Goal: Transaction & Acquisition: Book appointment/travel/reservation

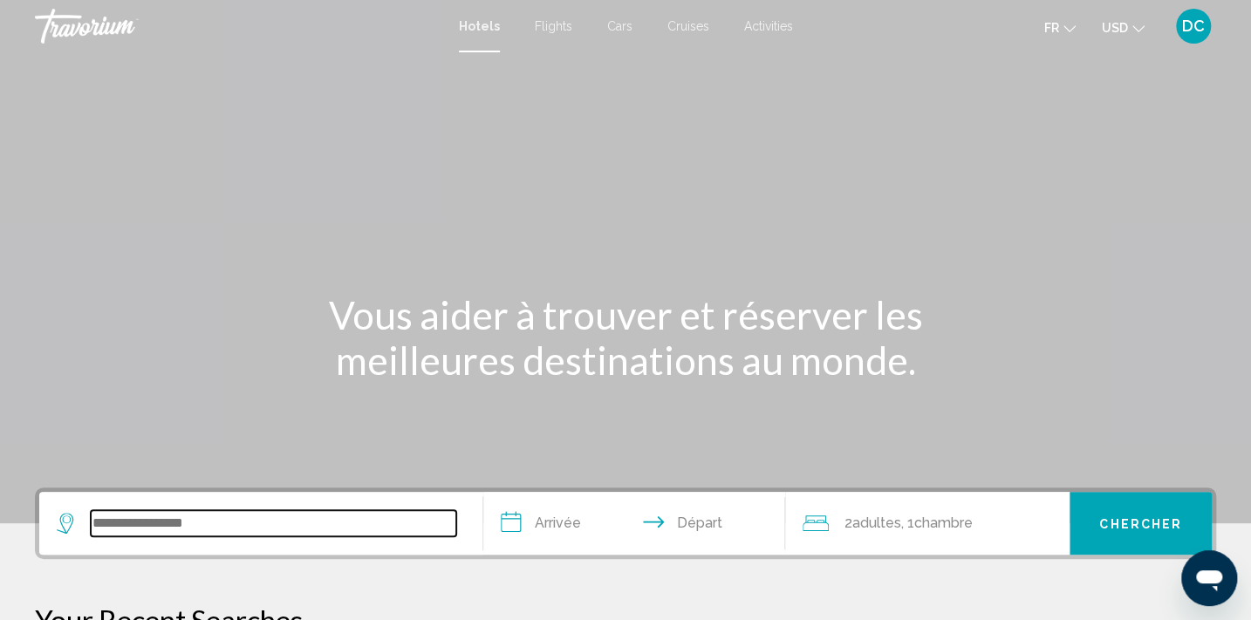
click at [176, 523] on input "Search widget" at bounding box center [273, 523] width 365 height 26
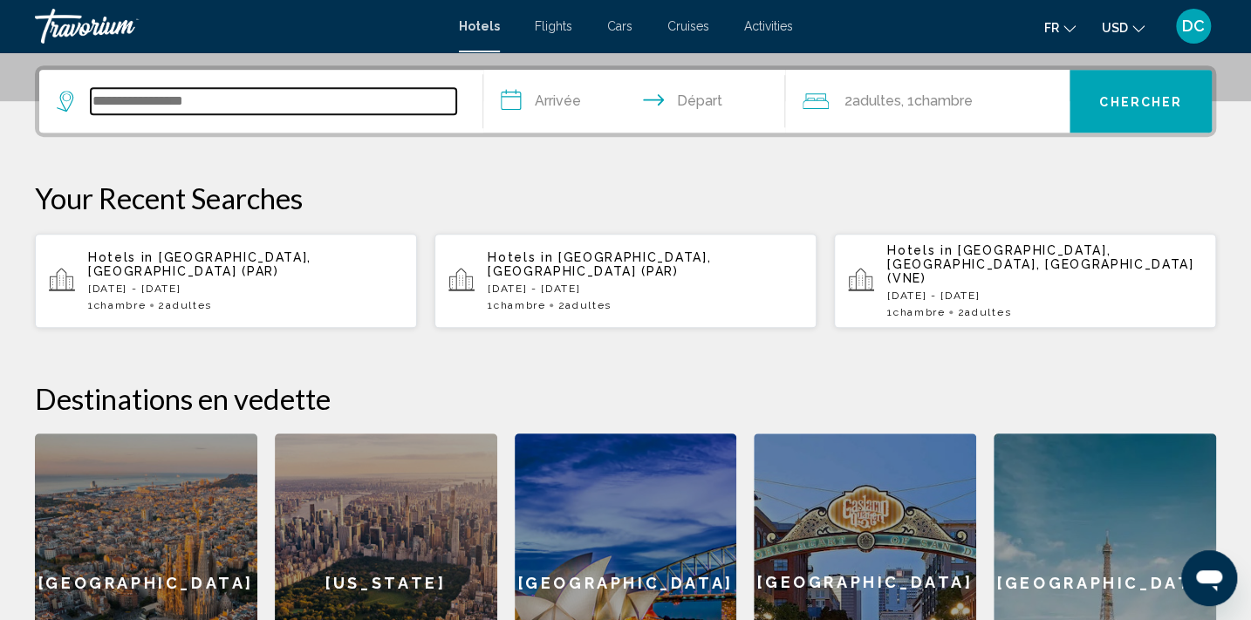
scroll to position [430, 0]
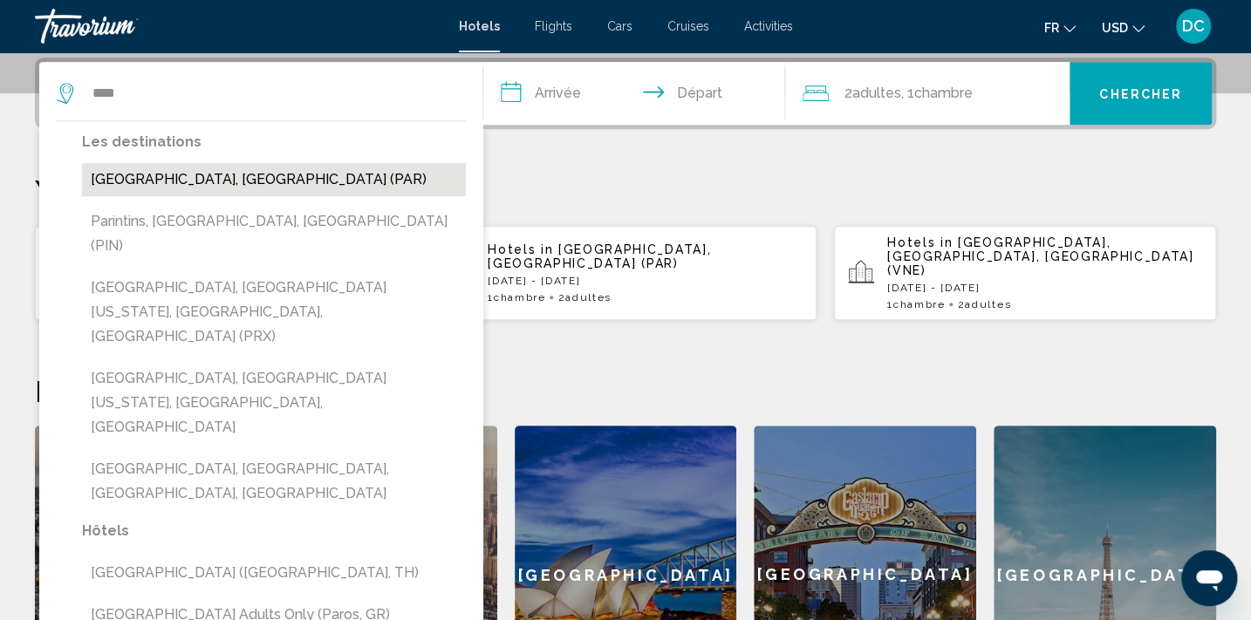
click at [183, 182] on button "[GEOGRAPHIC_DATA], [GEOGRAPHIC_DATA] (PAR)" at bounding box center [274, 179] width 384 height 33
type input "**********"
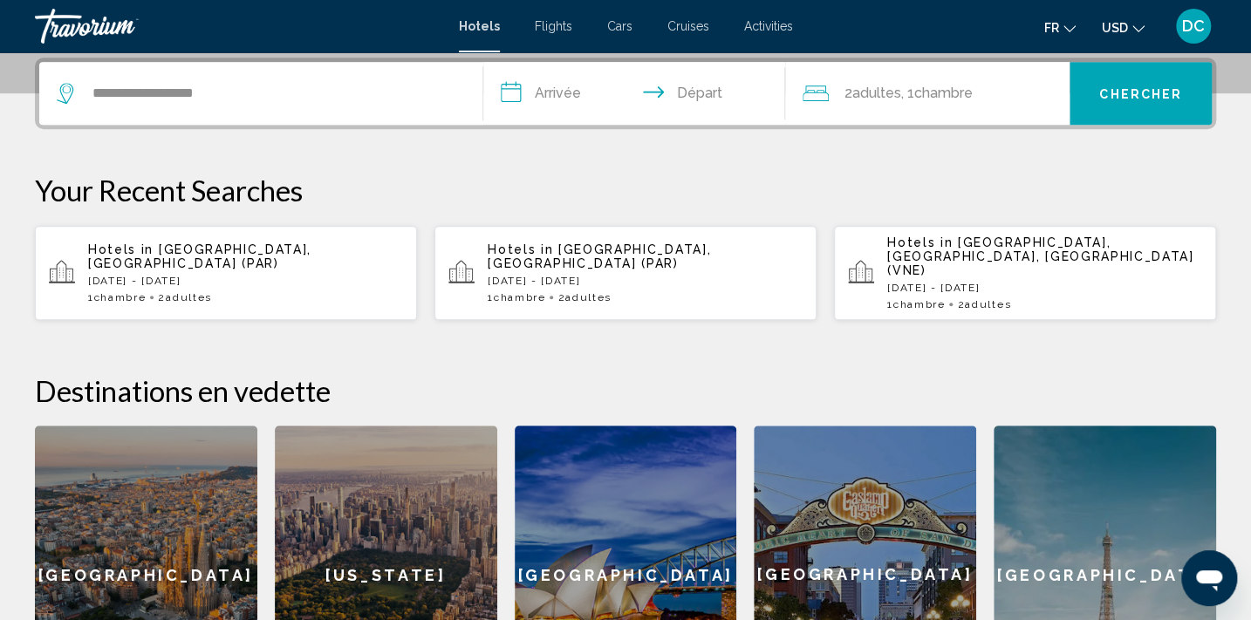
click at [556, 91] on input "**********" at bounding box center [637, 96] width 309 height 68
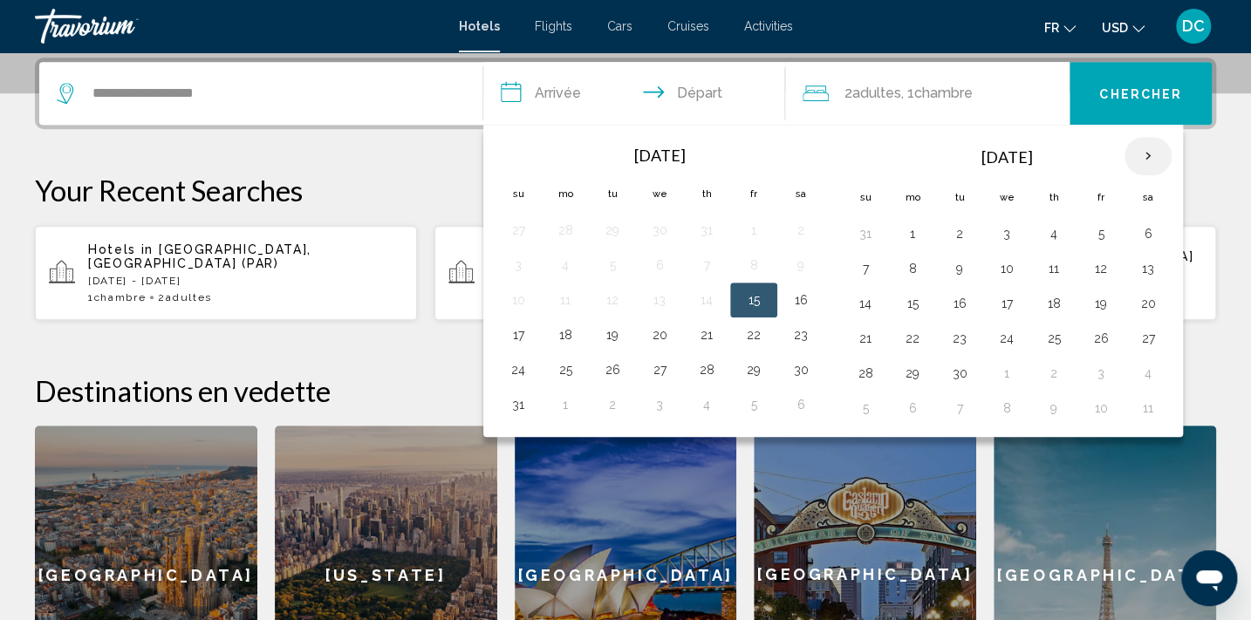
click at [1142, 148] on th "Next month" at bounding box center [1147, 156] width 47 height 38
click at [1098, 371] on button "28" at bounding box center [1101, 373] width 28 height 24
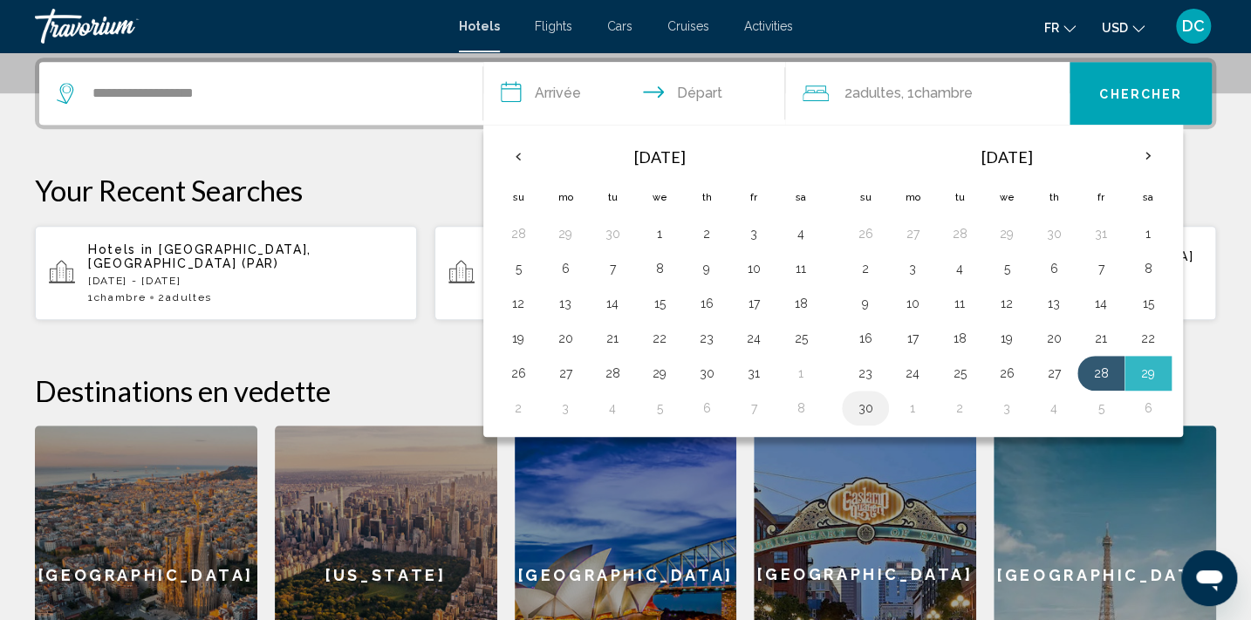
click at [865, 411] on button "30" at bounding box center [865, 408] width 28 height 24
type input "**********"
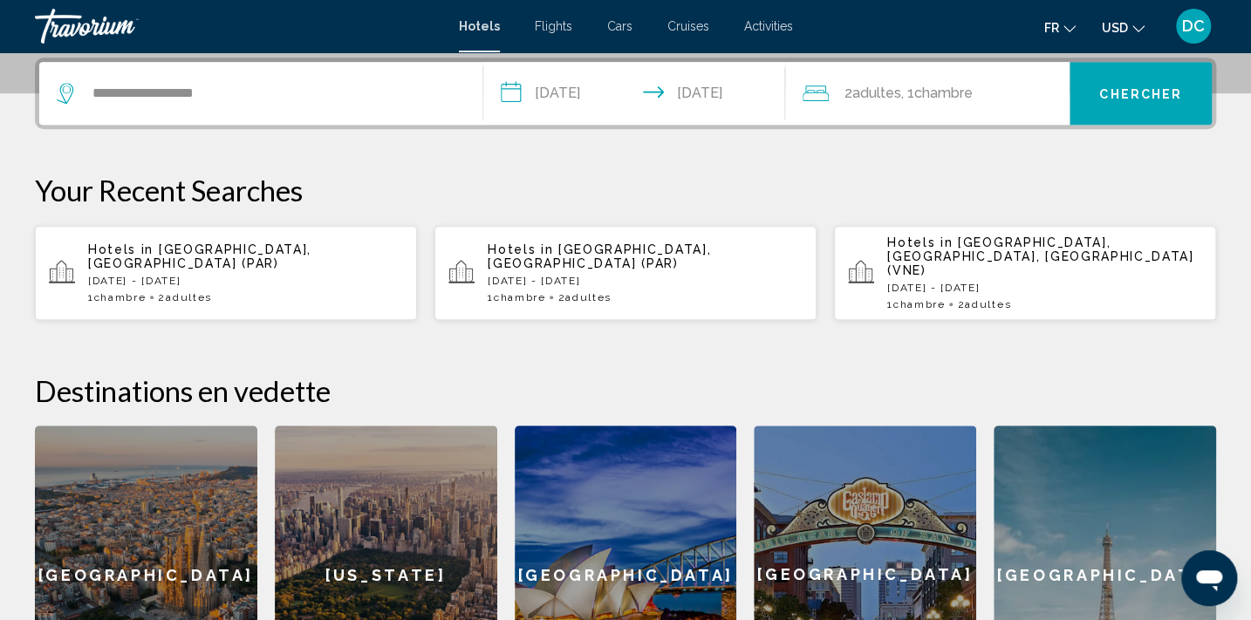
click at [913, 101] on span ", 1 Chambre pièces" at bounding box center [937, 93] width 72 height 24
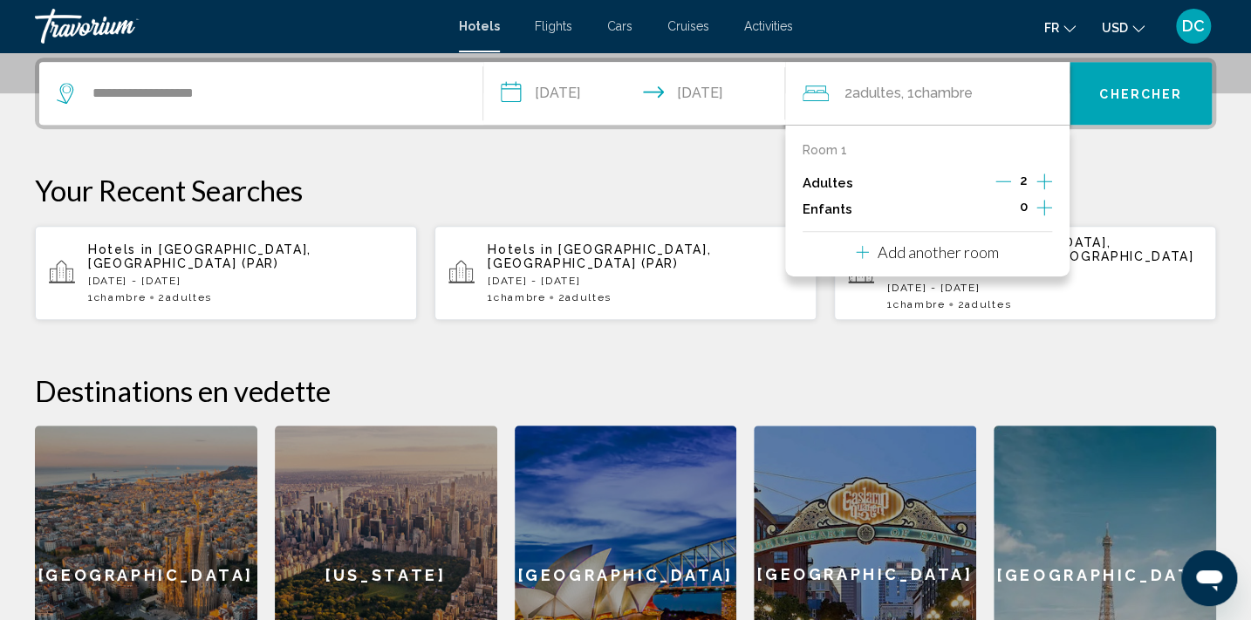
click at [1044, 183] on icon "Increment adults" at bounding box center [1044, 182] width 16 height 16
click at [1151, 88] on span "Chercher" at bounding box center [1140, 94] width 83 height 14
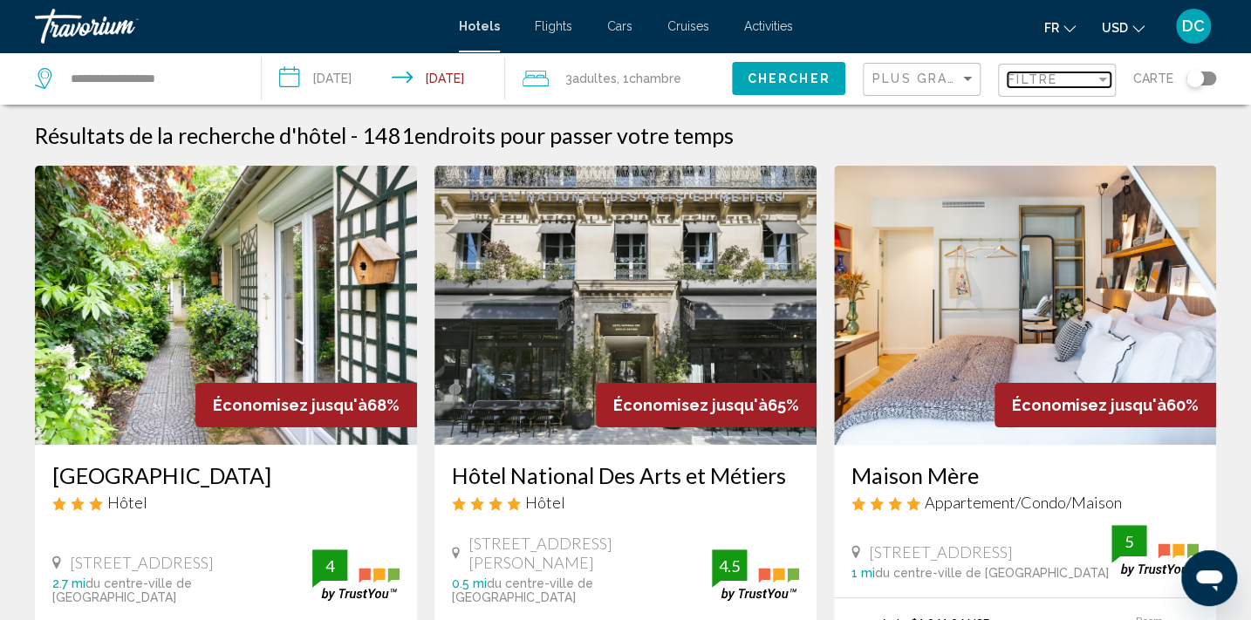
click at [1027, 81] on span "Filtre" at bounding box center [1032, 79] width 50 height 14
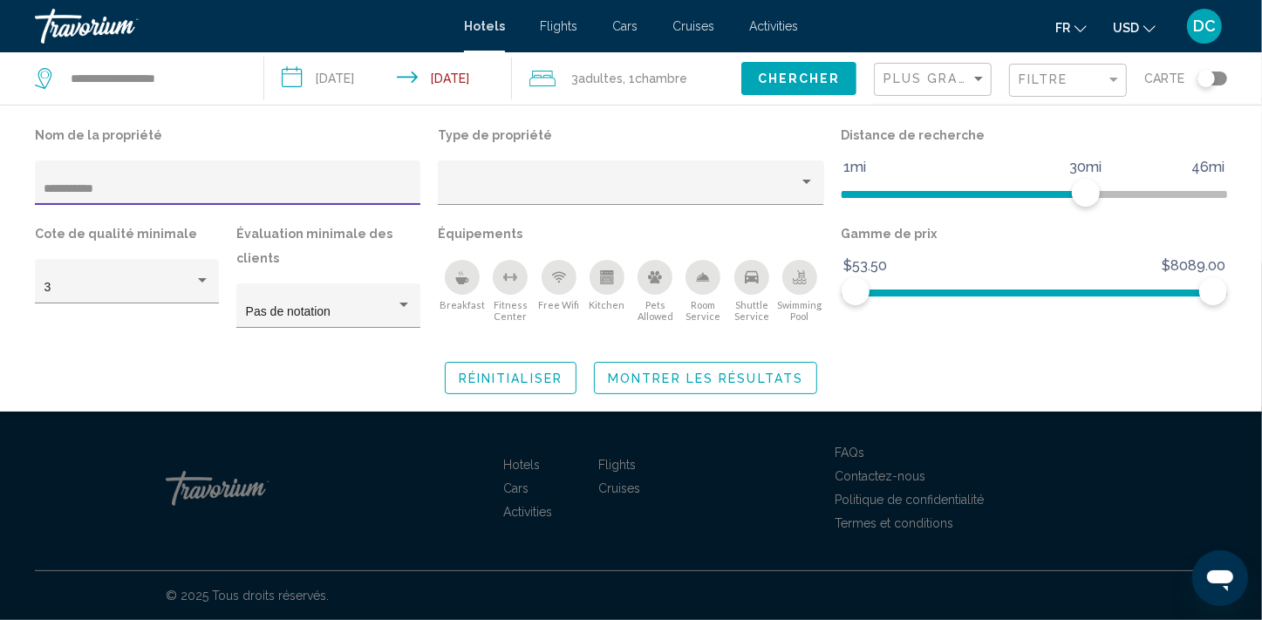
type input "**********"
click at [741, 376] on span "Montrer les résultats" at bounding box center [705, 379] width 195 height 14
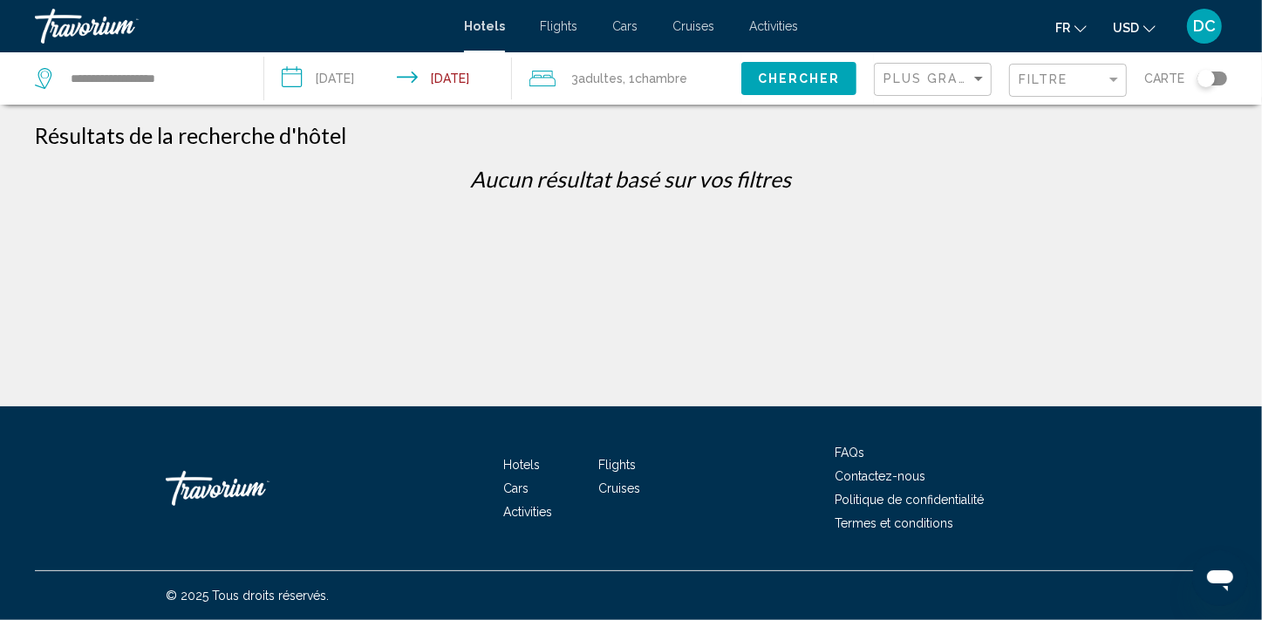
click at [805, 78] on span "Chercher" at bounding box center [799, 79] width 83 height 14
click at [806, 82] on span "Chercher" at bounding box center [799, 79] width 83 height 14
click at [1057, 79] on span "Filtre" at bounding box center [1044, 79] width 50 height 14
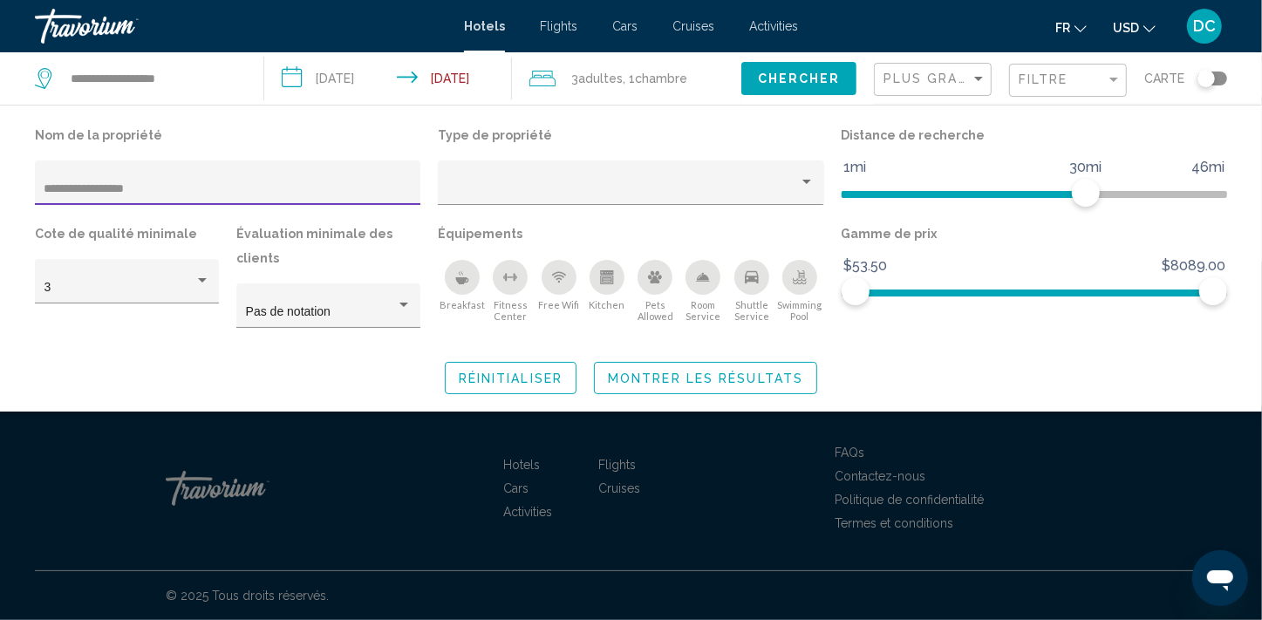
type input "**********"
click at [820, 74] on span "Chercher" at bounding box center [799, 79] width 83 height 14
click at [717, 378] on span "Montrer les résultats" at bounding box center [705, 379] width 195 height 14
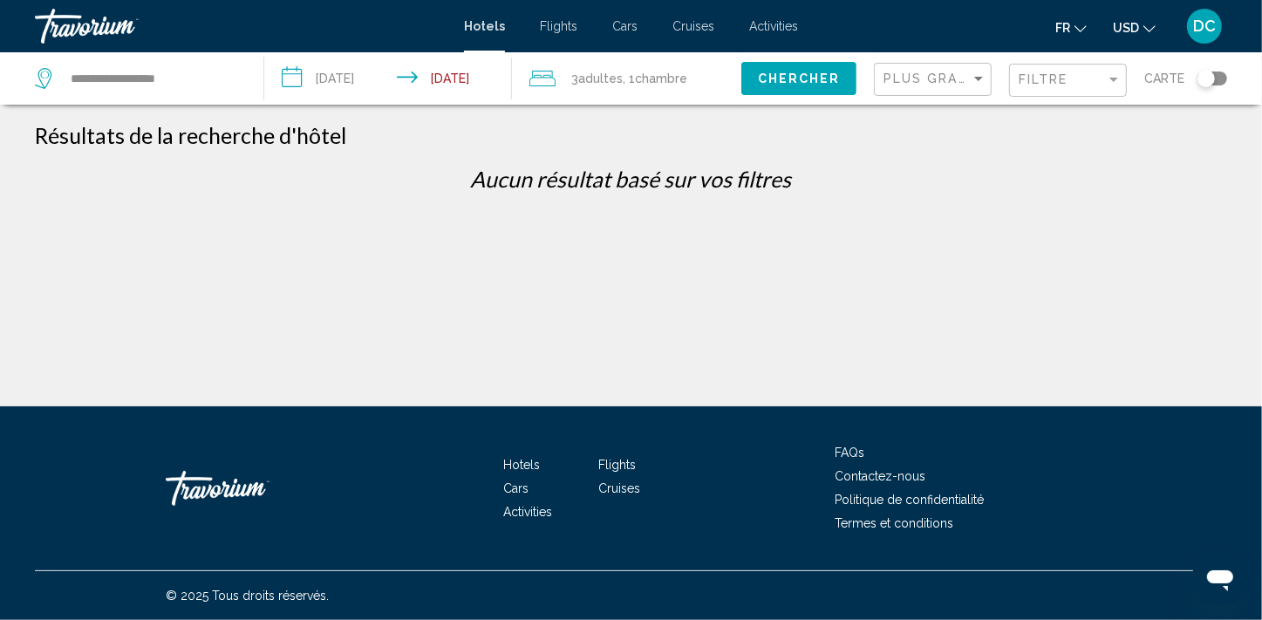
click at [1219, 77] on div "Toggle map" at bounding box center [1212, 79] width 30 height 14
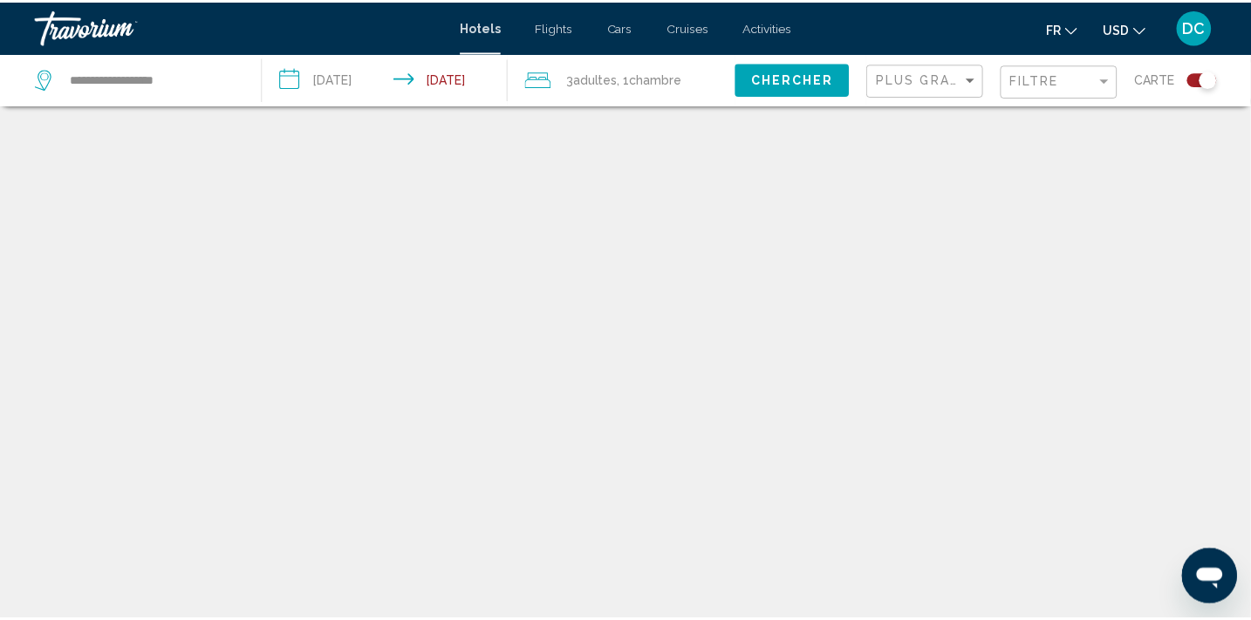
scroll to position [105, 0]
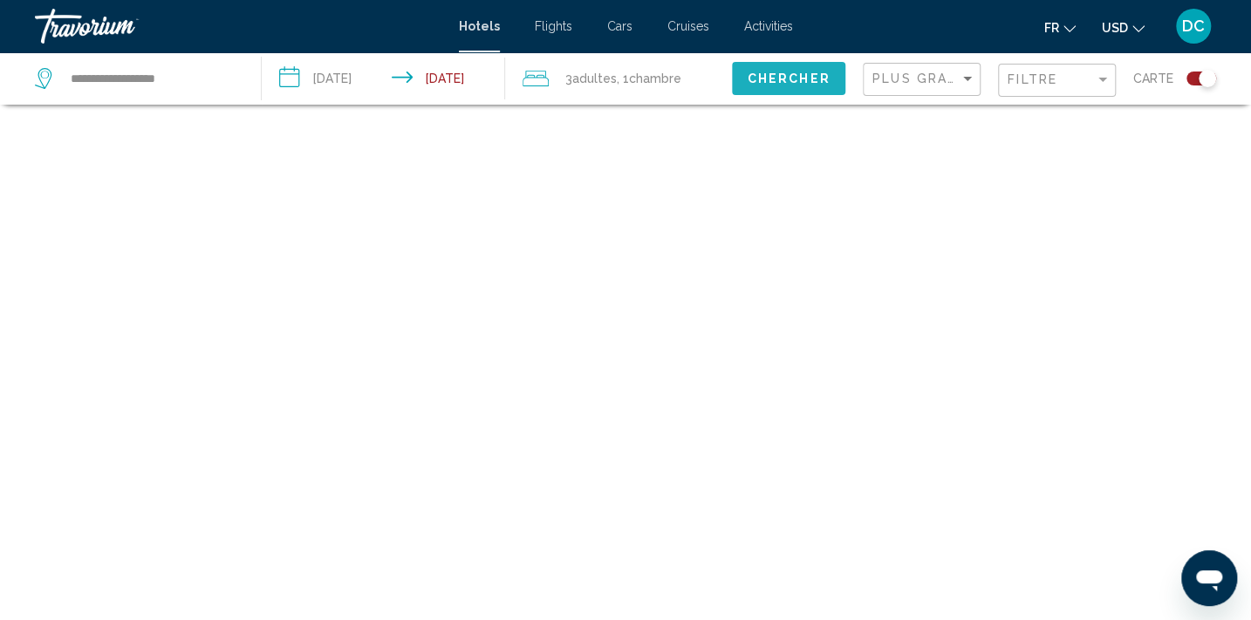
click at [804, 80] on span "Chercher" at bounding box center [788, 79] width 83 height 14
click at [1193, 77] on div "Toggle map" at bounding box center [1201, 79] width 30 height 14
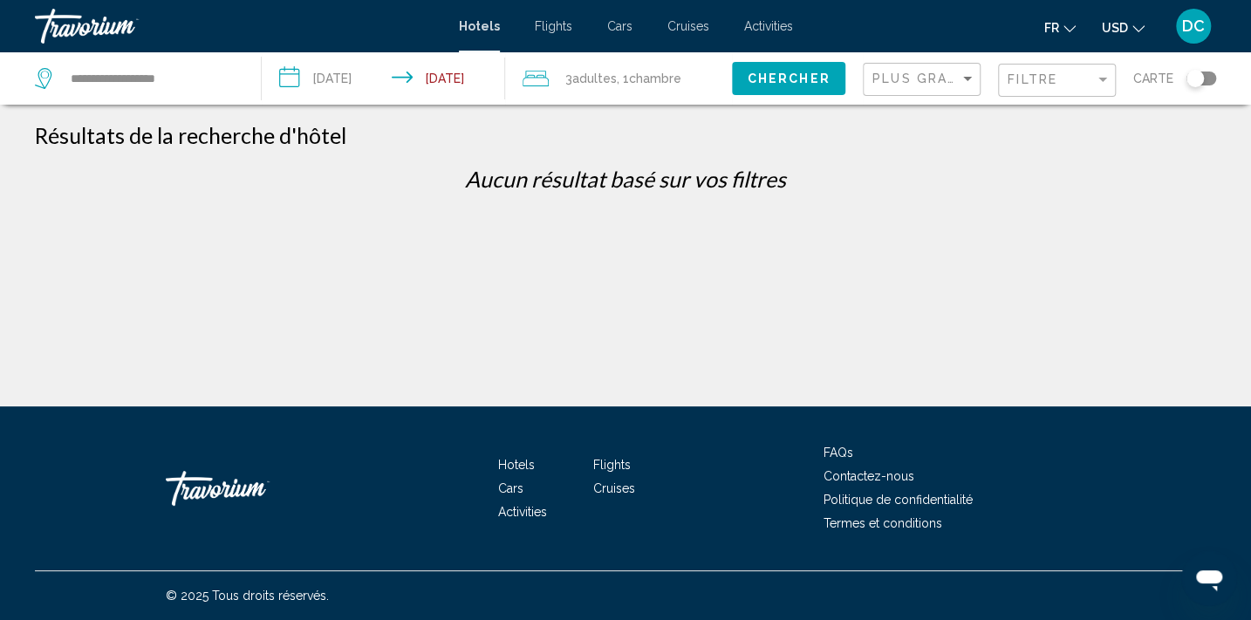
scroll to position [0, 0]
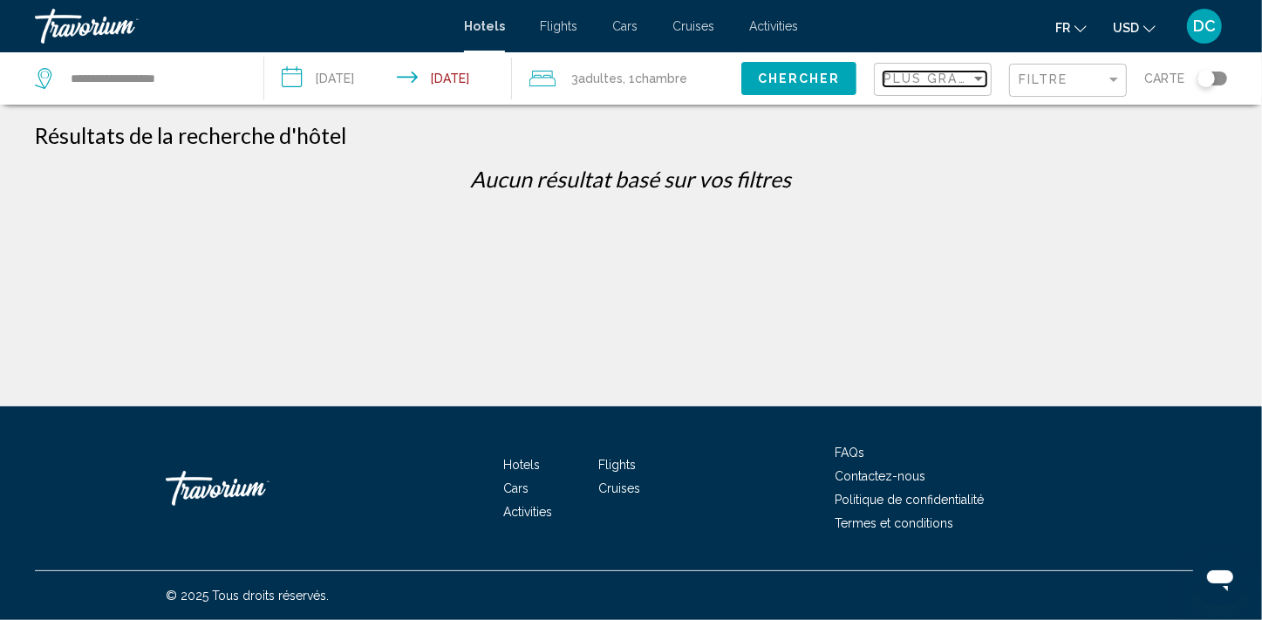
click at [919, 79] on span "Plus grandes économies" at bounding box center [987, 79] width 208 height 14
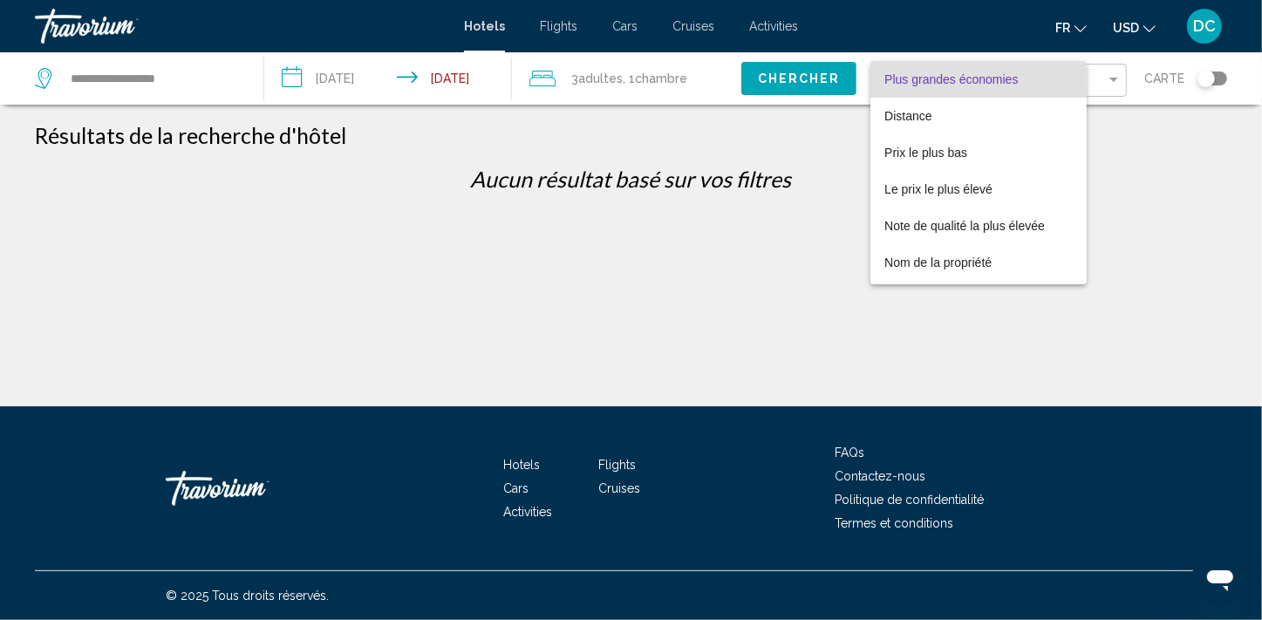
click at [969, 78] on span "Plus grandes économies" at bounding box center [950, 79] width 133 height 14
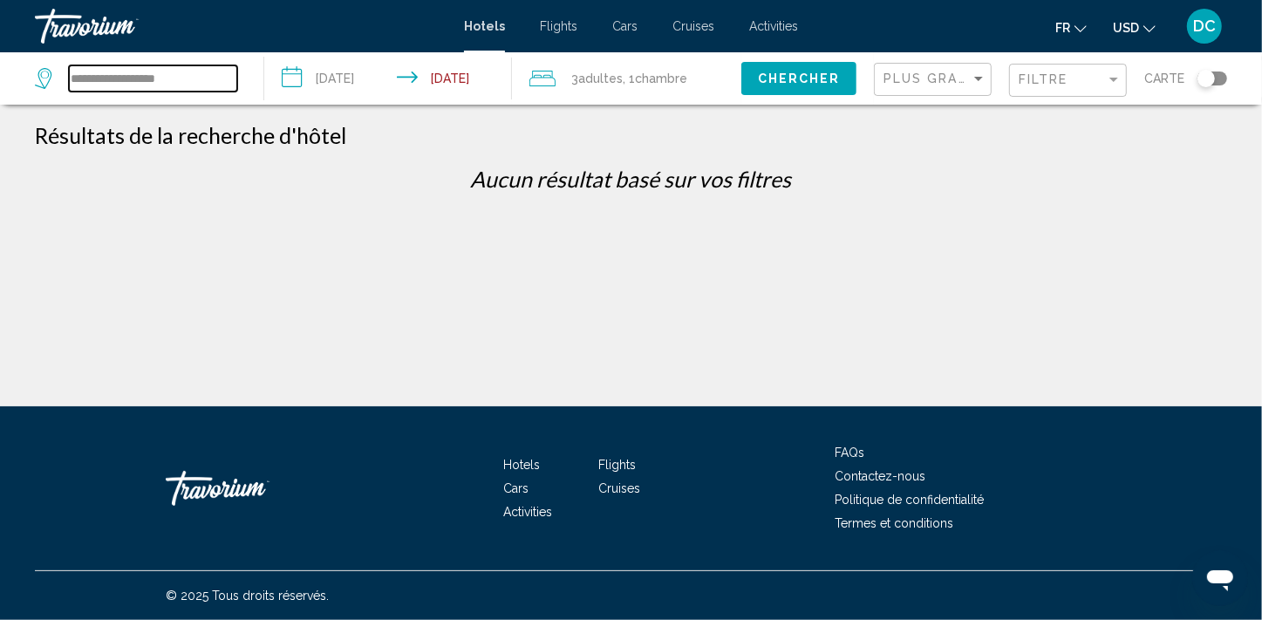
click at [134, 82] on input "**********" at bounding box center [153, 78] width 168 height 26
click at [348, 82] on input "**********" at bounding box center [391, 81] width 254 height 58
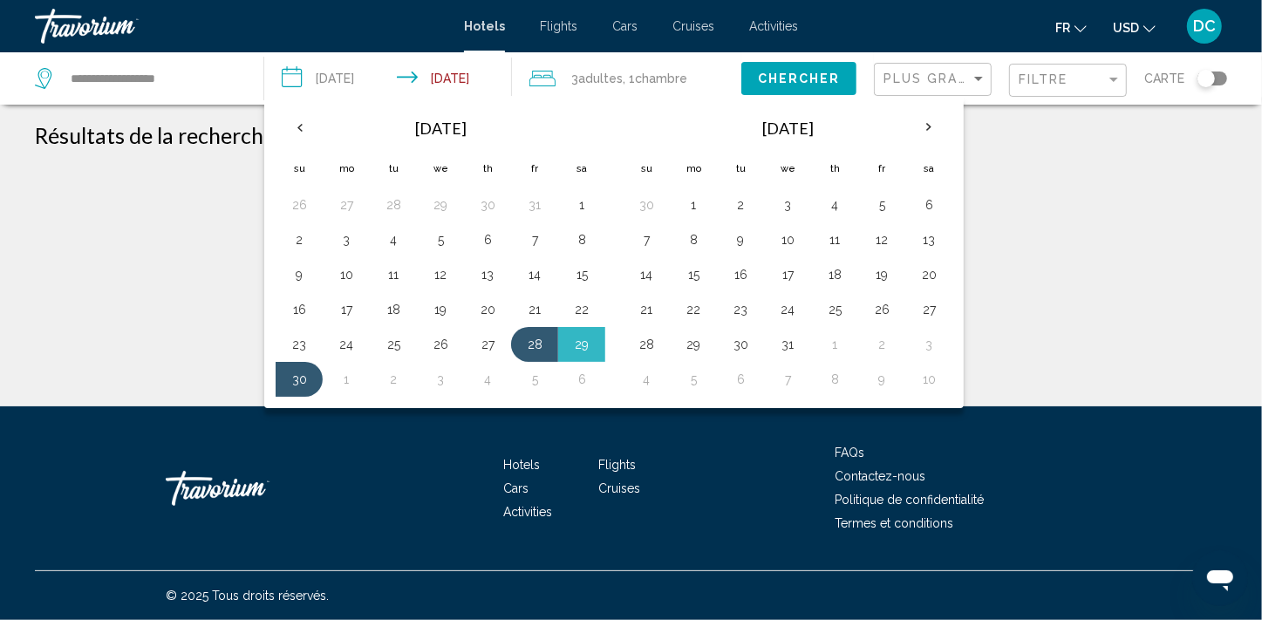
click at [475, 78] on input "**********" at bounding box center [391, 81] width 254 height 58
click at [617, 78] on span "Adultes" at bounding box center [600, 79] width 44 height 14
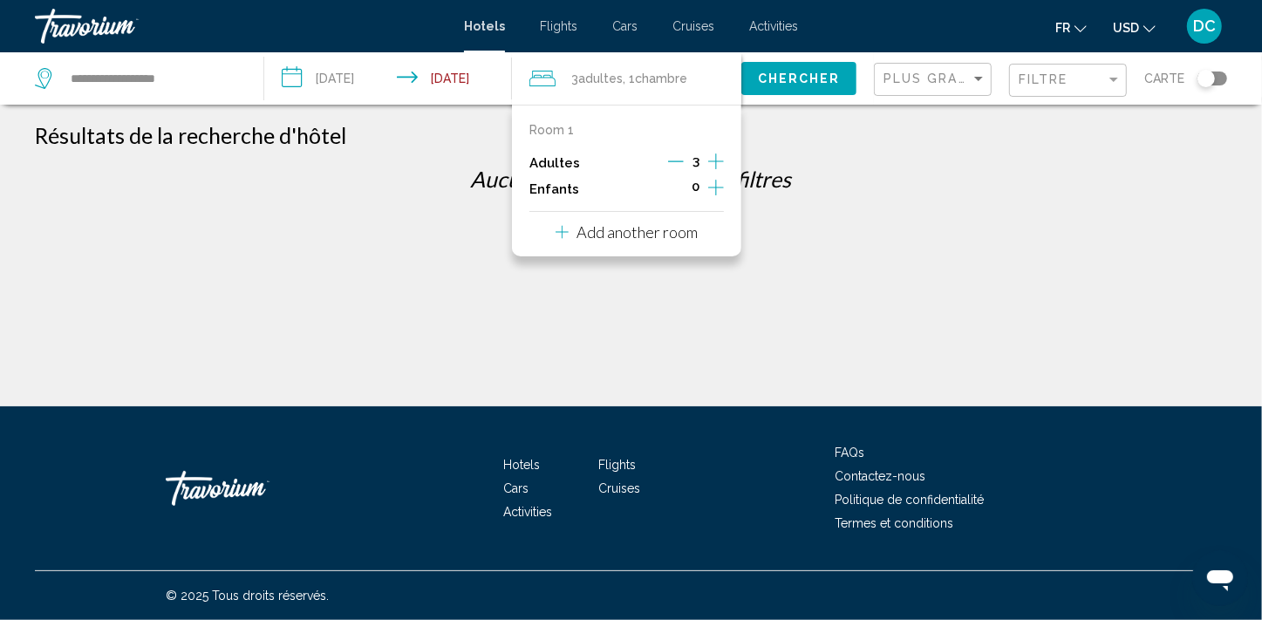
click at [675, 164] on icon "Decrement adults" at bounding box center [676, 161] width 16 height 16
click at [719, 158] on icon "Increment adults" at bounding box center [716, 161] width 16 height 21
click at [781, 76] on span "Chercher" at bounding box center [799, 79] width 83 height 14
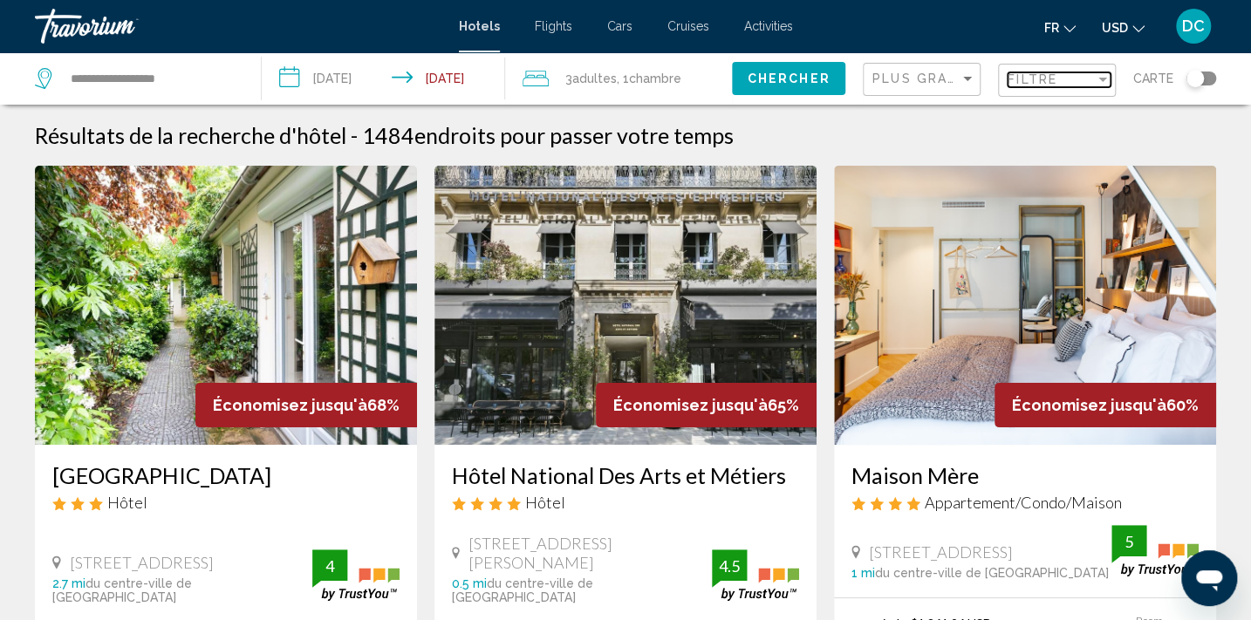
click at [1053, 86] on span "Filtre" at bounding box center [1032, 79] width 50 height 14
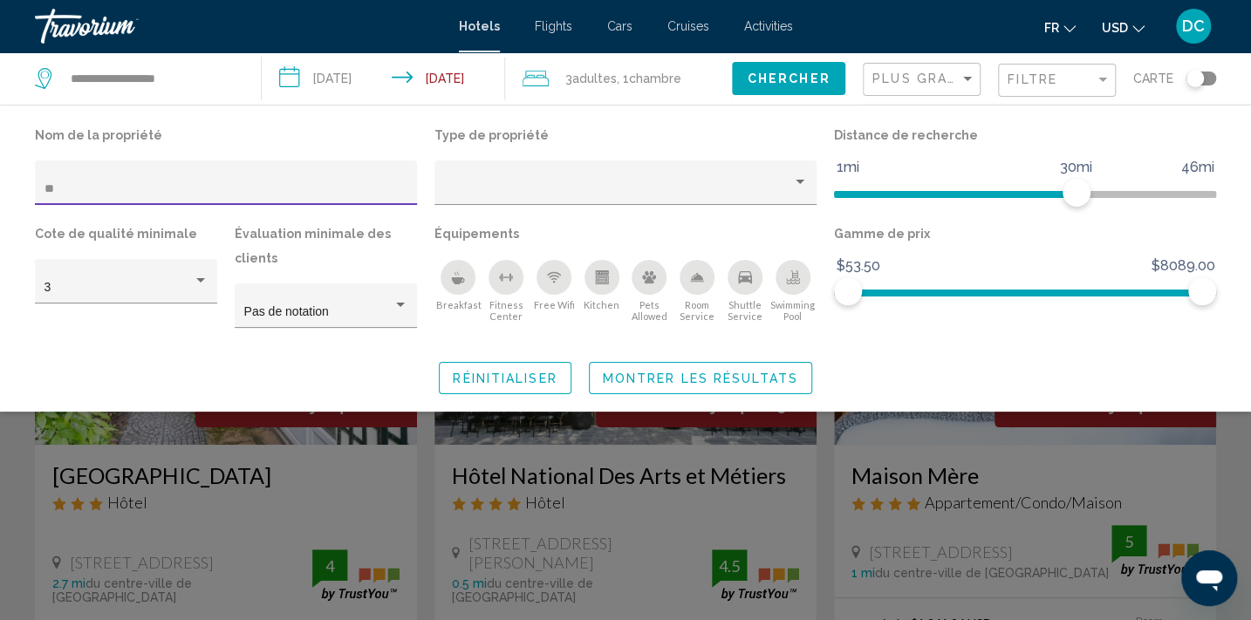
type input "*"
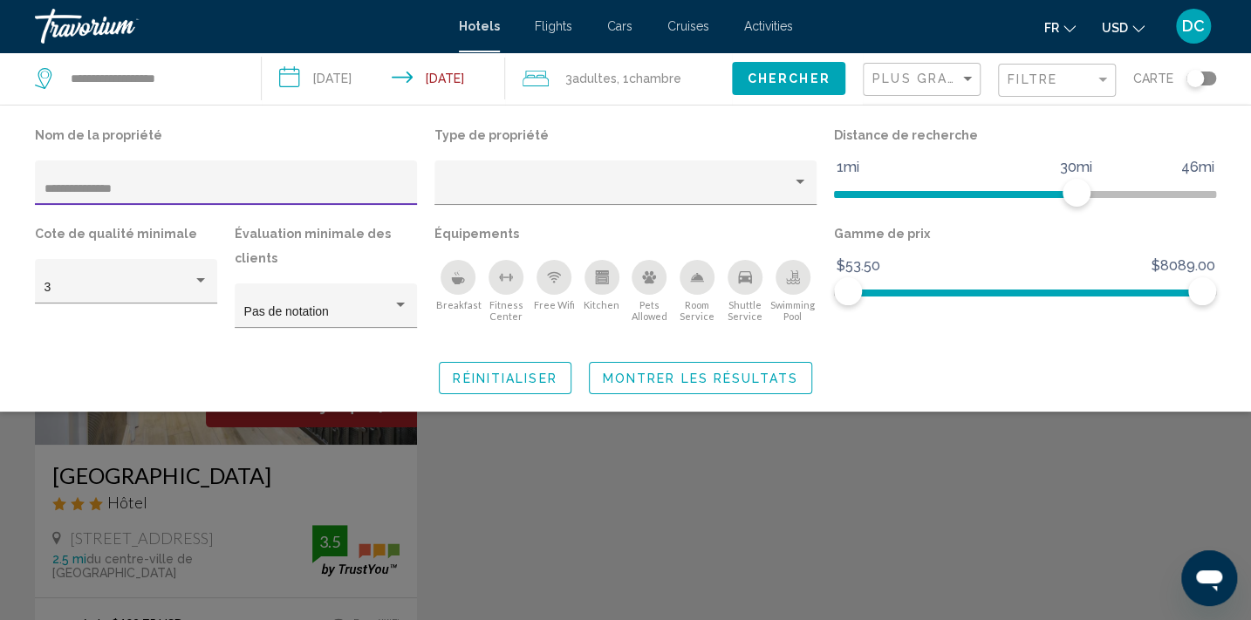
type input "**********"
click at [702, 378] on span "Montrer les résultats" at bounding box center [700, 379] width 195 height 14
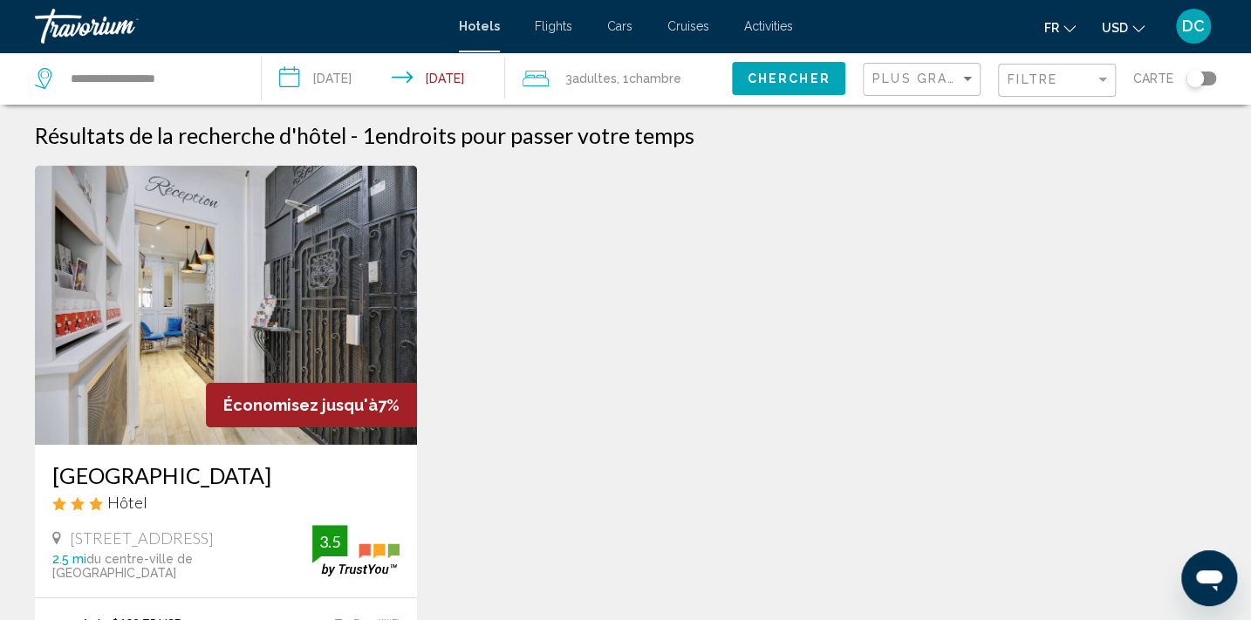
click at [183, 348] on img "Main content" at bounding box center [226, 305] width 382 height 279
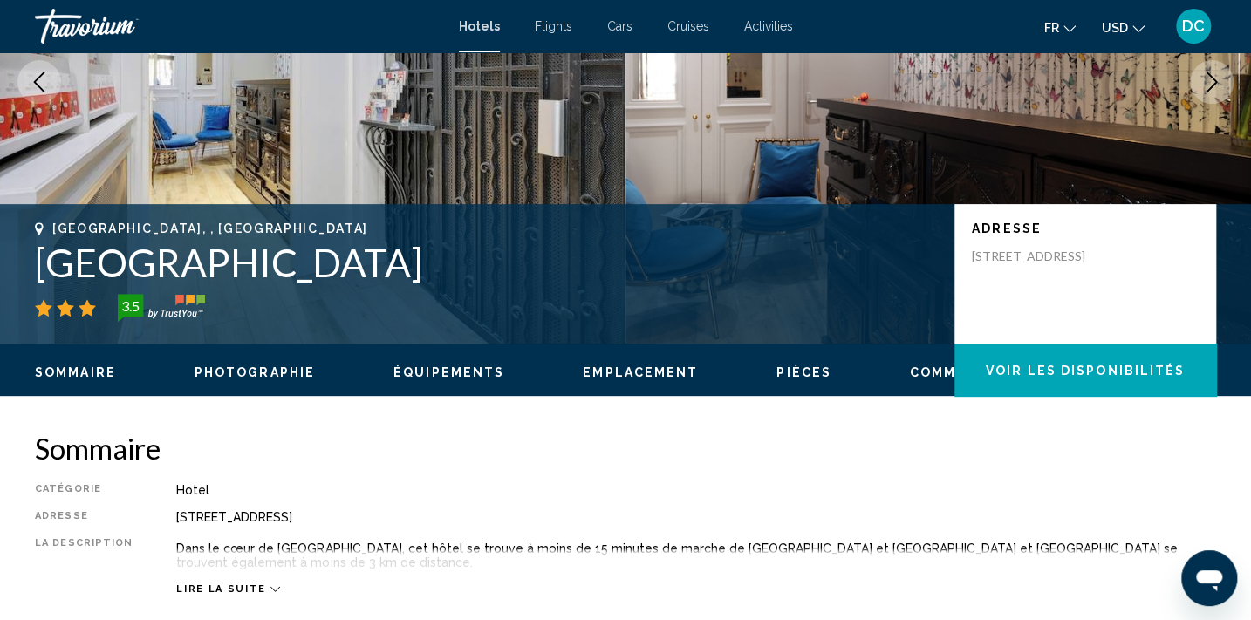
scroll to position [242, 0]
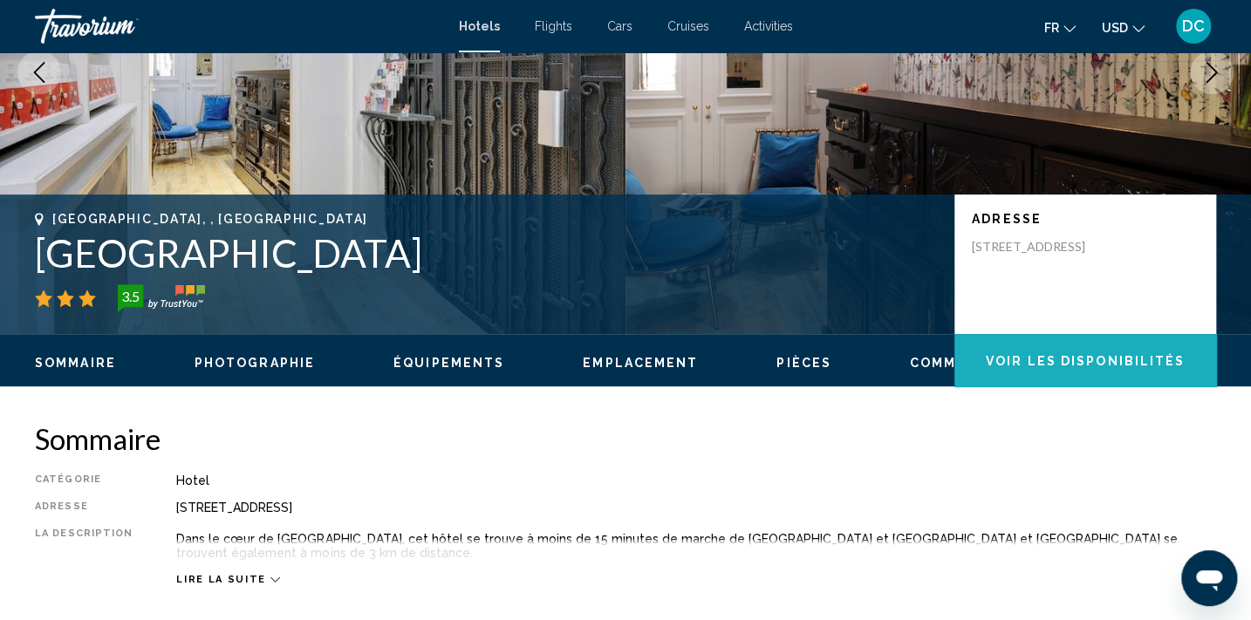
click at [1096, 349] on button "Voir les disponibilités" at bounding box center [1085, 360] width 262 height 52
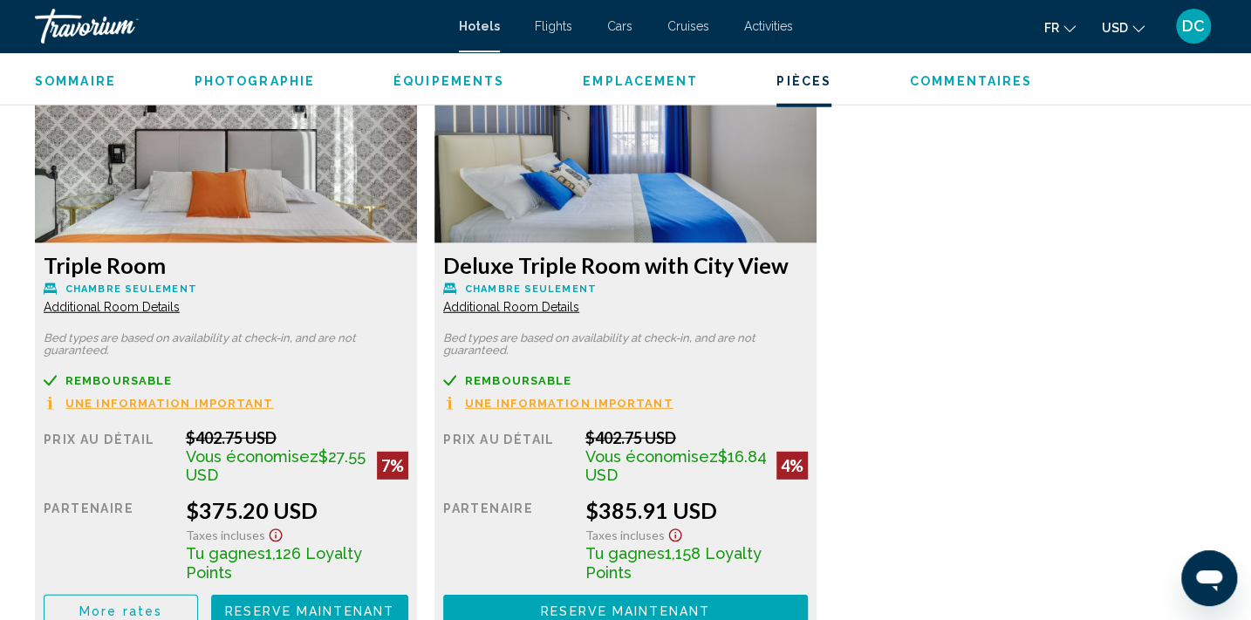
scroll to position [2430, 0]
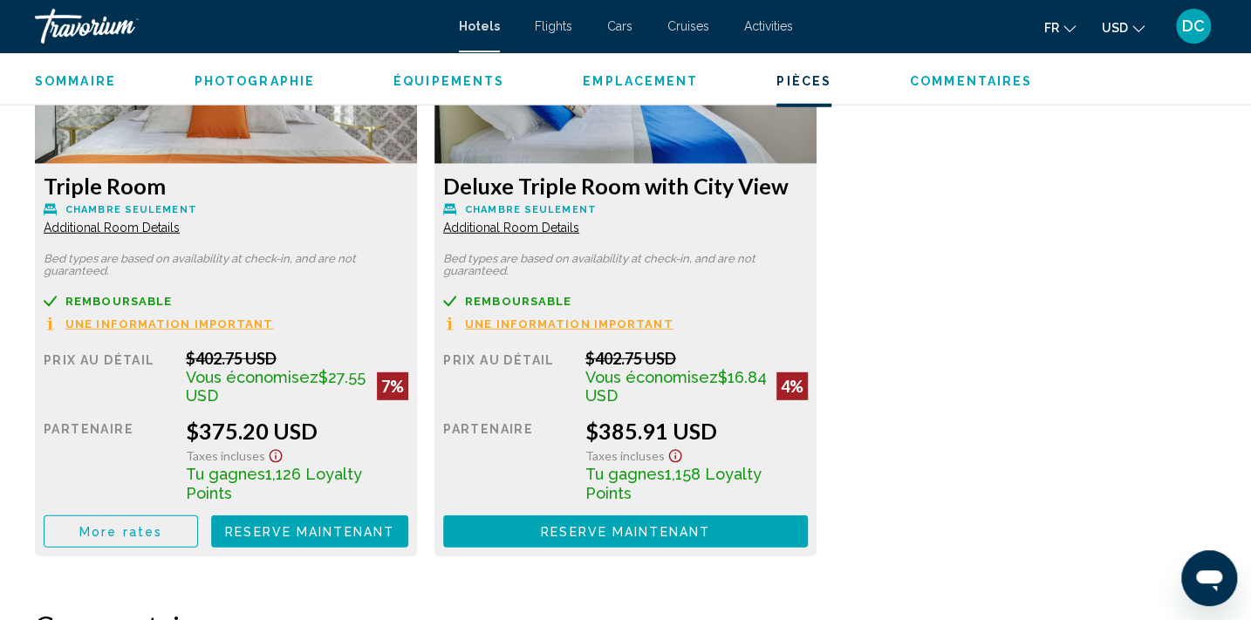
click at [153, 525] on span "More rates" at bounding box center [120, 532] width 83 height 14
click at [324, 525] on span "Reserve maintenant" at bounding box center [309, 532] width 169 height 14
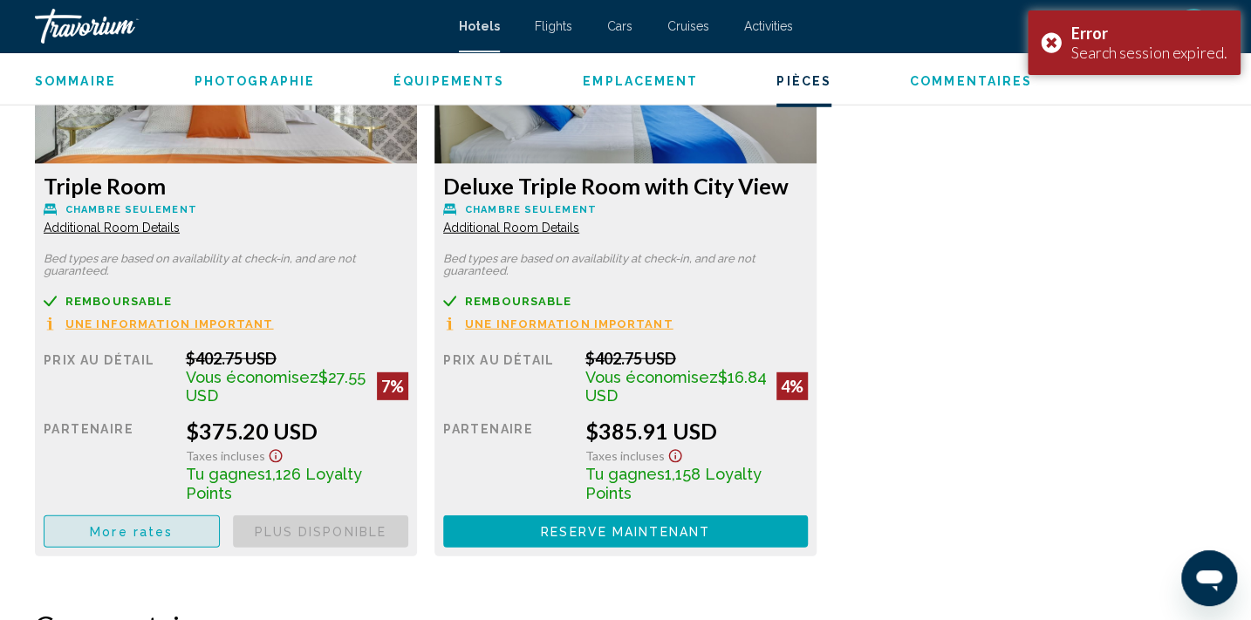
click at [121, 525] on span "More rates" at bounding box center [131, 532] width 83 height 14
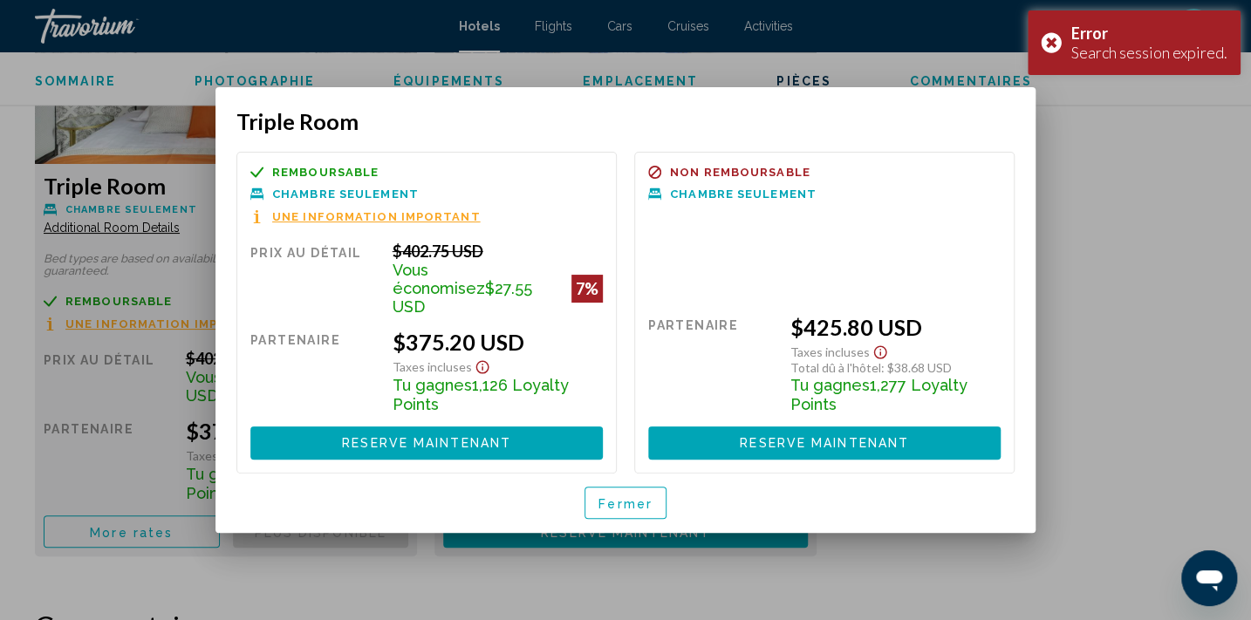
click at [639, 504] on button "Fermer" at bounding box center [625, 503] width 82 height 32
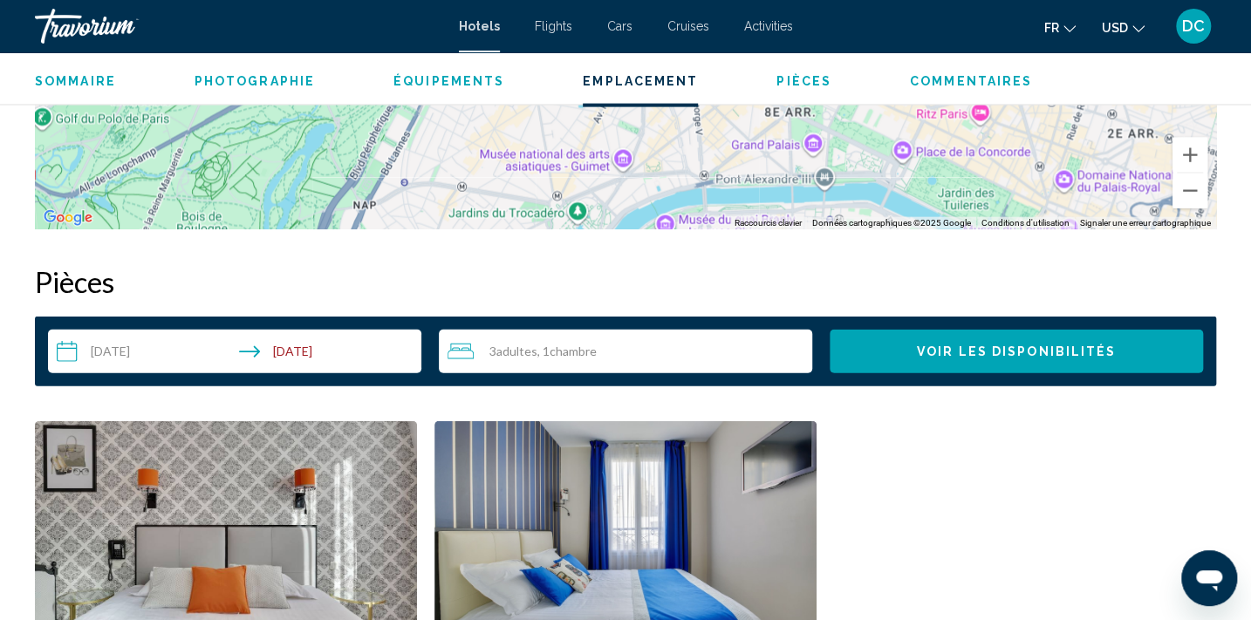
scroll to position [1953, 0]
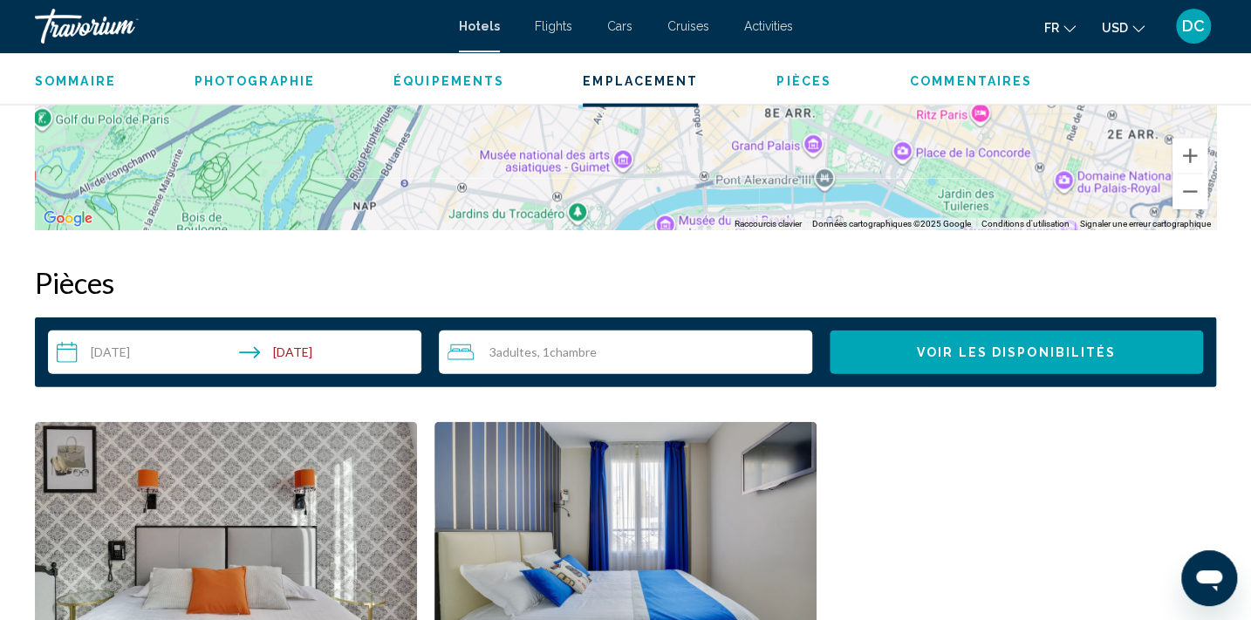
click at [1032, 367] on button "Voir les disponibilités" at bounding box center [1015, 353] width 373 height 44
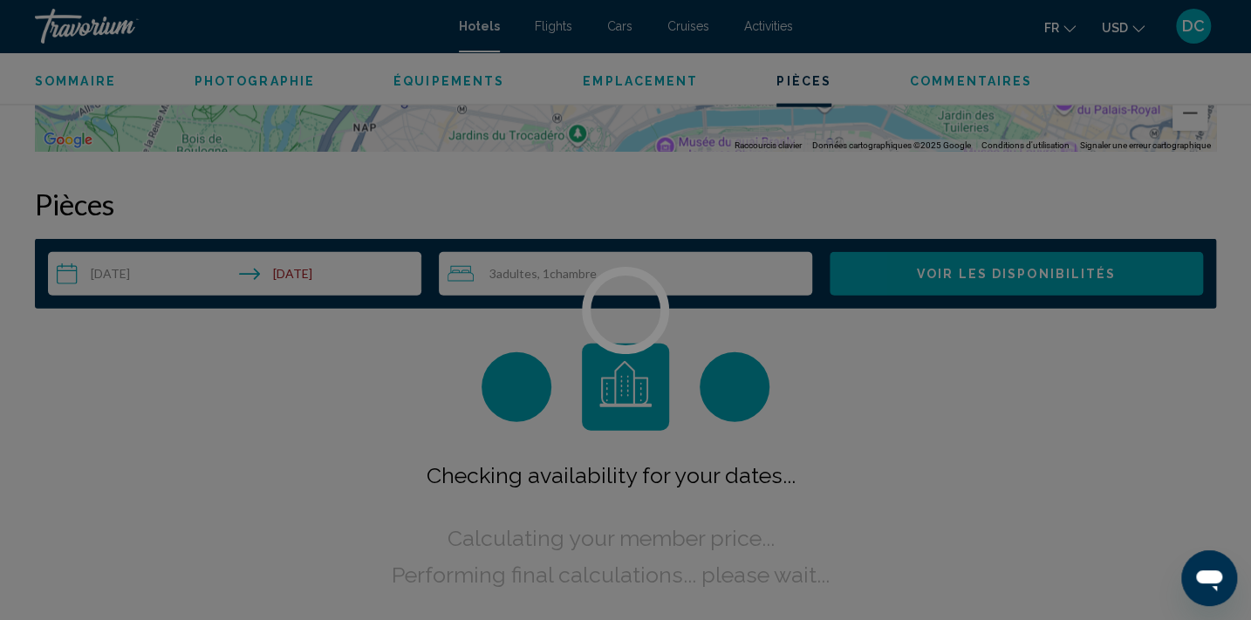
scroll to position [2113, 0]
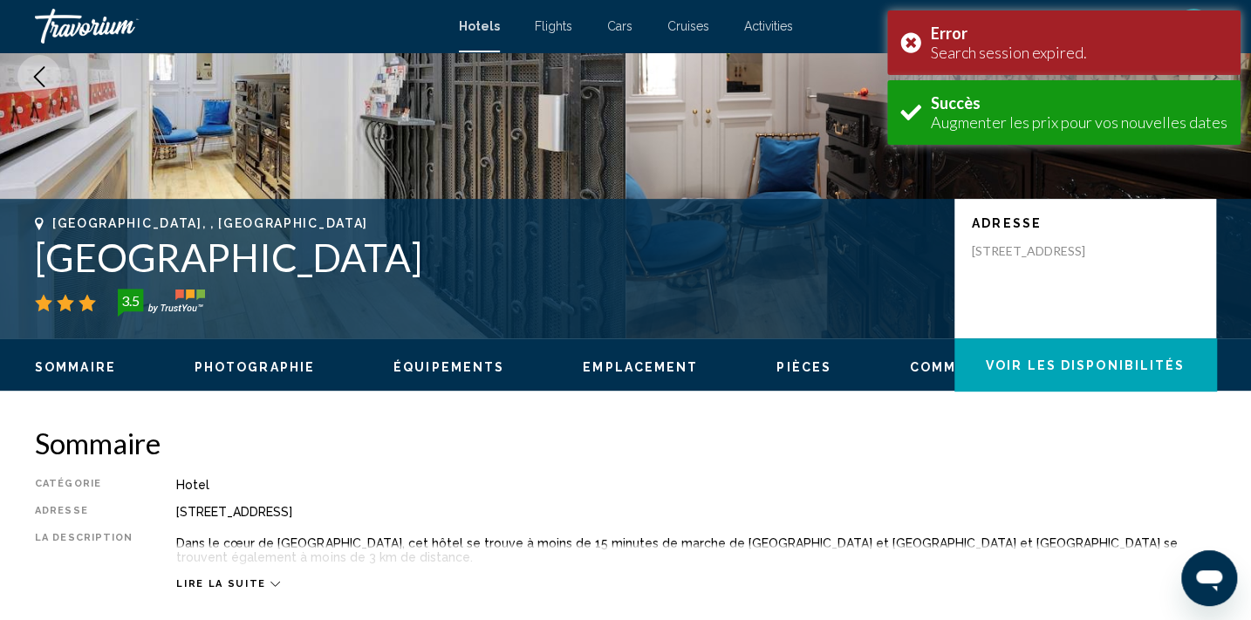
click at [1081, 373] on button "Voir les disponibilités" at bounding box center [1085, 364] width 262 height 52
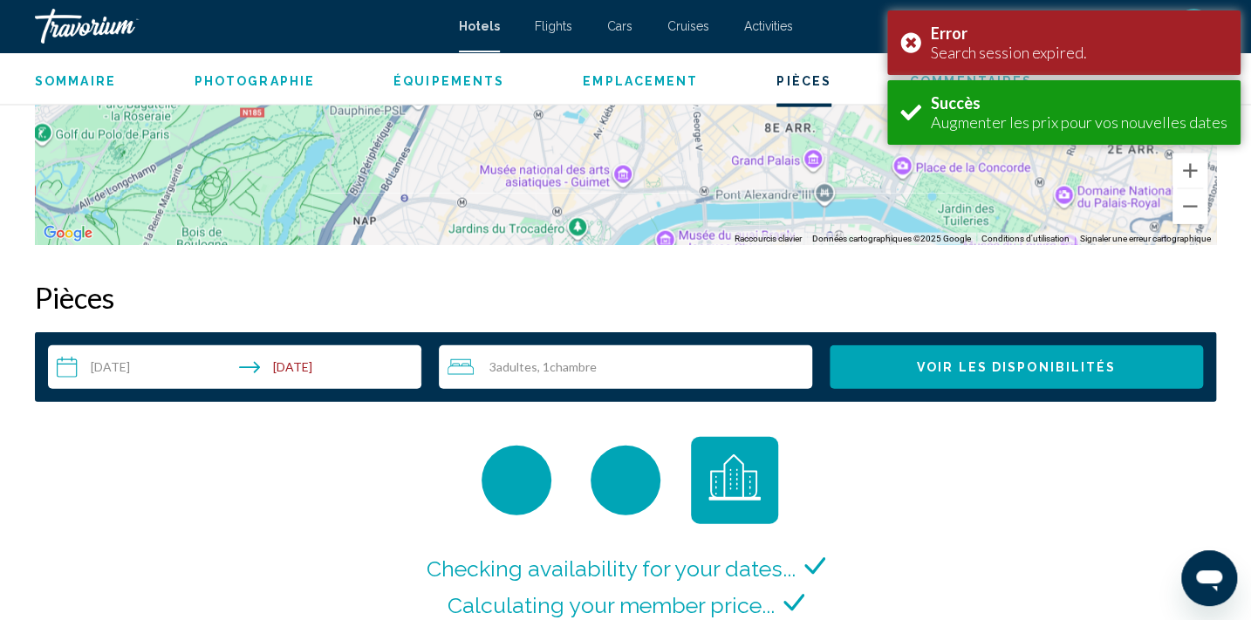
scroll to position [2112, 0]
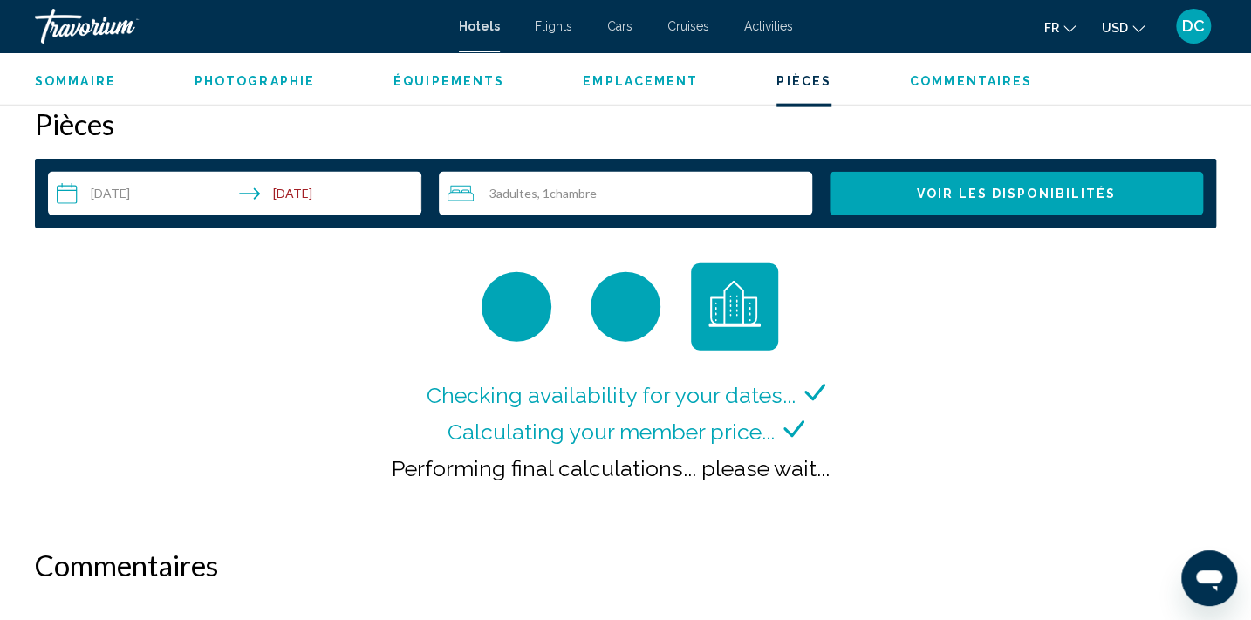
click at [1139, 26] on icon "Change currency" at bounding box center [1138, 29] width 12 height 12
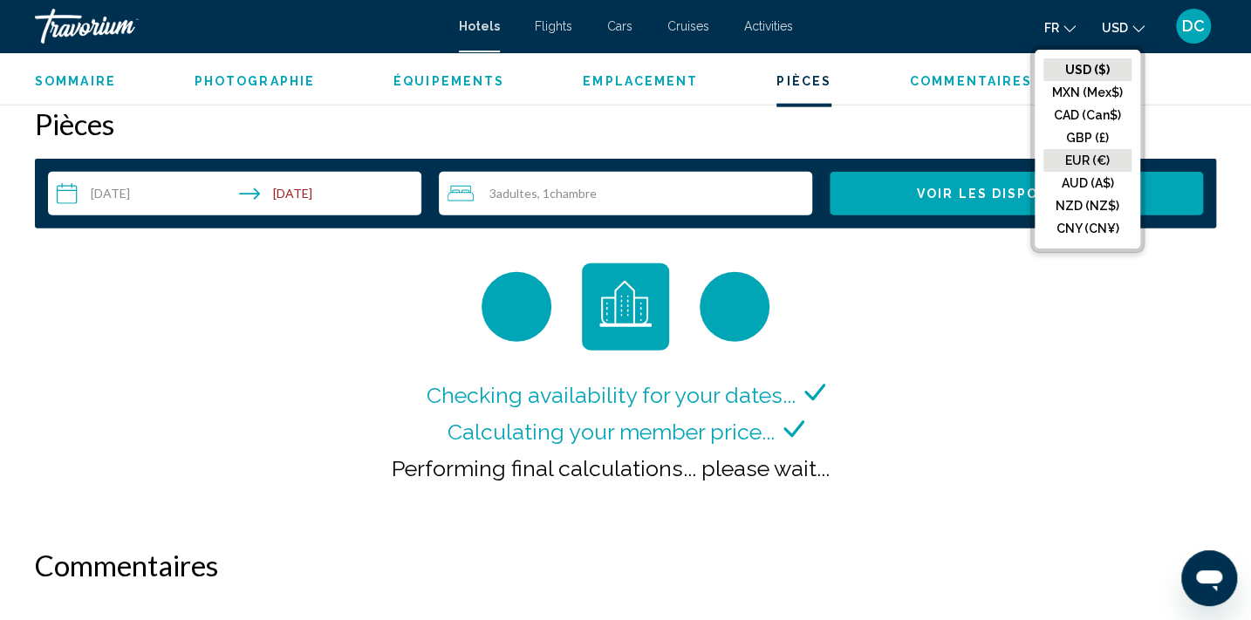
click at [1087, 159] on button "EUR (€)" at bounding box center [1087, 160] width 88 height 23
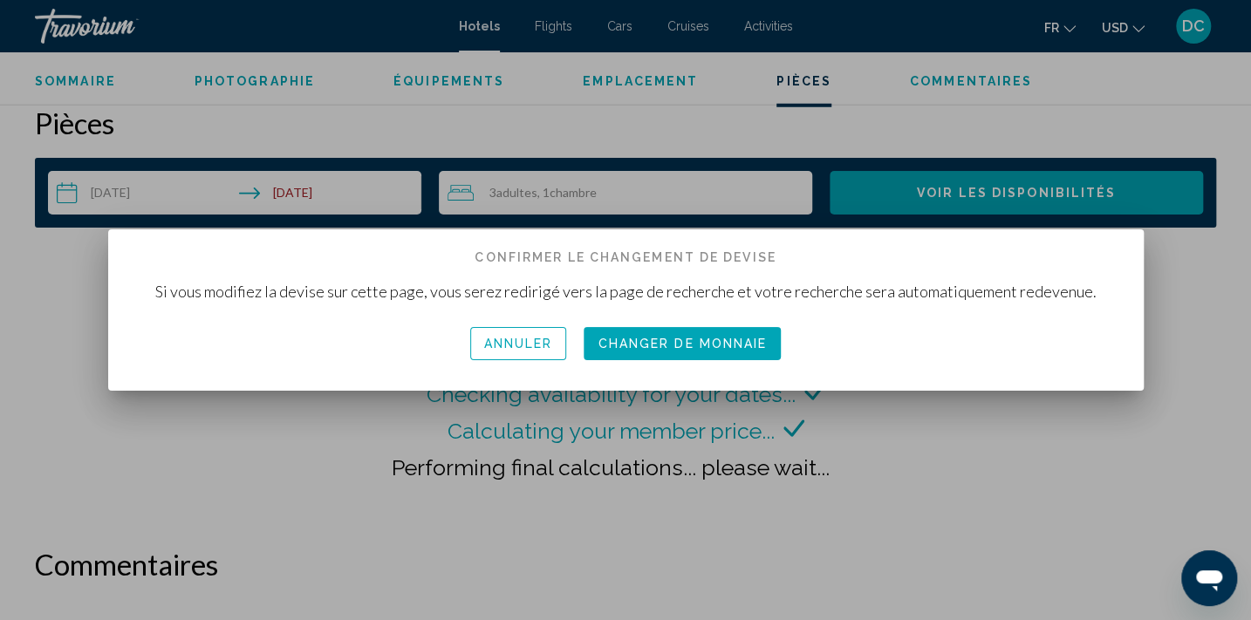
scroll to position [0, 0]
click at [714, 340] on span "Changer de monnaie" at bounding box center [681, 344] width 169 height 14
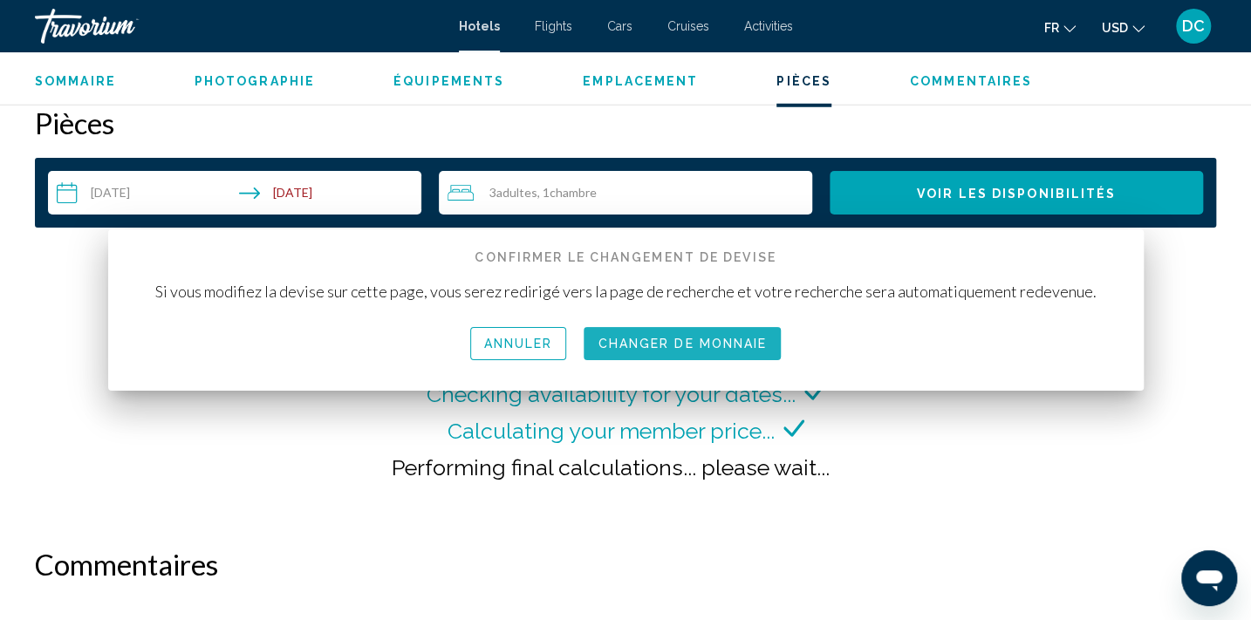
scroll to position [2112, 0]
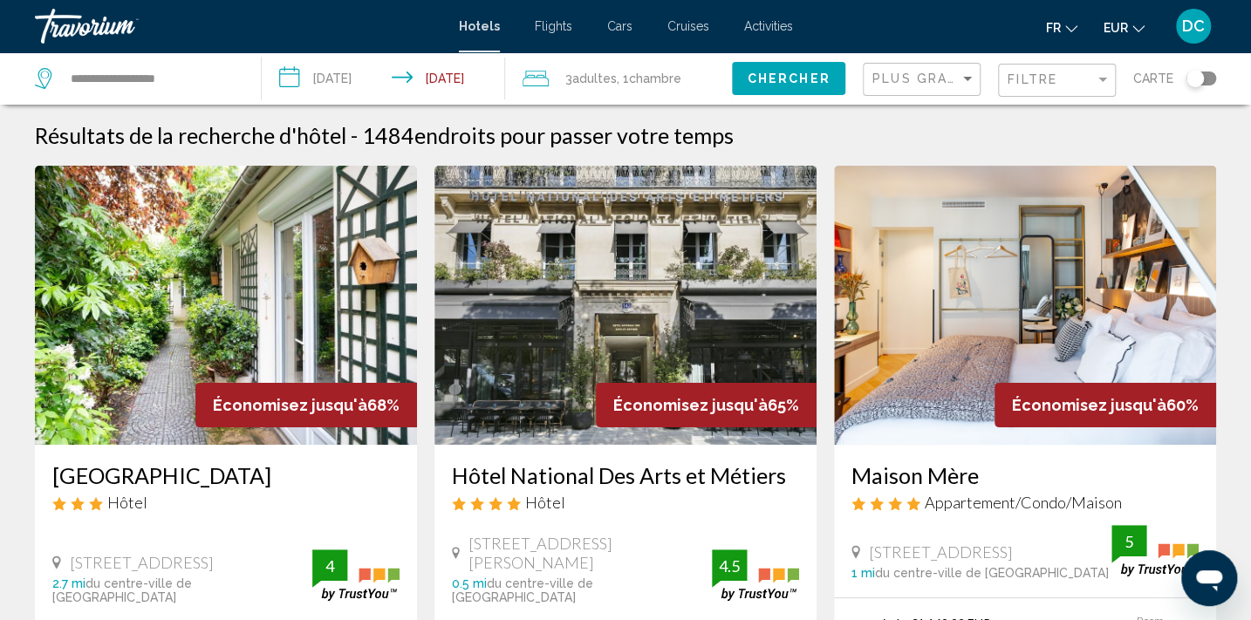
click at [1033, 91] on div "Filtre" at bounding box center [1058, 81] width 103 height 32
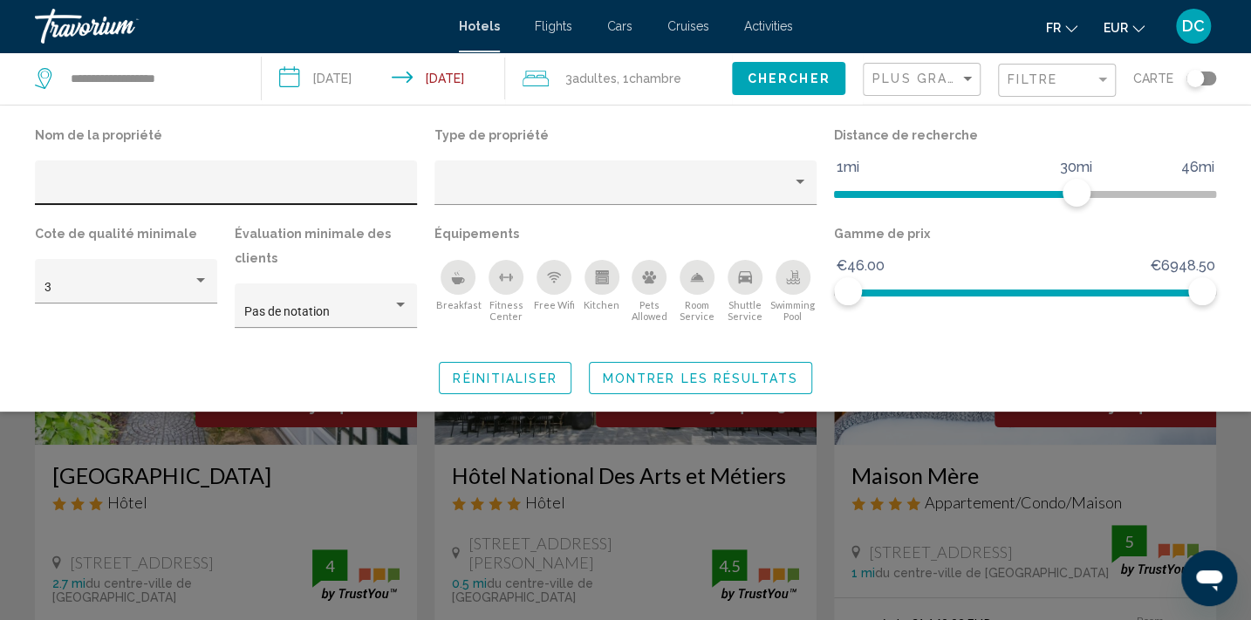
click at [292, 174] on div "Hotel Filters" at bounding box center [226, 188] width 364 height 36
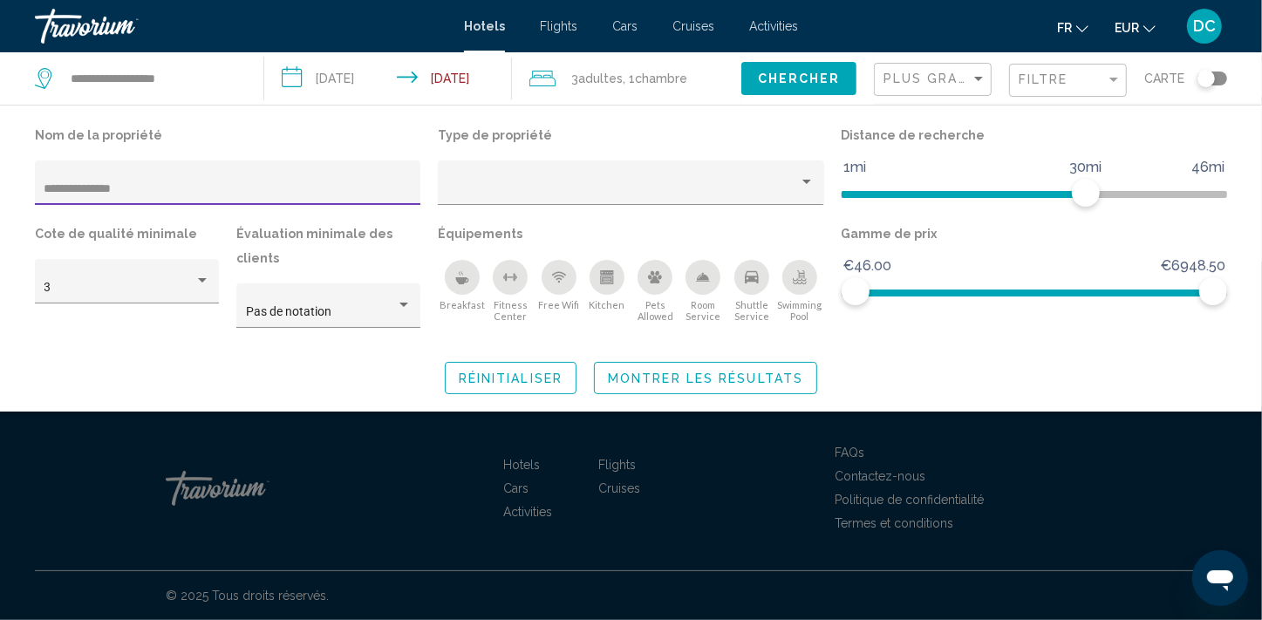
type input "**********"
click at [728, 376] on span "Montrer les résultats" at bounding box center [705, 379] width 195 height 14
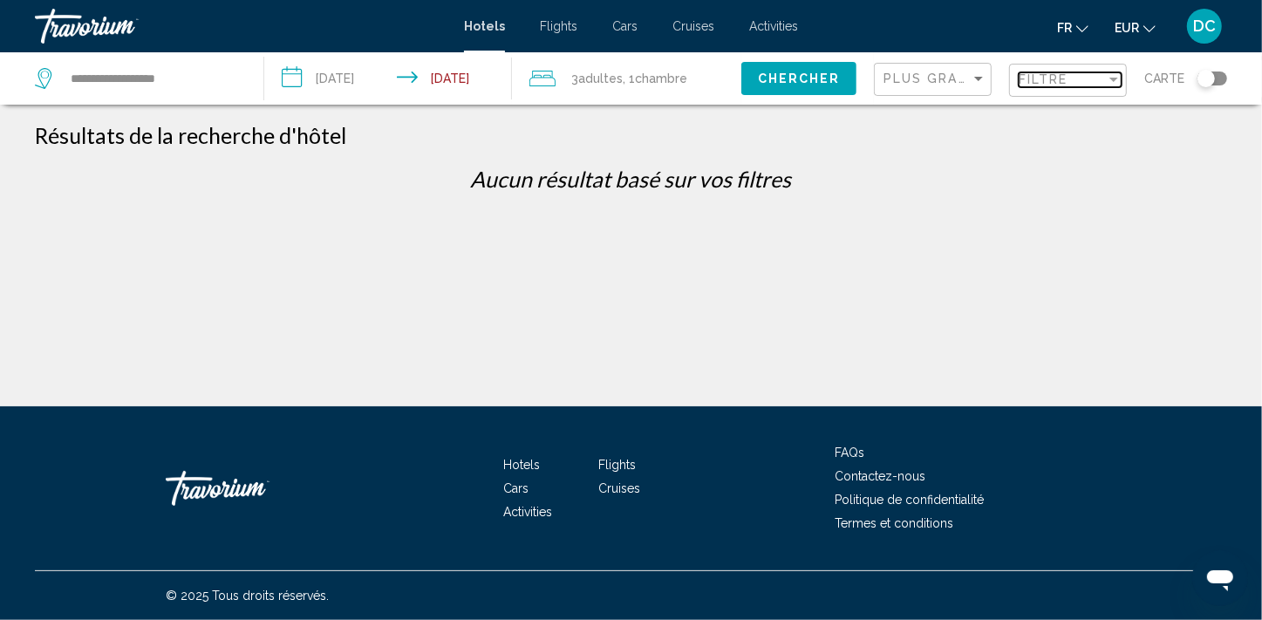
click at [1087, 82] on div "Filtre" at bounding box center [1062, 79] width 87 height 14
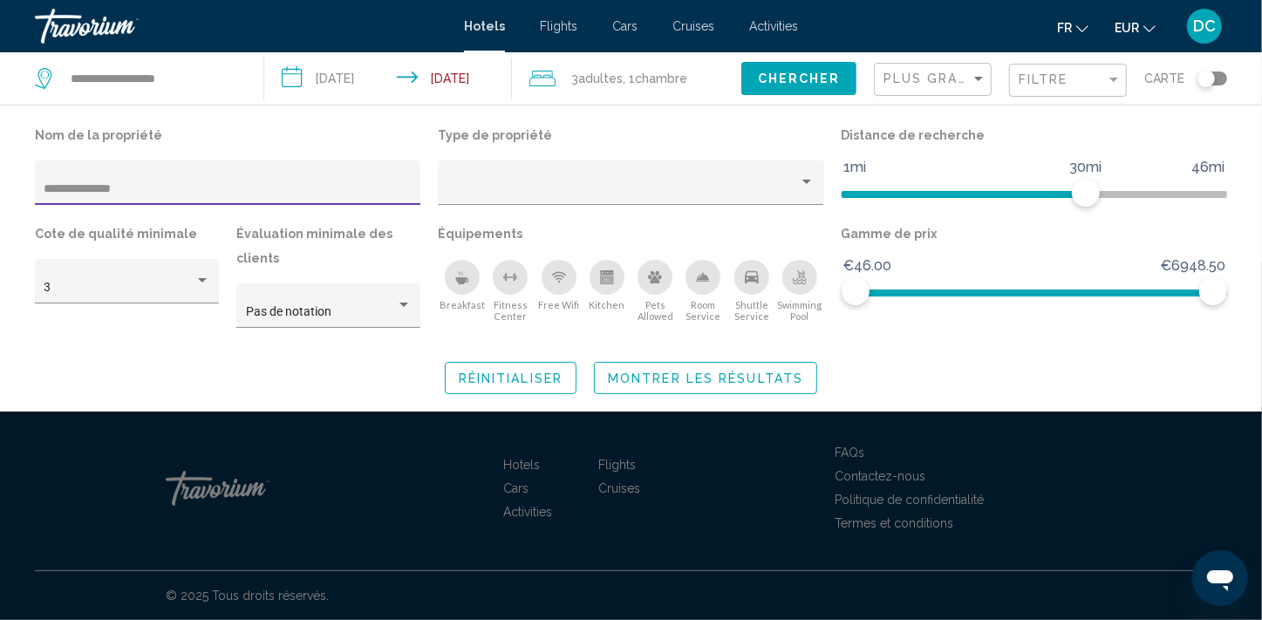
click at [78, 187] on input "**********" at bounding box center [227, 189] width 367 height 14
click at [104, 189] on input "**********" at bounding box center [227, 189] width 367 height 14
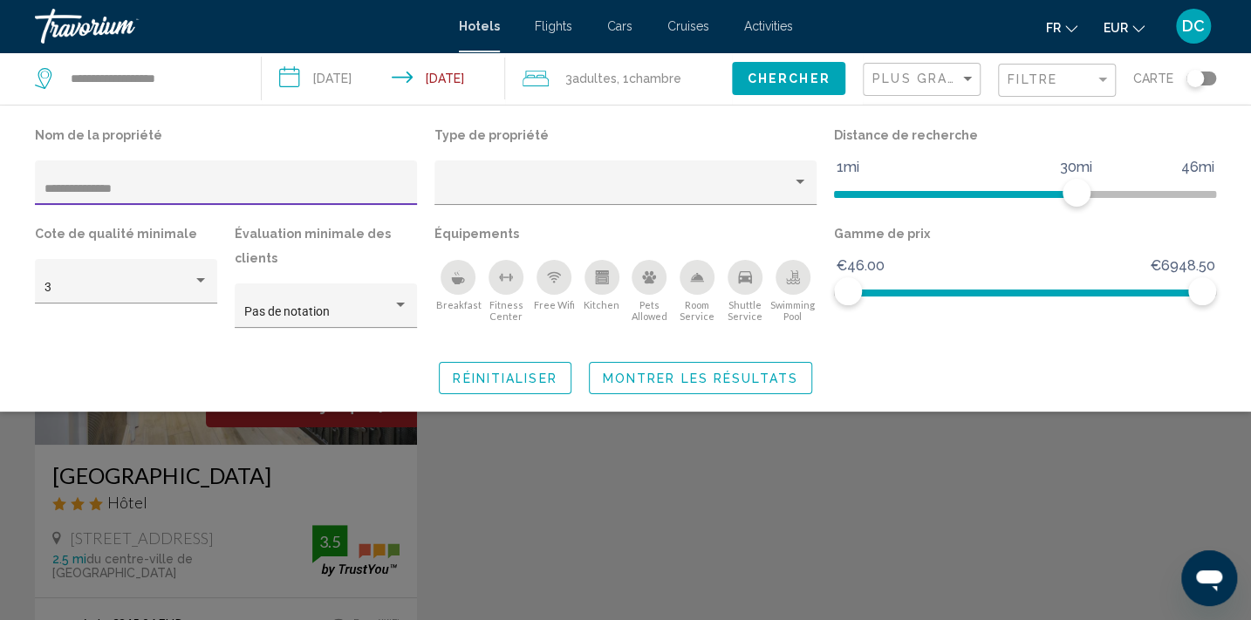
type input "**********"
click at [269, 486] on div "Search widget" at bounding box center [625, 441] width 1251 height 358
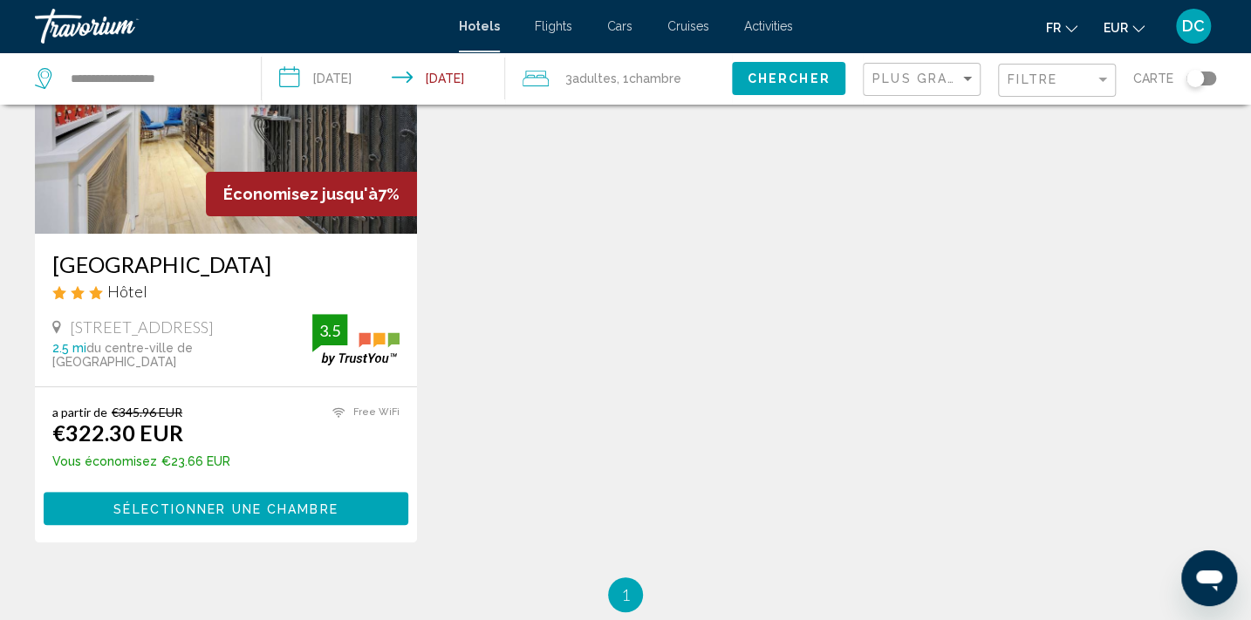
scroll to position [237, 0]
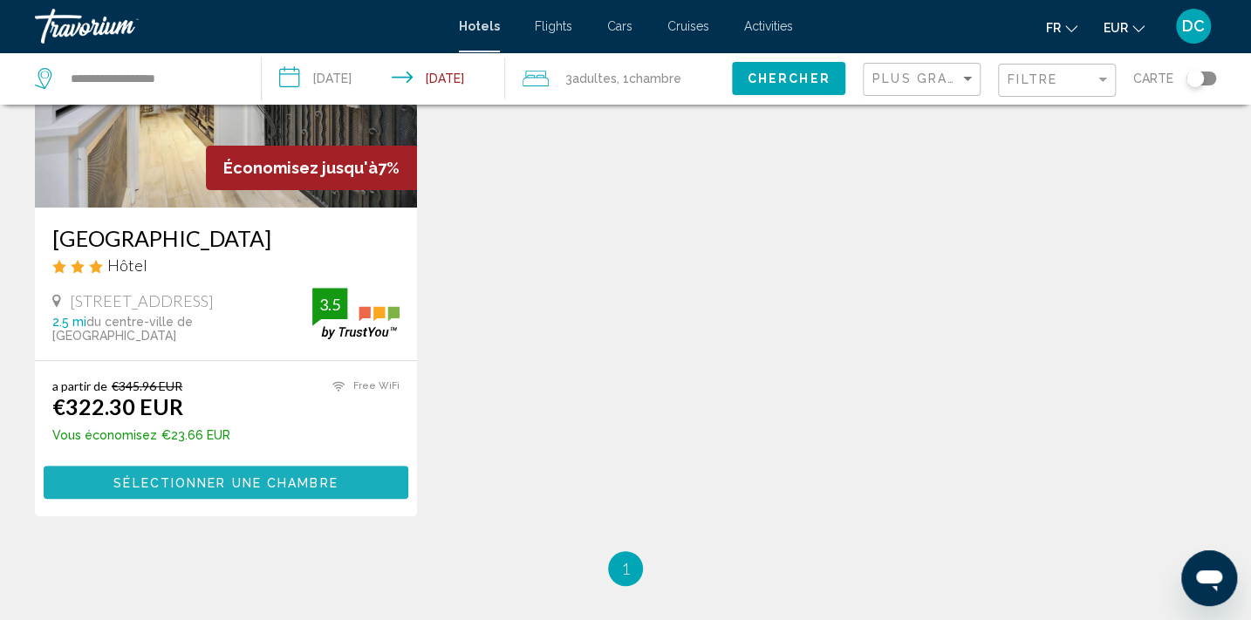
click at [253, 491] on button "Sélectionner une chambre" at bounding box center [226, 482] width 365 height 32
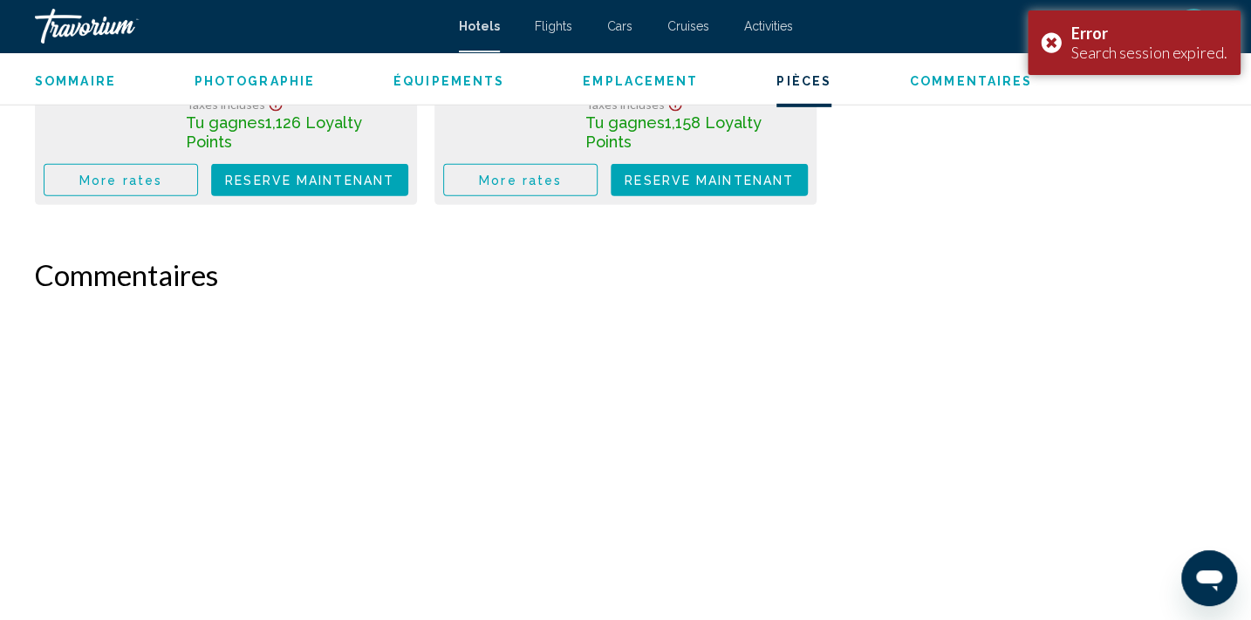
scroll to position [2778, 0]
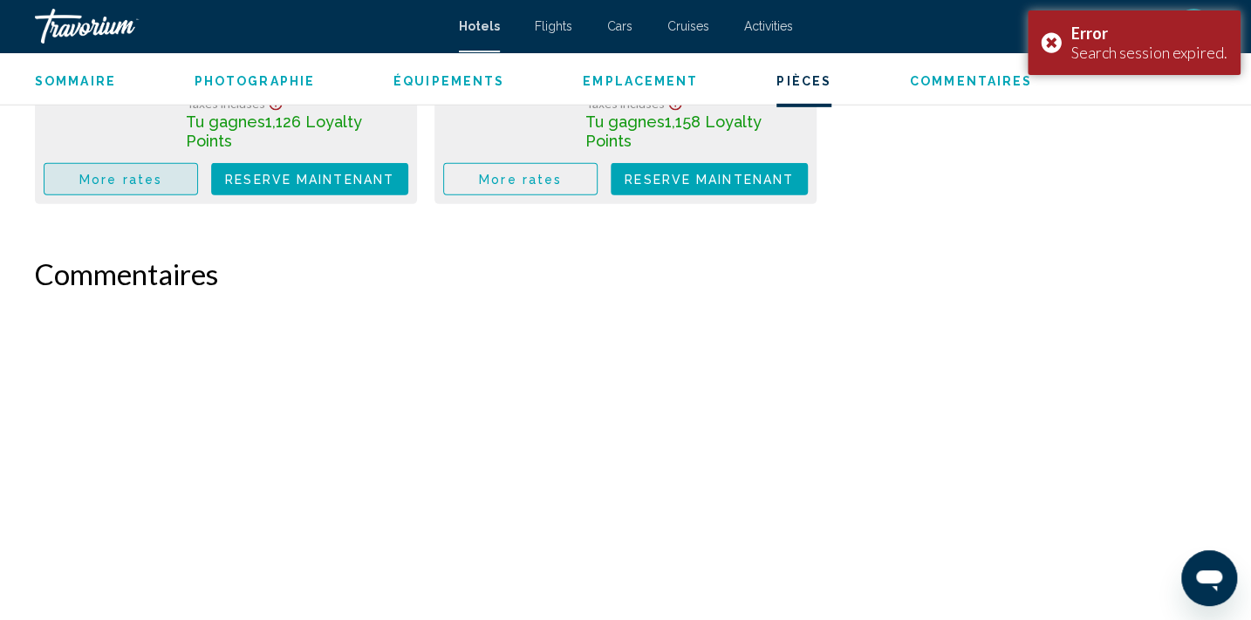
click at [121, 173] on span "More rates" at bounding box center [120, 180] width 83 height 14
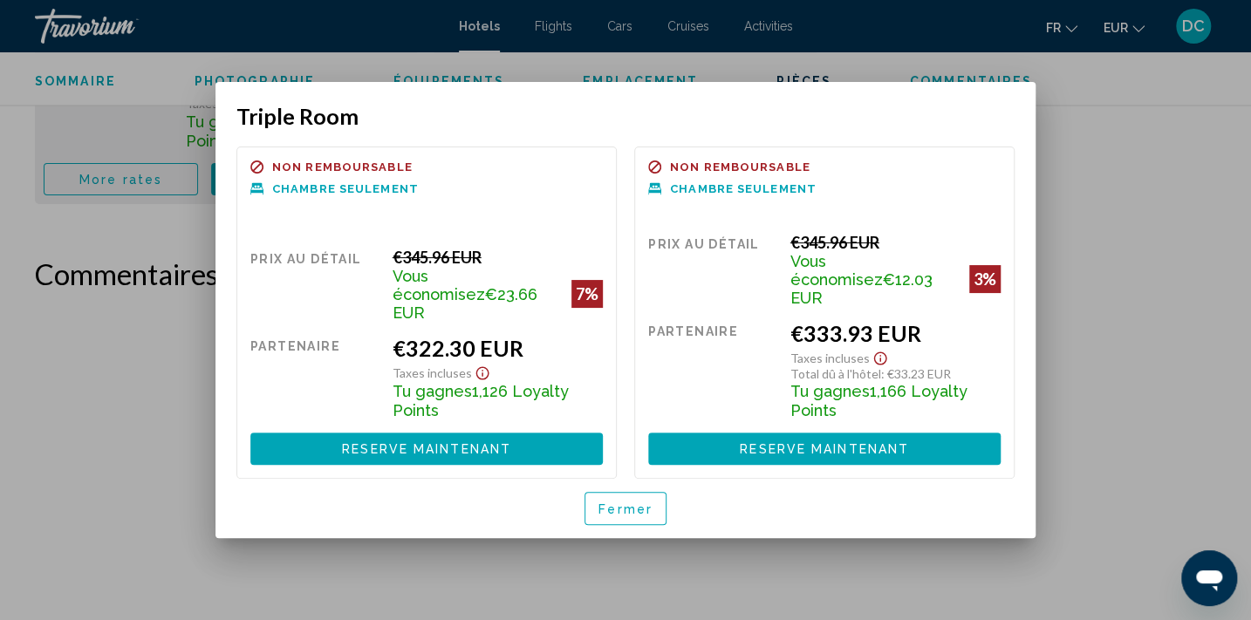
click at [630, 502] on span "Fermer" at bounding box center [625, 509] width 54 height 14
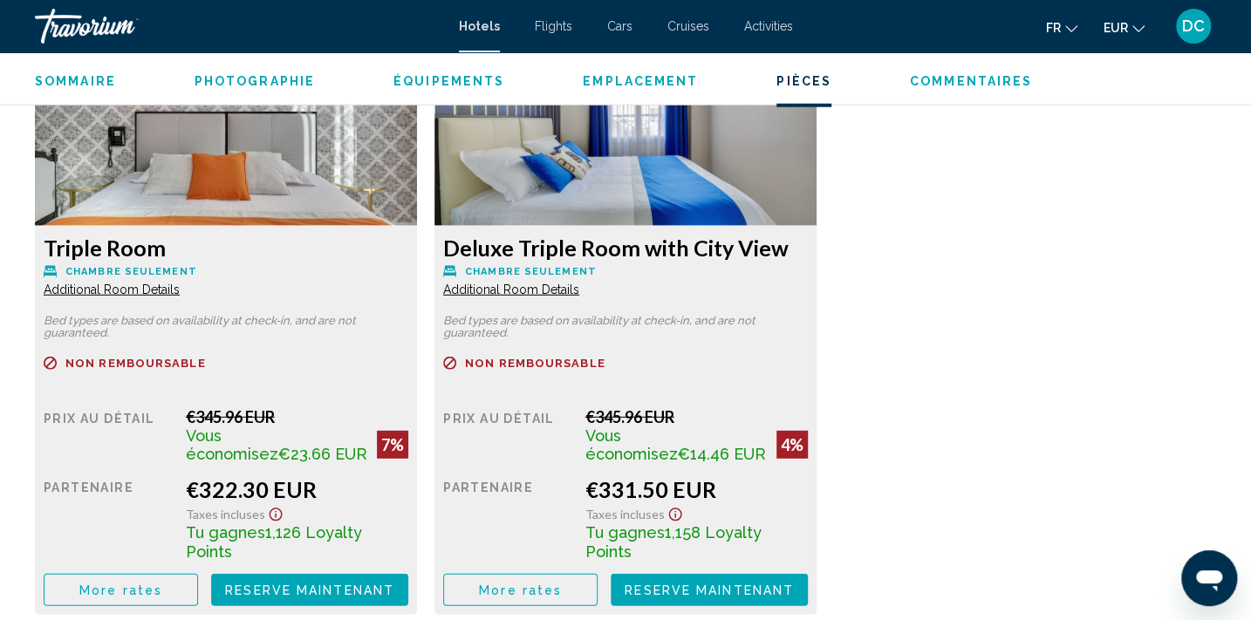
scroll to position [2461, 0]
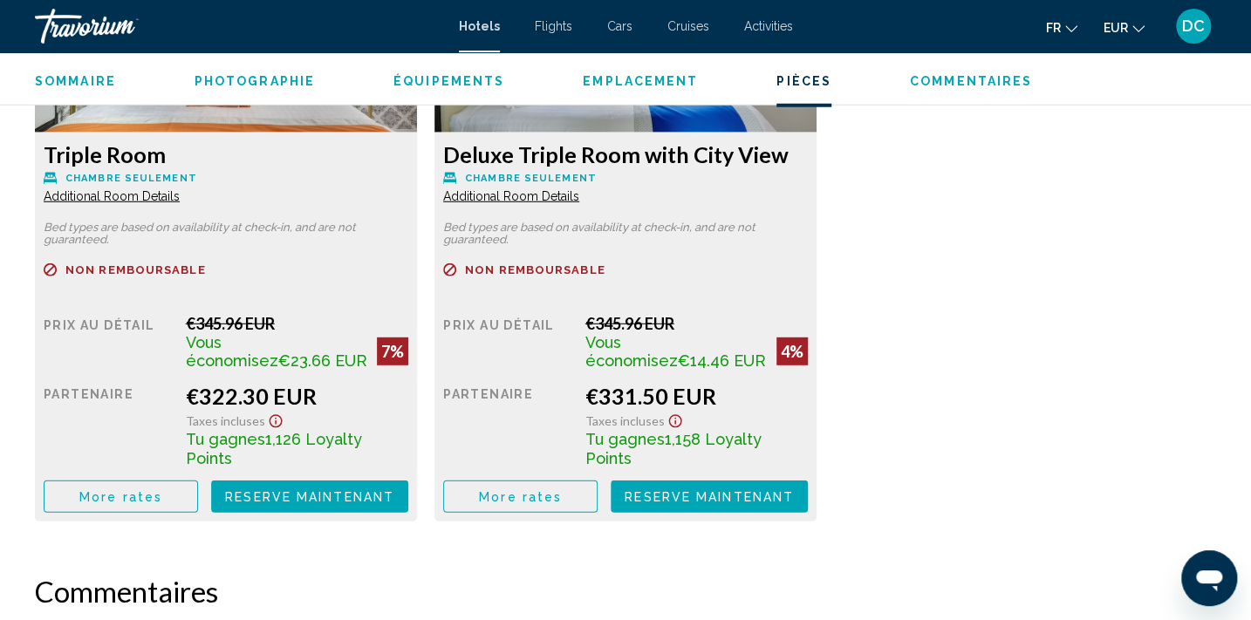
click at [162, 490] on span "More rates" at bounding box center [120, 497] width 83 height 14
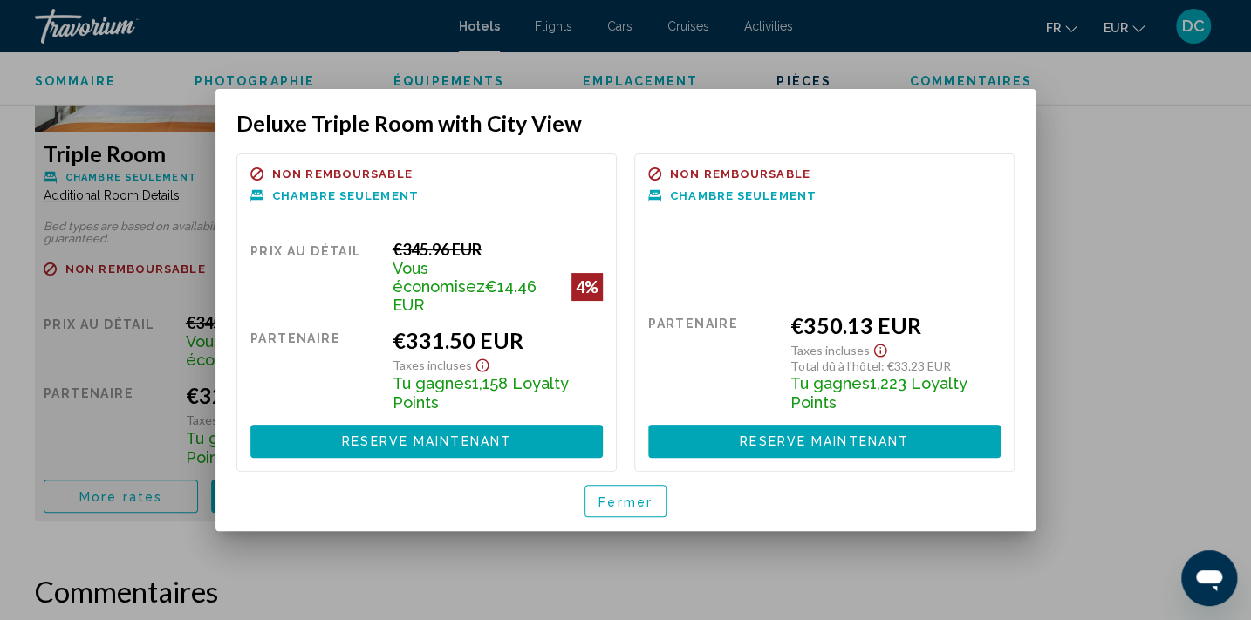
click at [651, 501] on button "Fermer" at bounding box center [625, 501] width 82 height 32
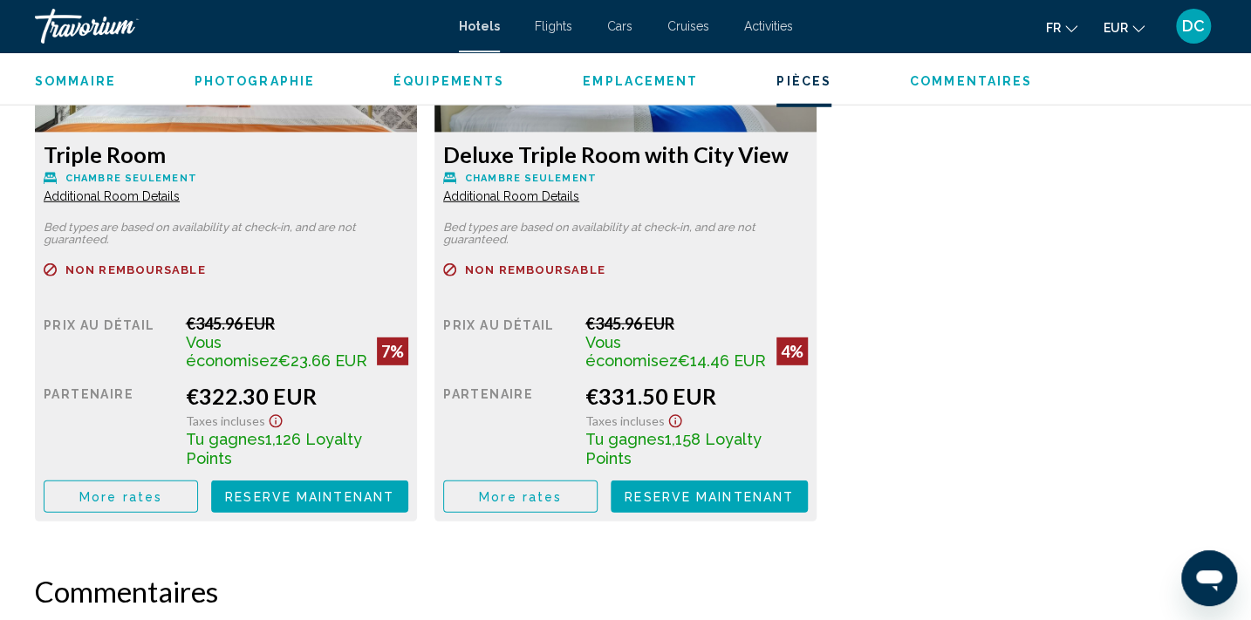
scroll to position [1986, 0]
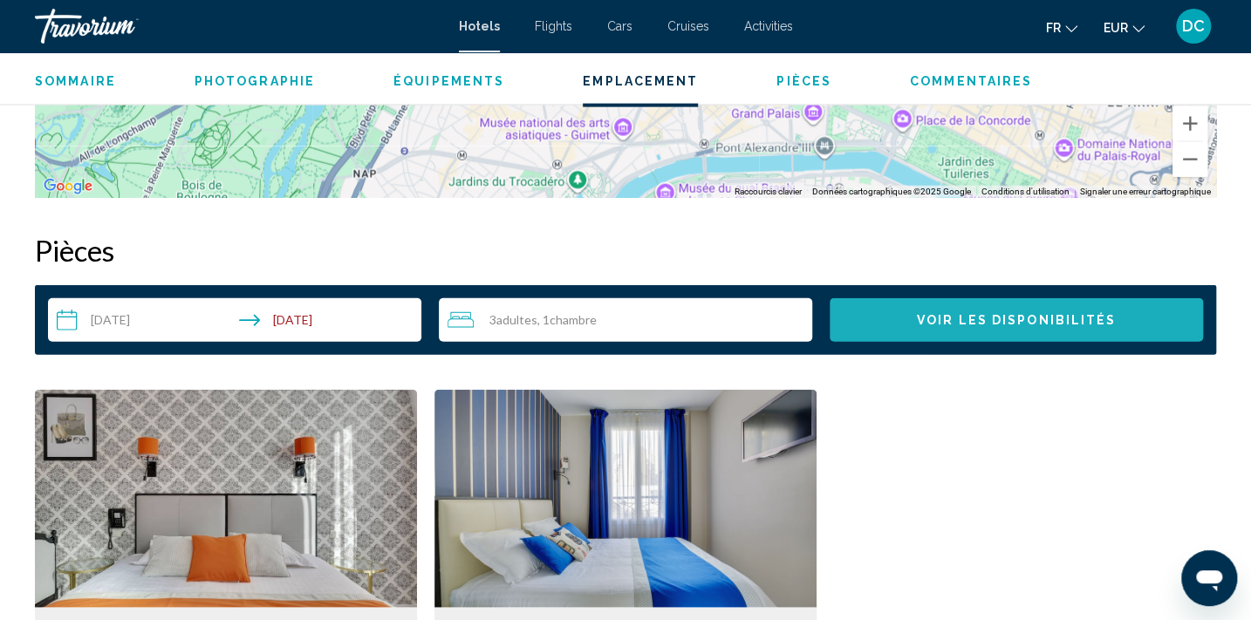
click at [996, 320] on span "Voir les disponibilités" at bounding box center [1016, 321] width 199 height 14
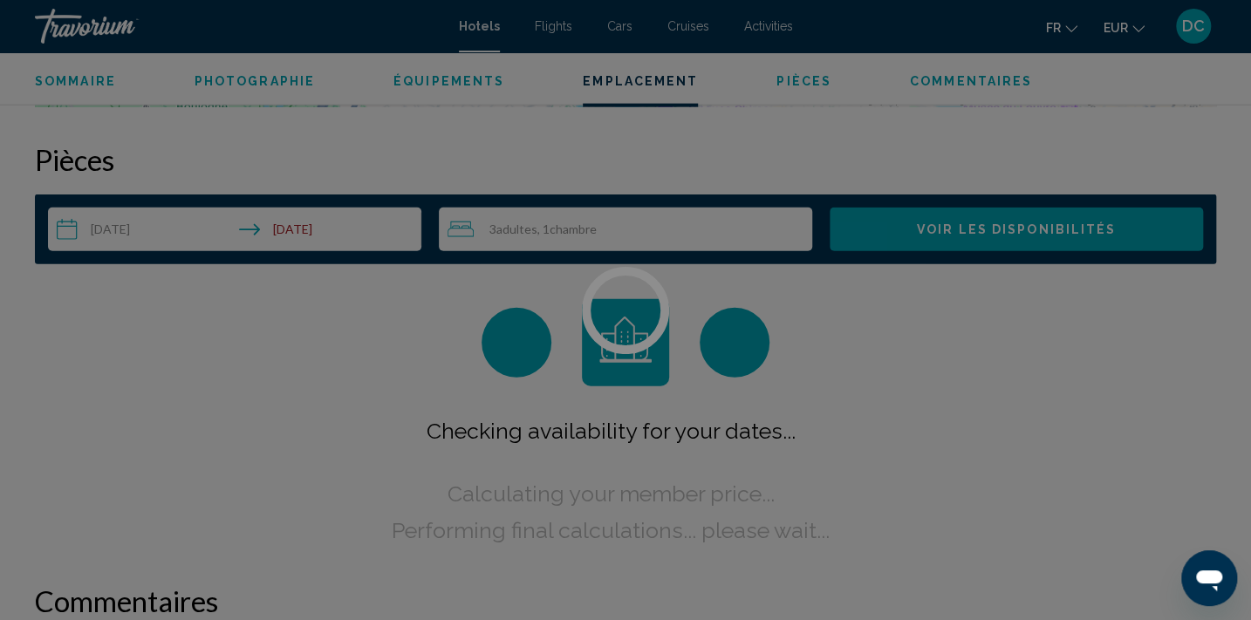
scroll to position [2113, 0]
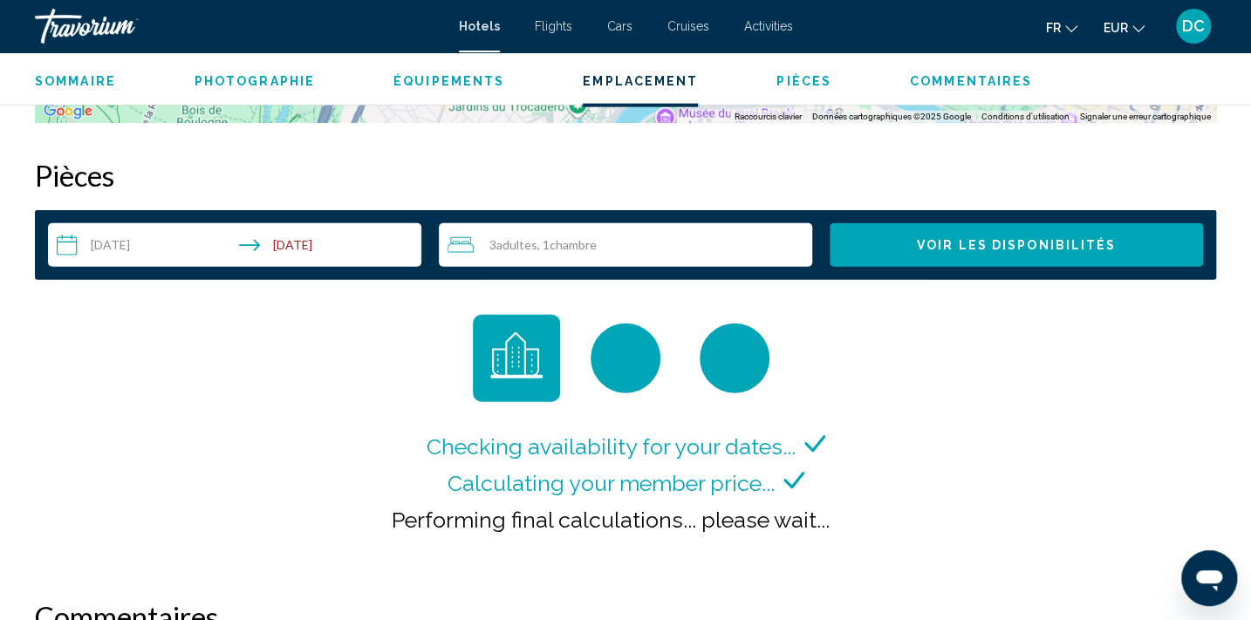
scroll to position [2058, 0]
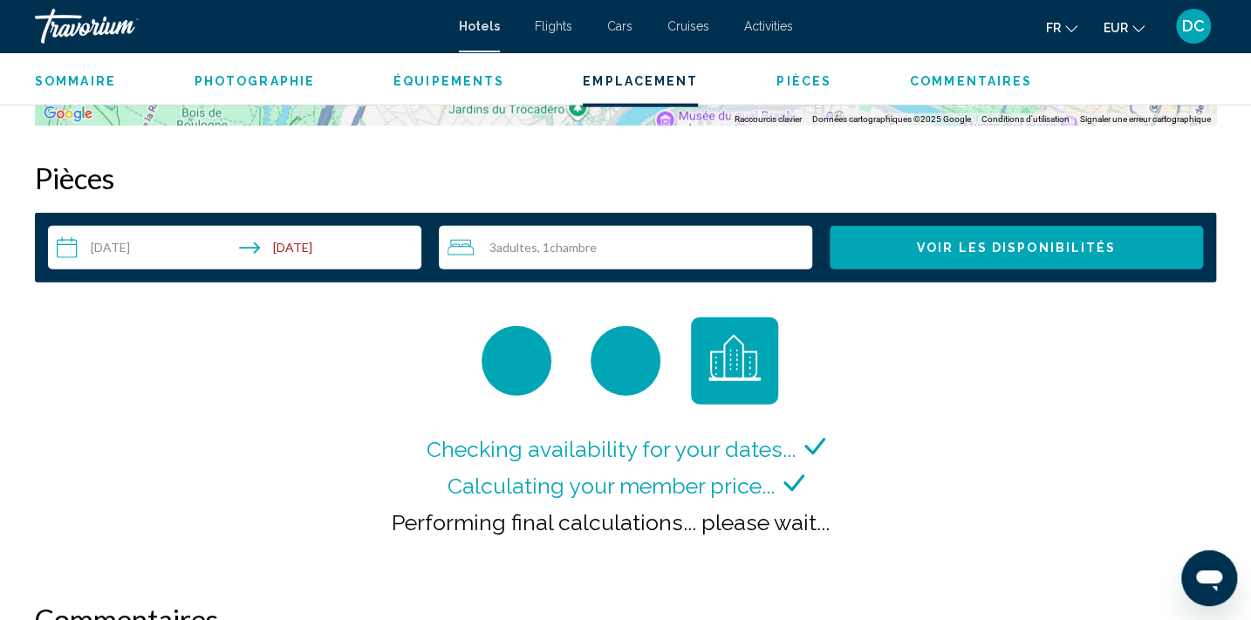
click at [543, 247] on span ", 1 Chambre pièces" at bounding box center [566, 248] width 59 height 14
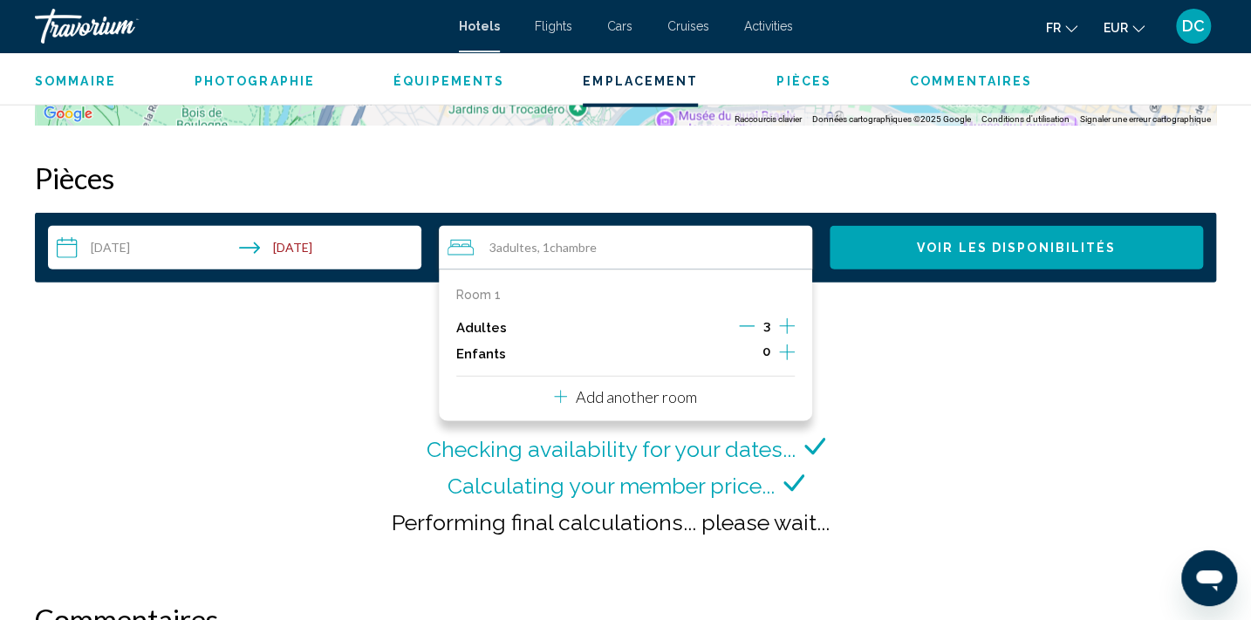
click at [742, 327] on icon "Decrement adults" at bounding box center [747, 326] width 16 height 16
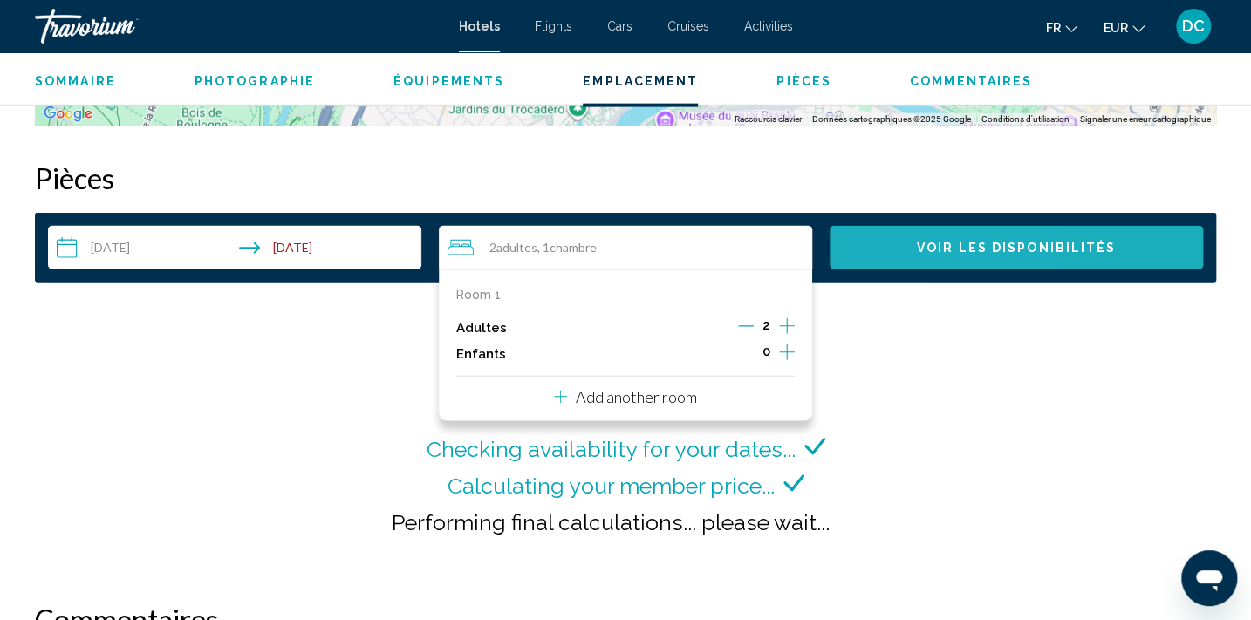
click at [910, 254] on button "Voir les disponibilités" at bounding box center [1015, 248] width 373 height 44
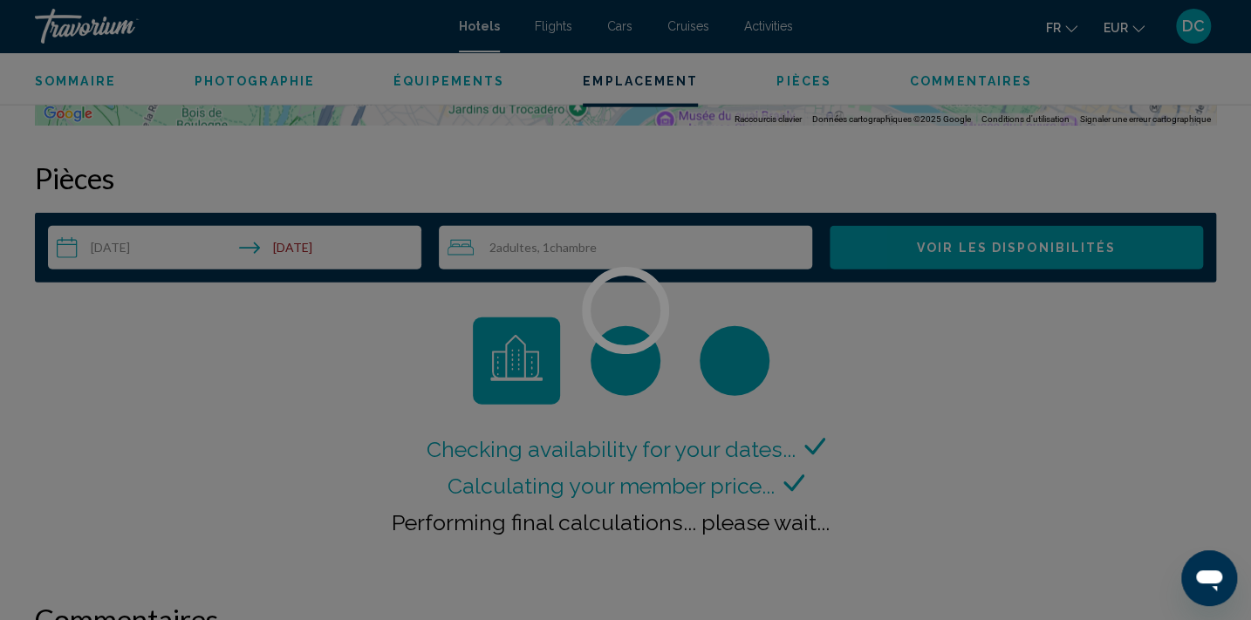
scroll to position [2113, 0]
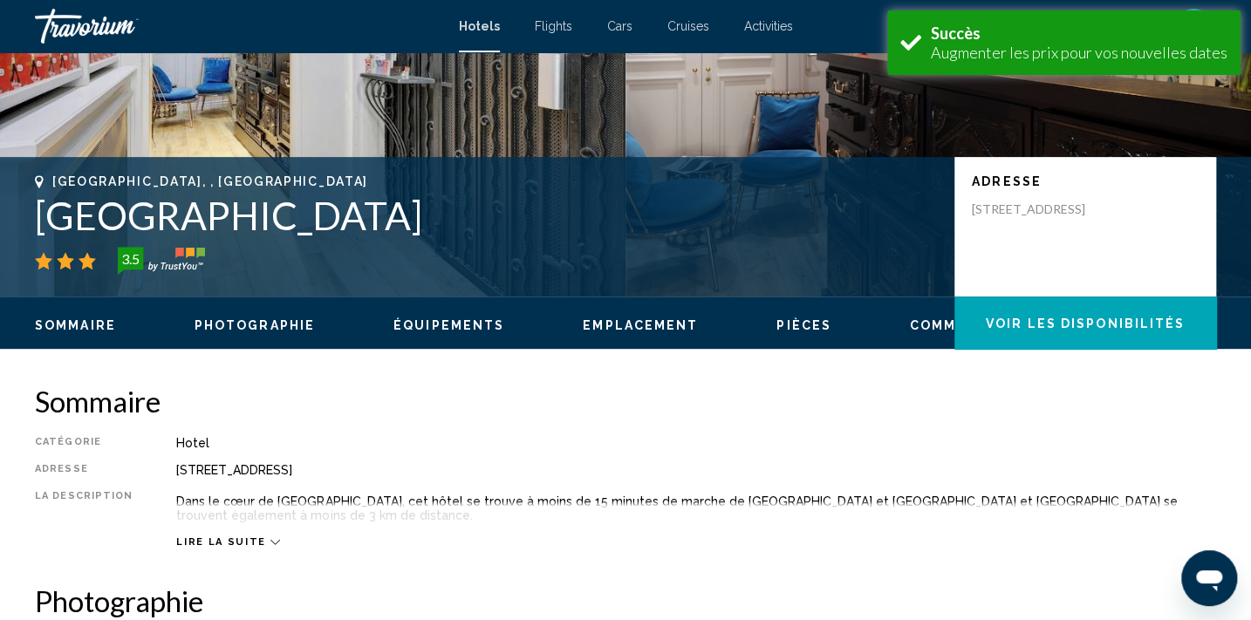
scroll to position [317, 0]
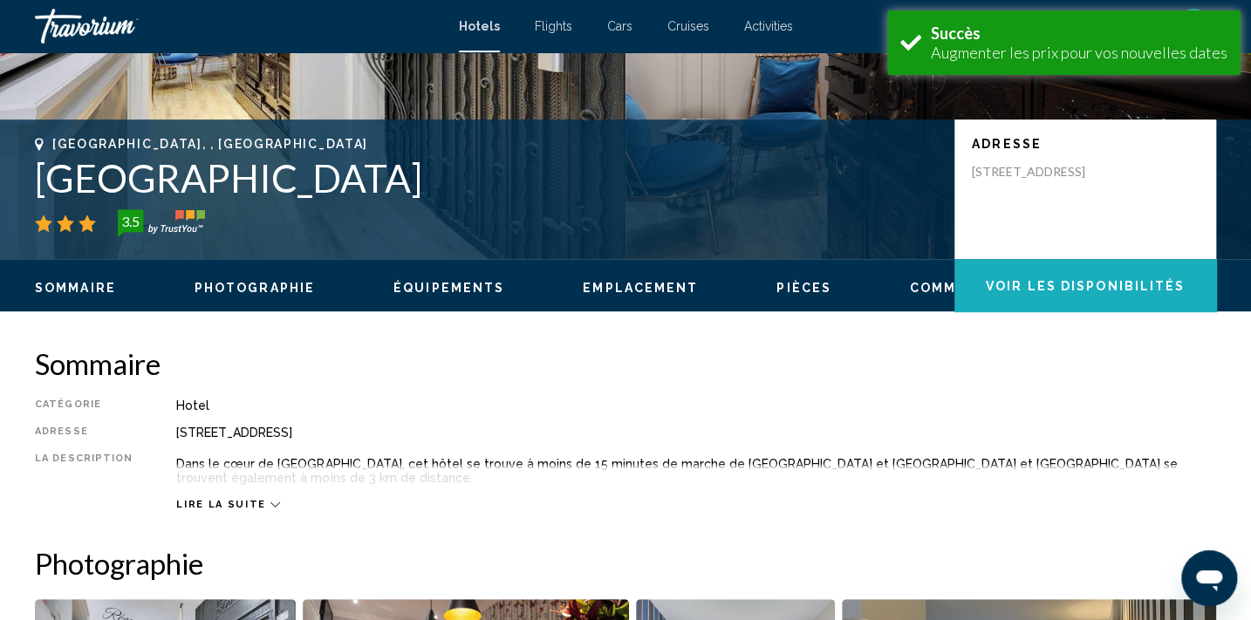
click at [1096, 297] on button "Voir les disponibilités" at bounding box center [1085, 285] width 262 height 52
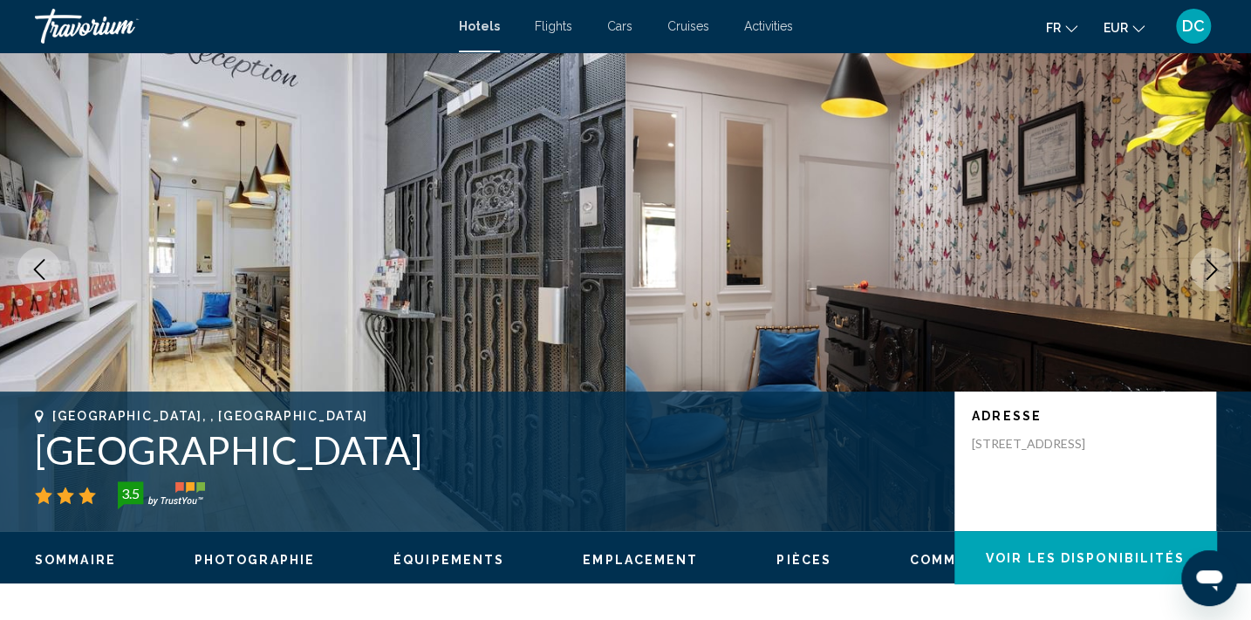
scroll to position [0, 0]
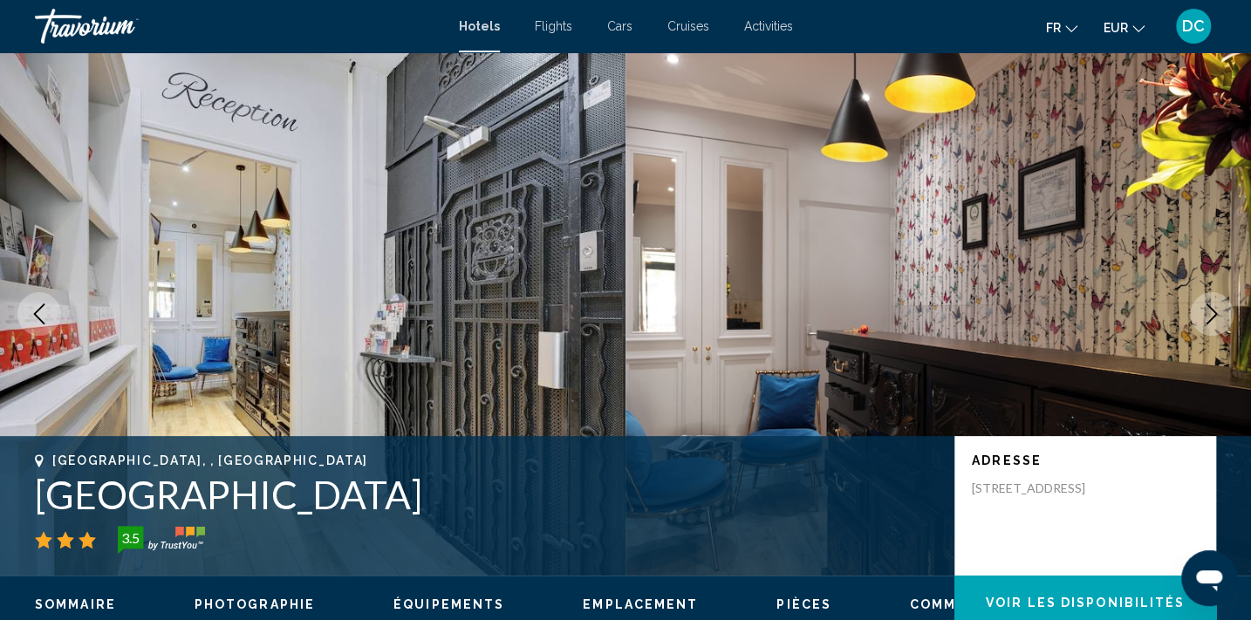
click at [494, 26] on span "Hotels" at bounding box center [479, 26] width 41 height 14
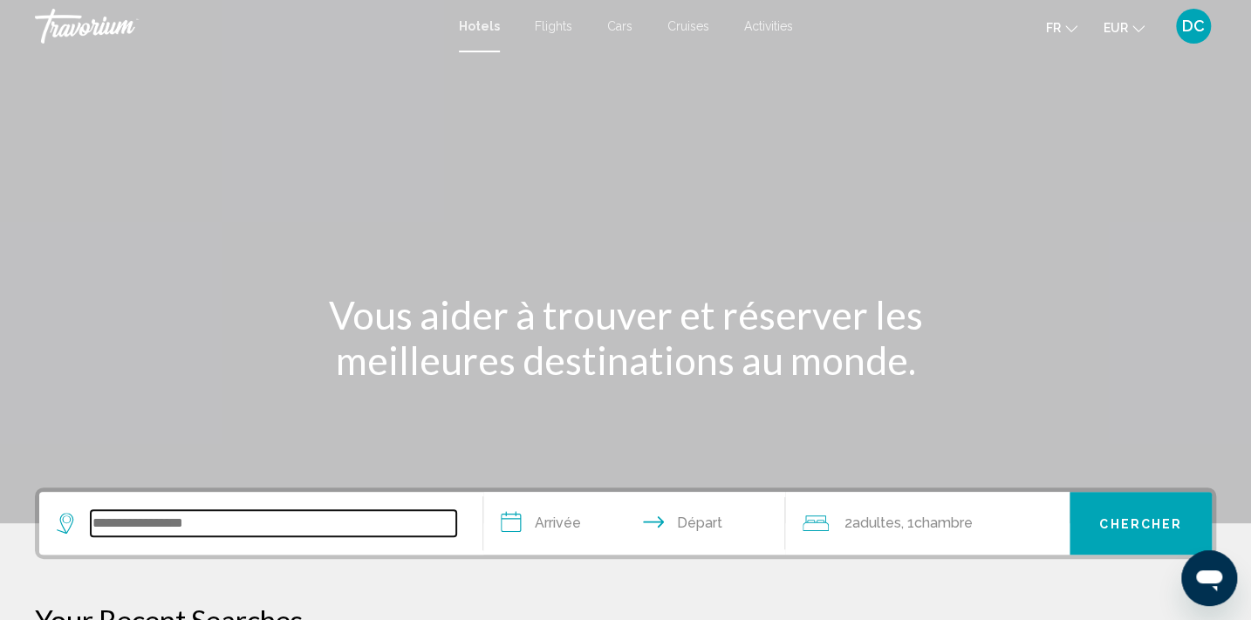
click at [164, 523] on input "Search widget" at bounding box center [273, 523] width 365 height 26
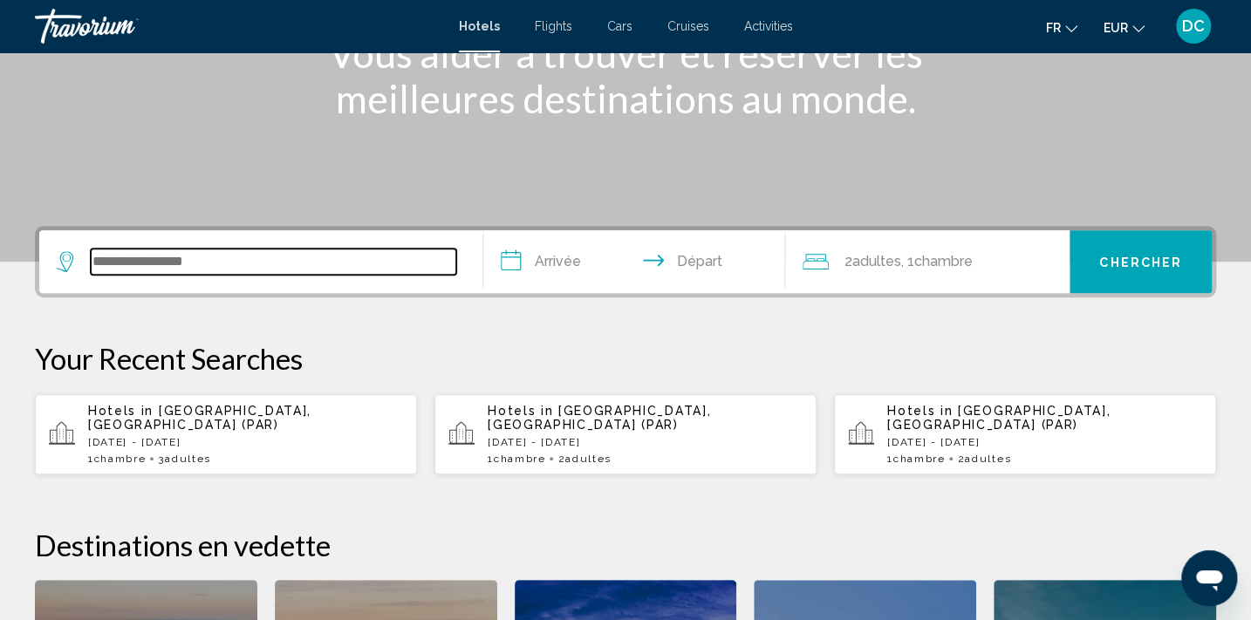
scroll to position [430, 0]
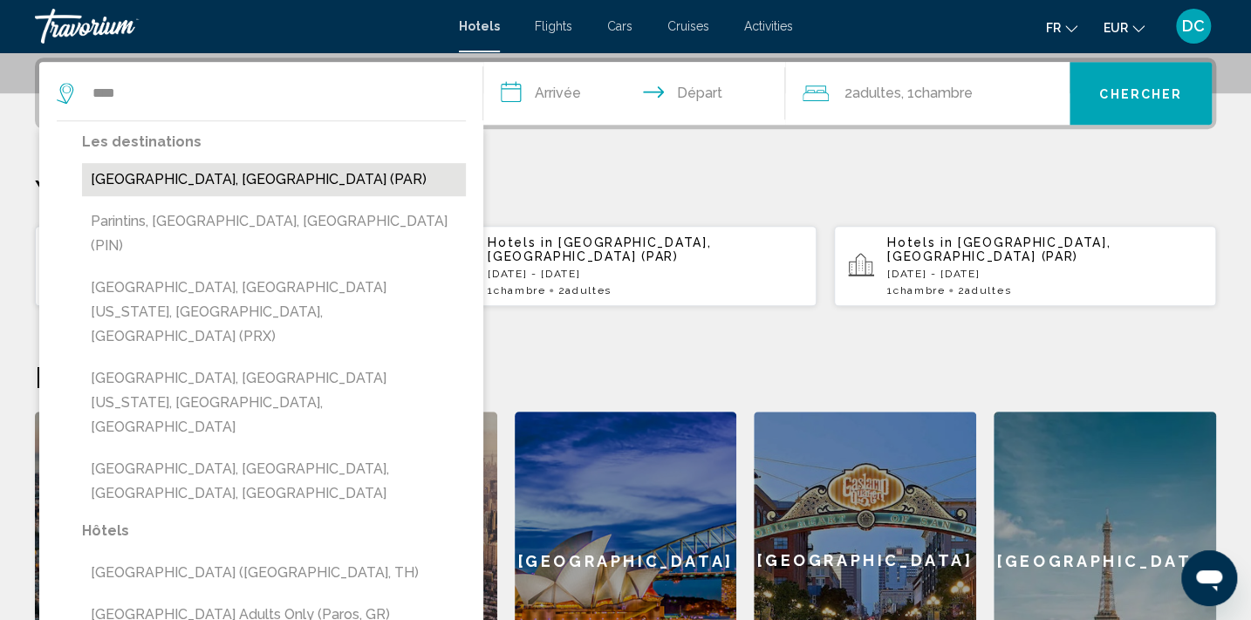
click at [187, 191] on button "[GEOGRAPHIC_DATA], [GEOGRAPHIC_DATA] (PAR)" at bounding box center [274, 179] width 384 height 33
type input "**********"
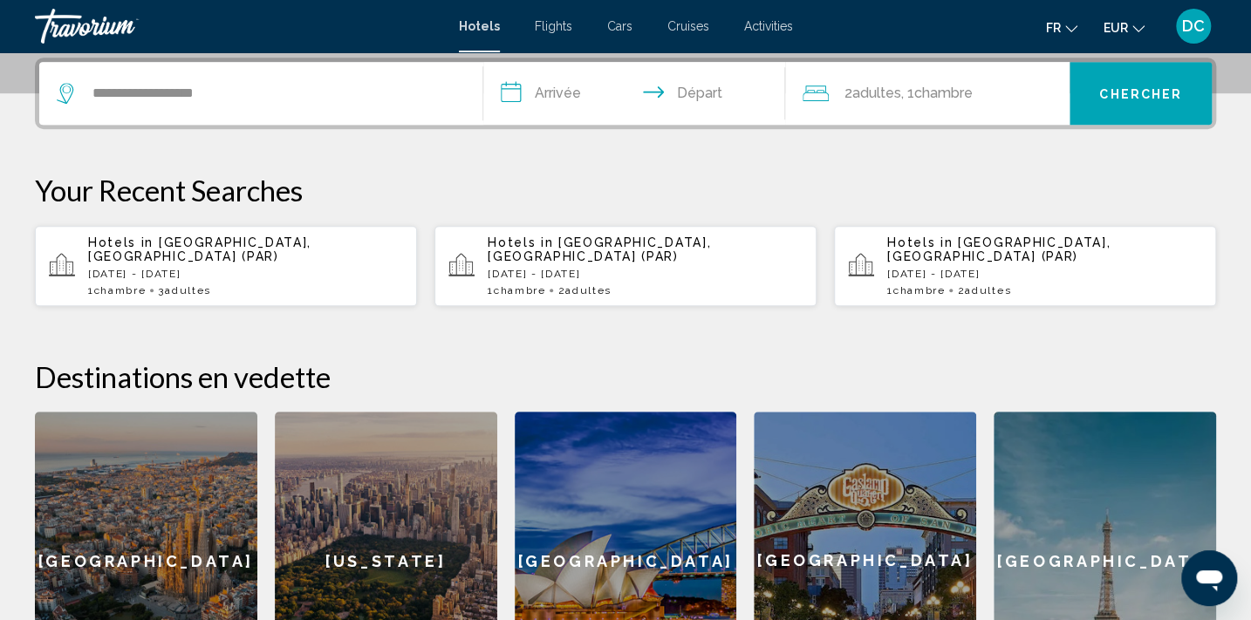
click at [567, 97] on input "**********" at bounding box center [637, 96] width 309 height 68
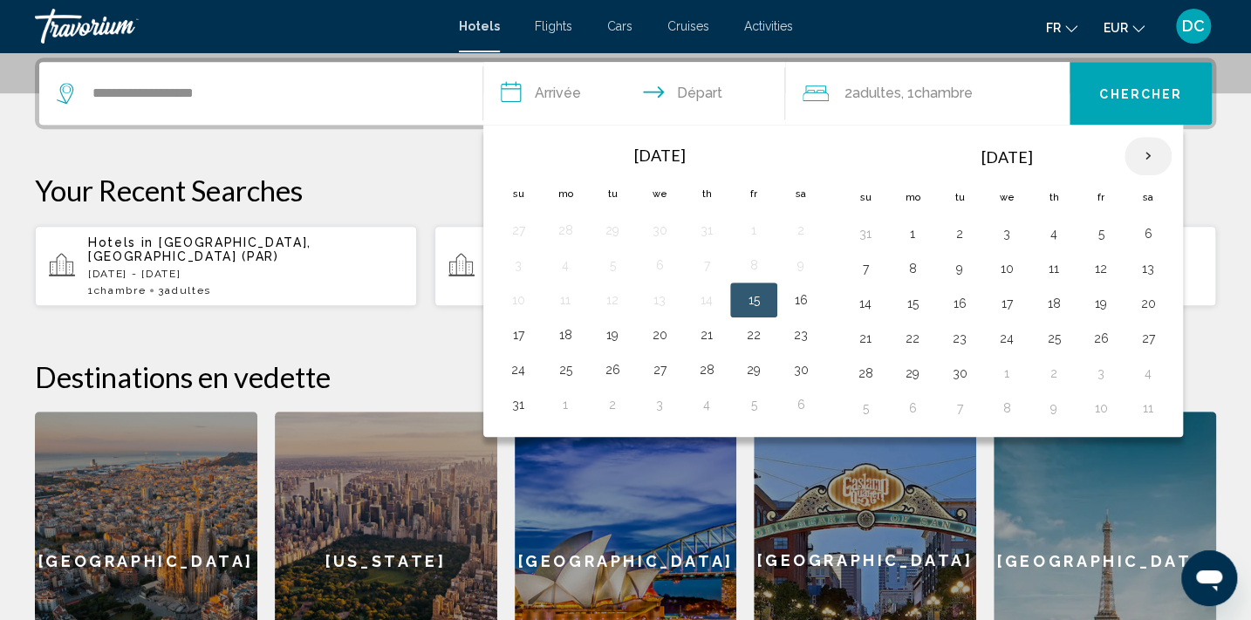
click at [1156, 160] on th "Next month" at bounding box center [1147, 156] width 47 height 38
click at [1105, 373] on button "28" at bounding box center [1101, 373] width 28 height 24
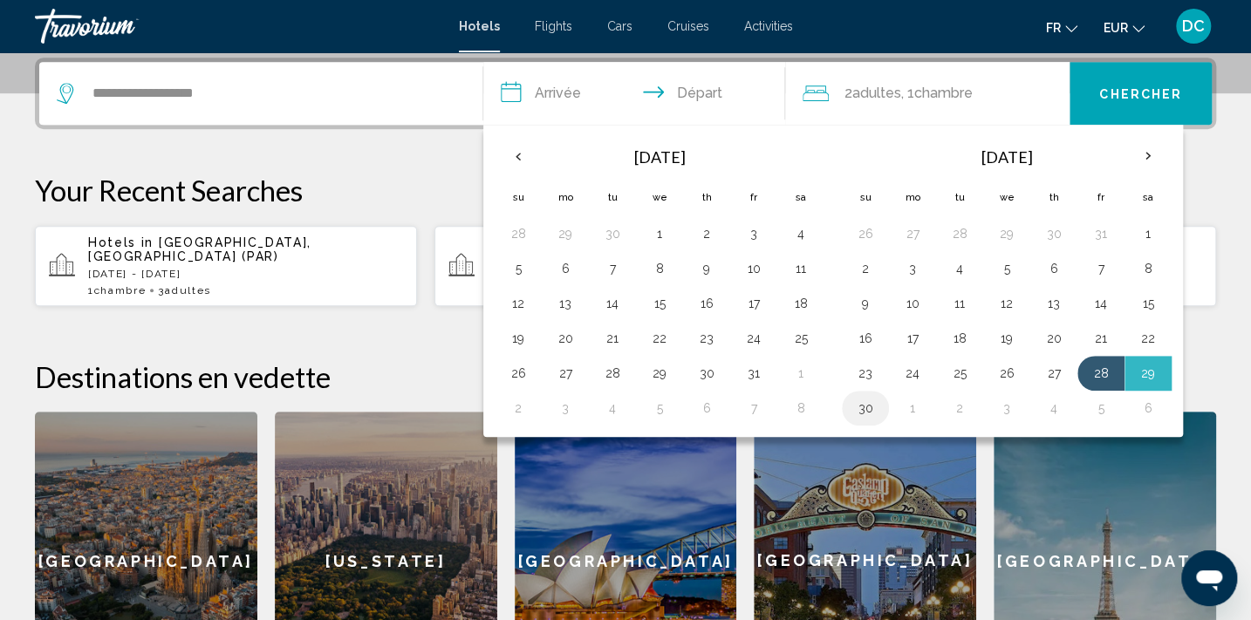
click at [868, 404] on button "30" at bounding box center [865, 408] width 28 height 24
type input "**********"
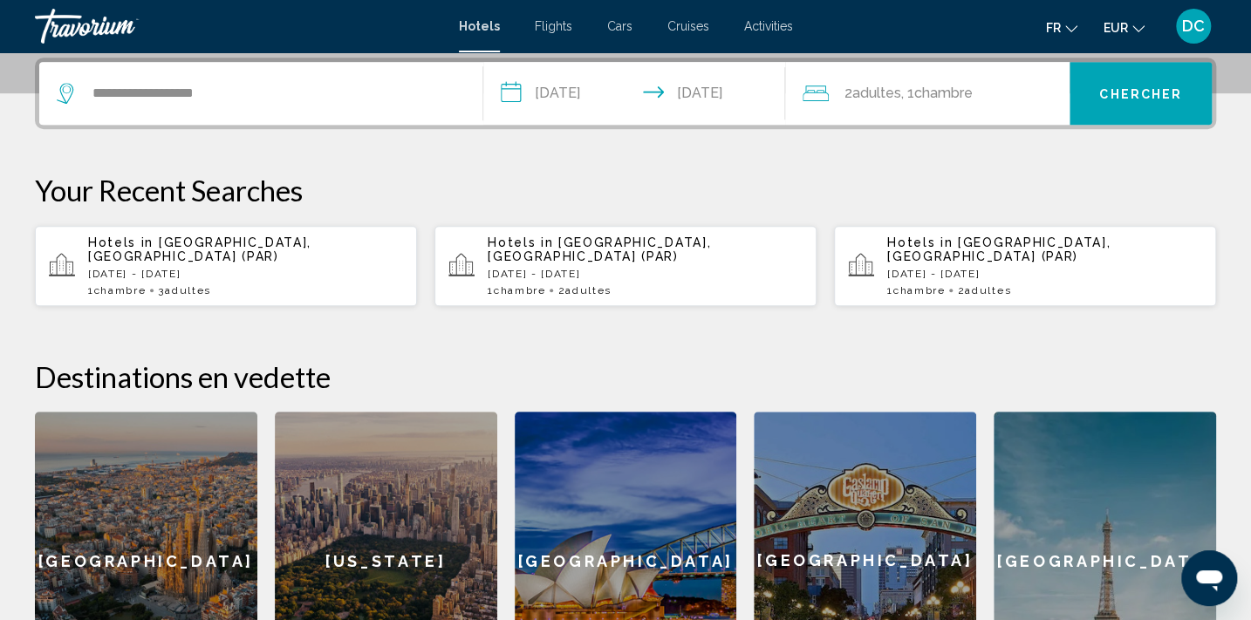
click at [1174, 99] on button "Chercher" at bounding box center [1140, 93] width 142 height 63
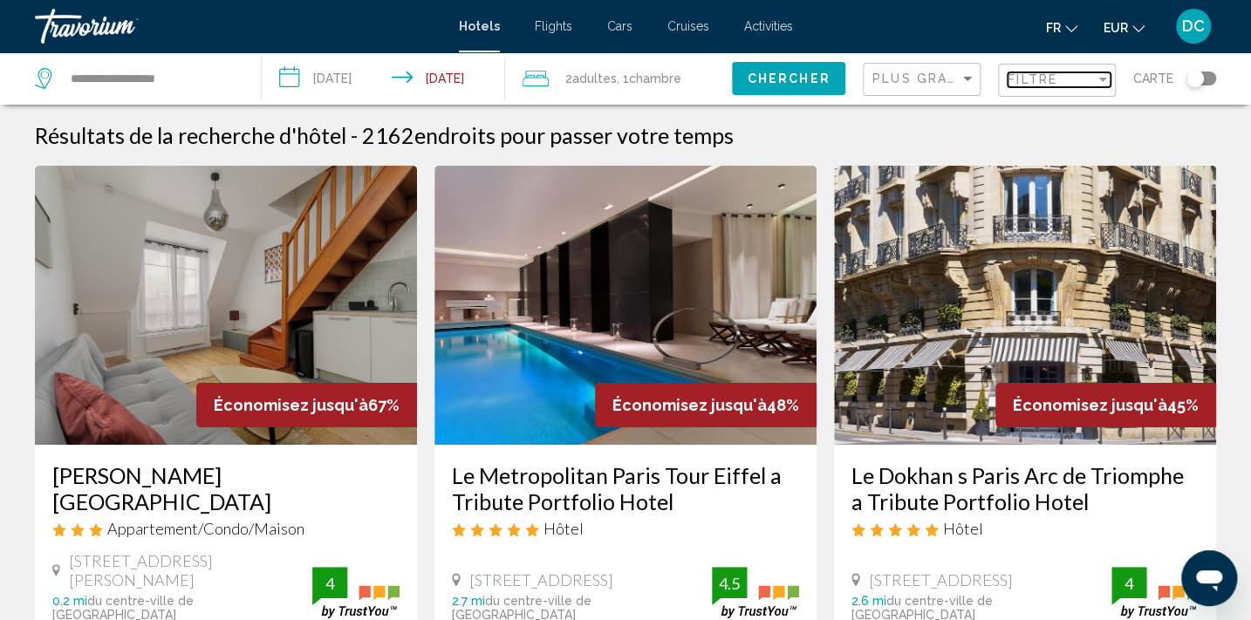
click at [1060, 73] on div "Filtre" at bounding box center [1050, 79] width 87 height 14
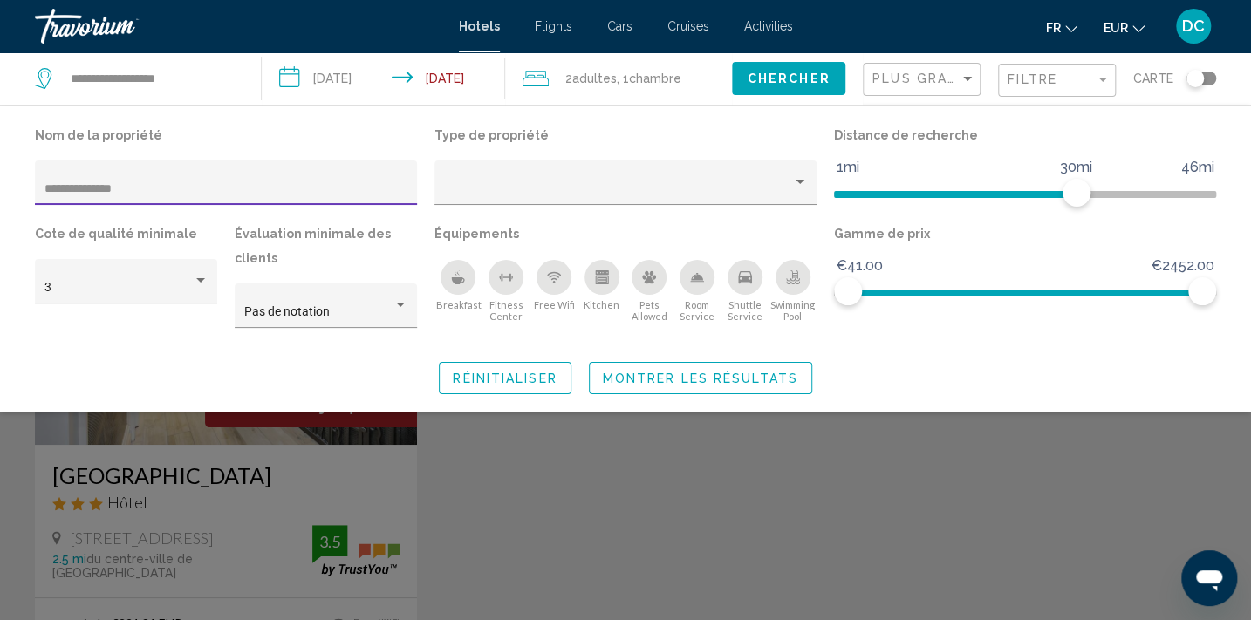
type input "**********"
click at [231, 496] on div "Search widget" at bounding box center [625, 441] width 1251 height 358
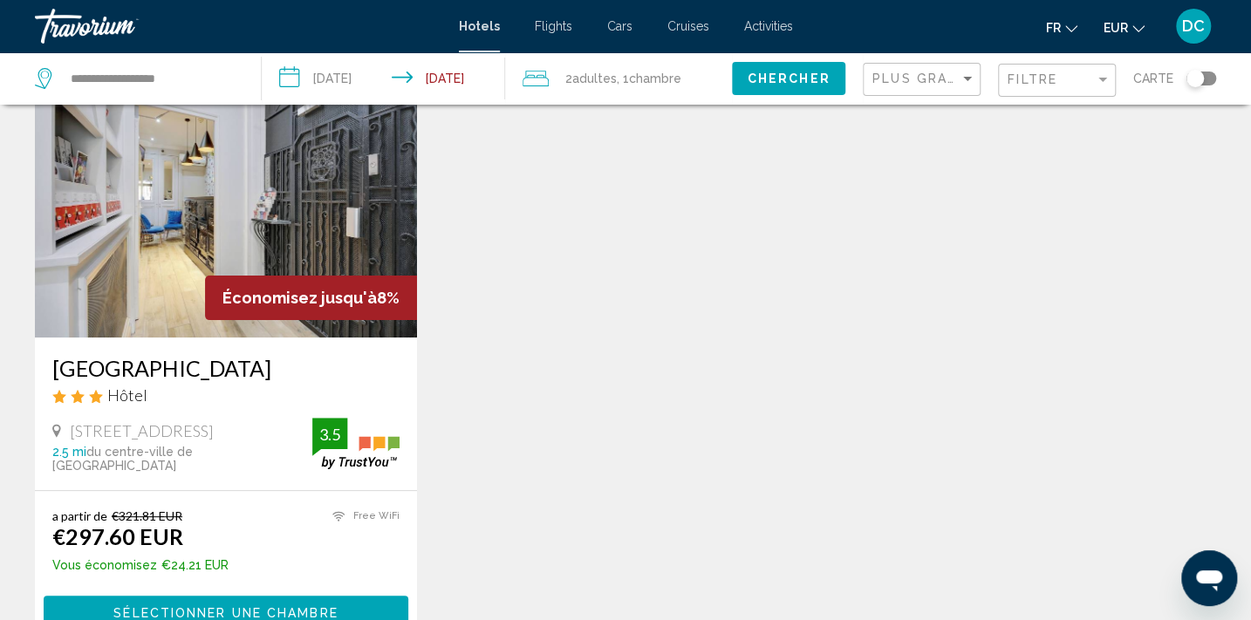
scroll to position [317, 0]
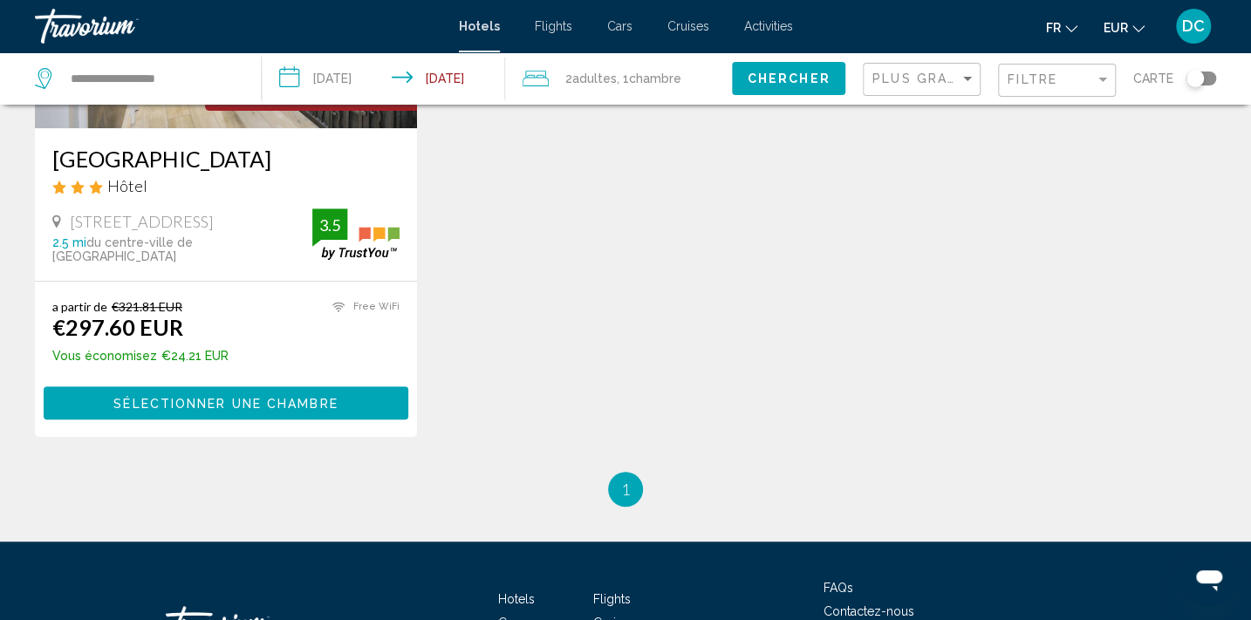
click at [256, 397] on span "Sélectionner une chambre" at bounding box center [225, 404] width 224 height 14
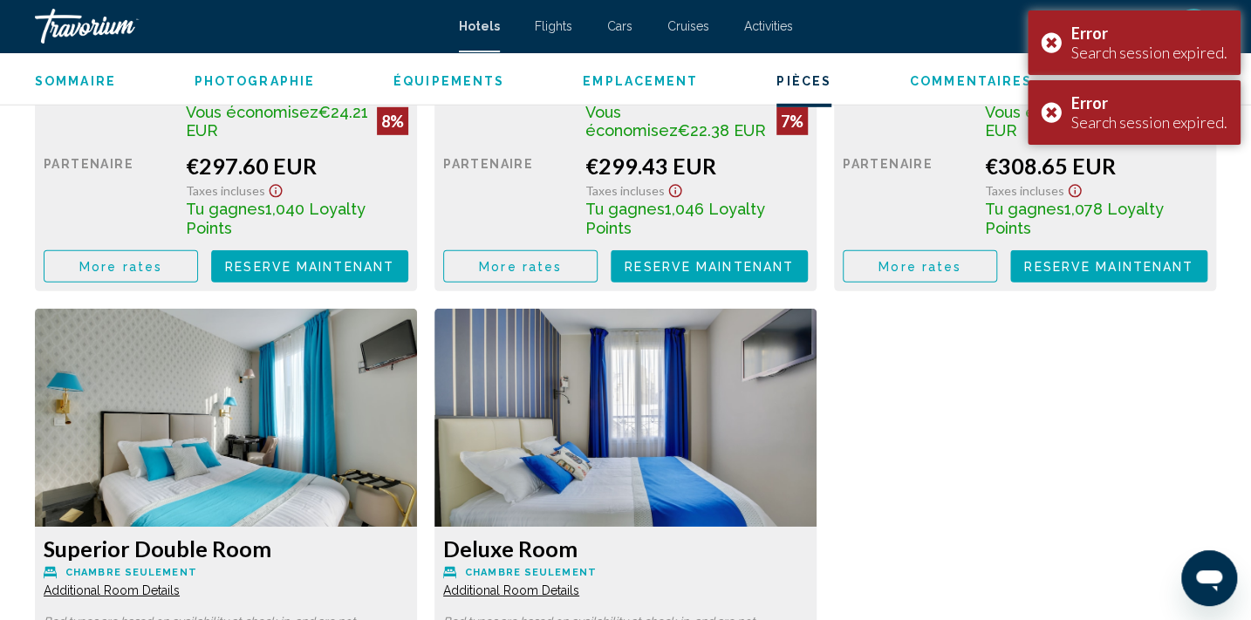
scroll to position [2461, 0]
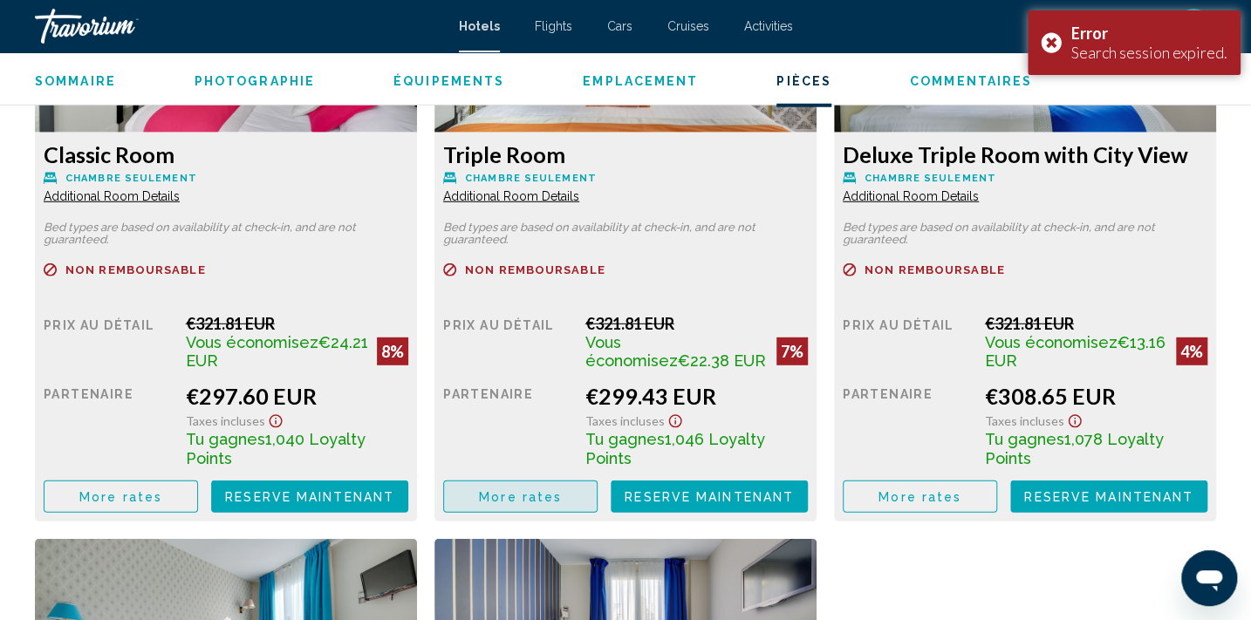
click at [497, 490] on span "More rates" at bounding box center [520, 497] width 83 height 14
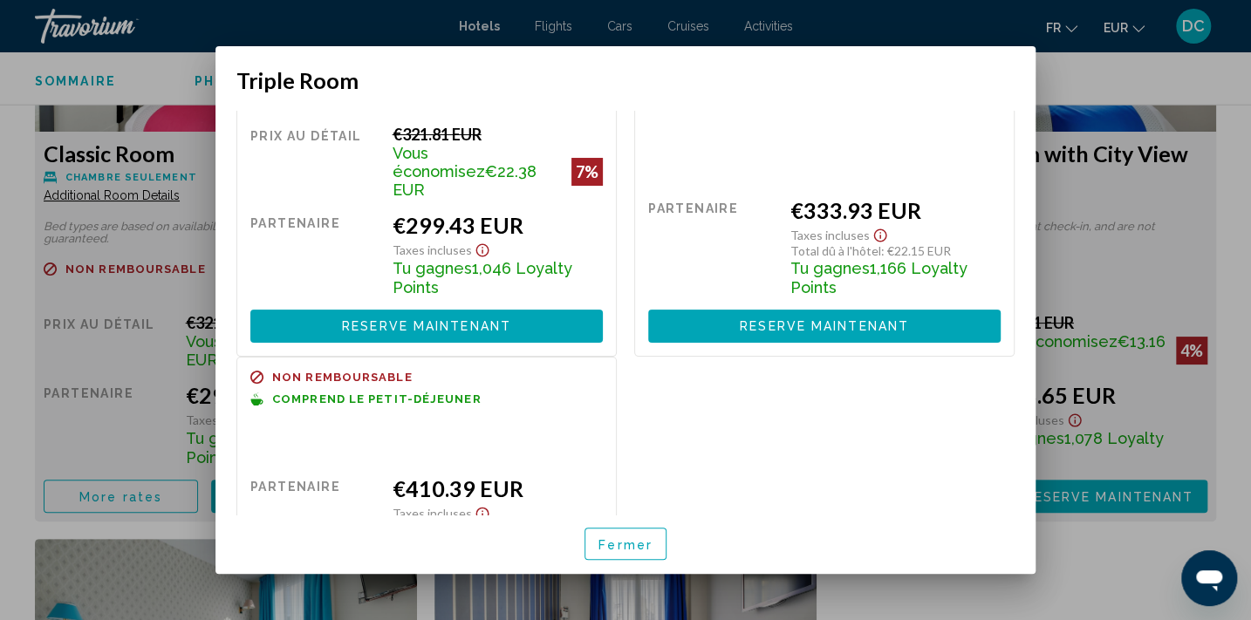
scroll to position [0, 0]
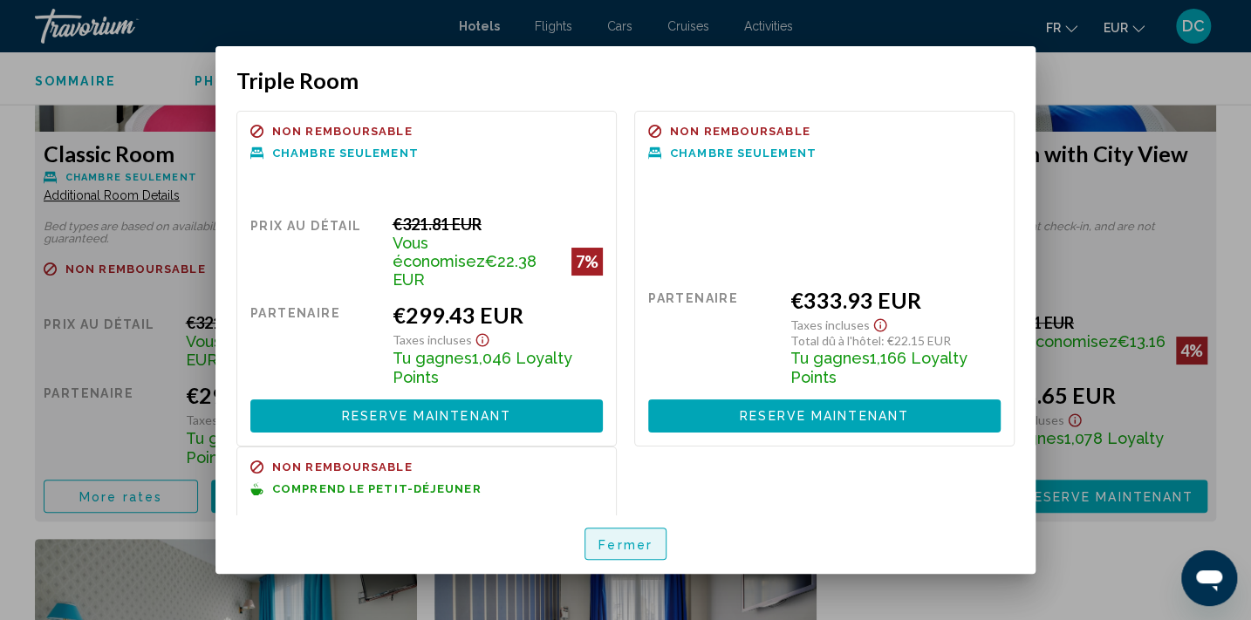
click at [642, 547] on span "Fermer" at bounding box center [625, 544] width 54 height 14
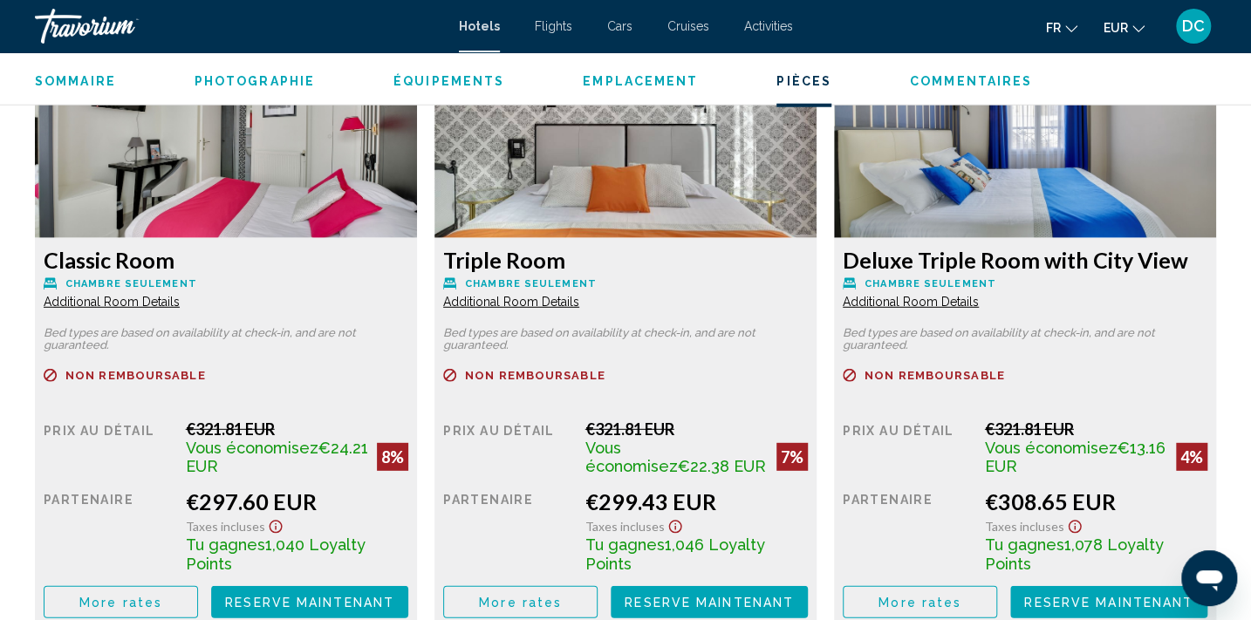
scroll to position [2382, 0]
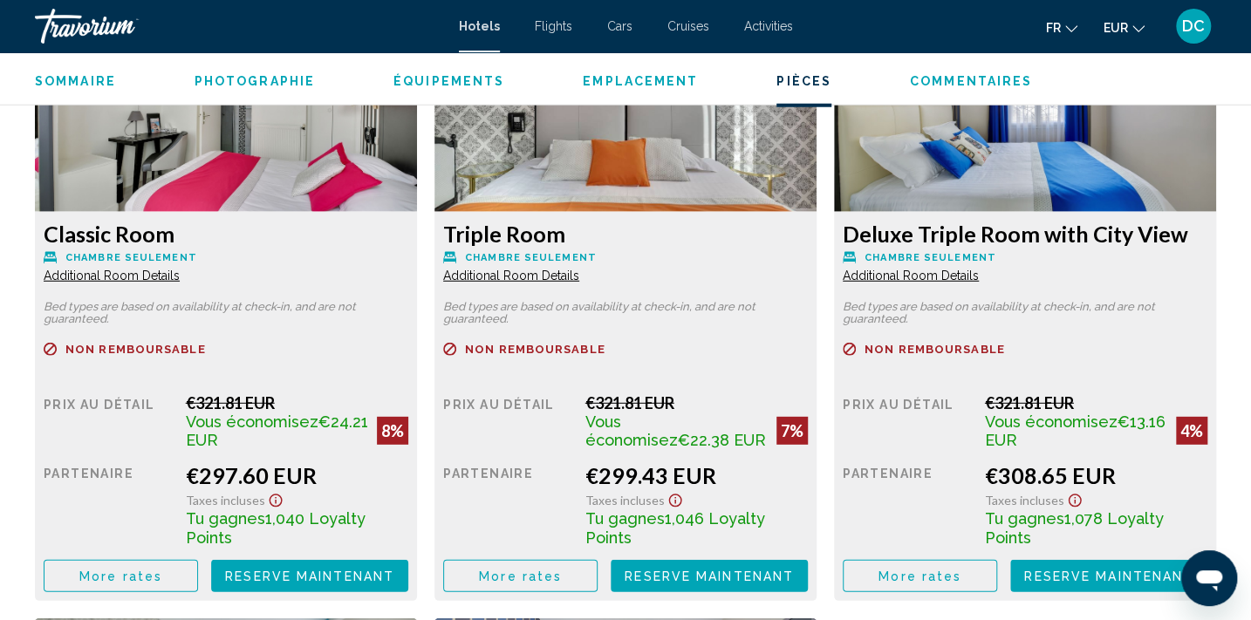
click at [162, 569] on span "More rates" at bounding box center [120, 576] width 83 height 14
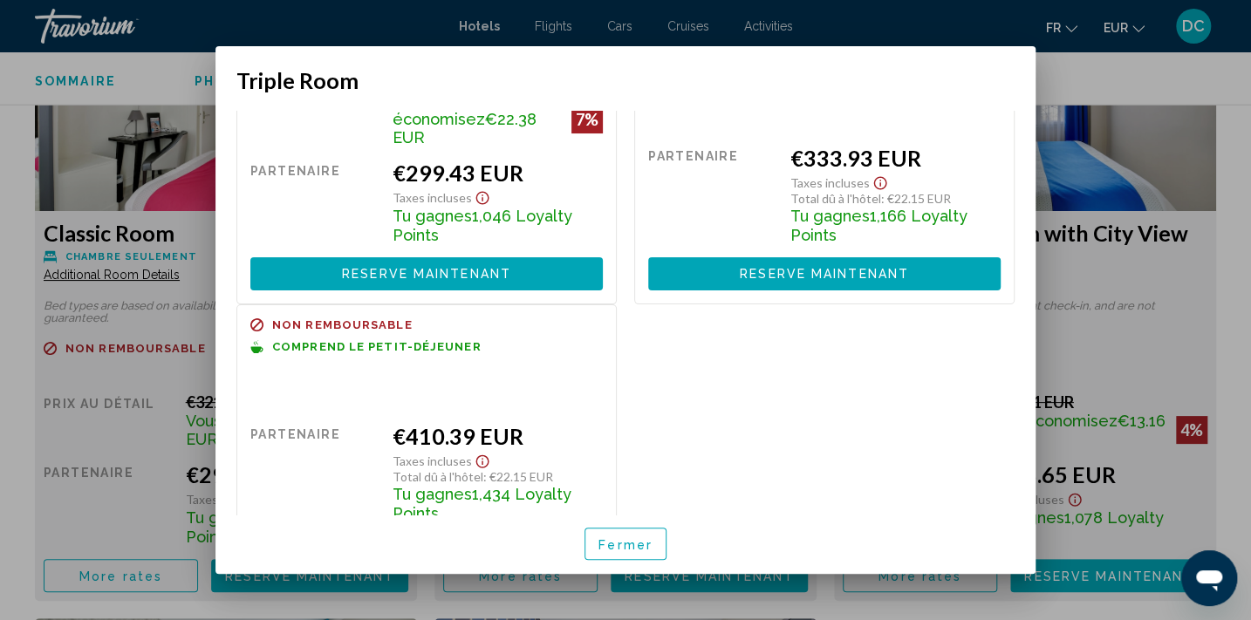
scroll to position [192, 0]
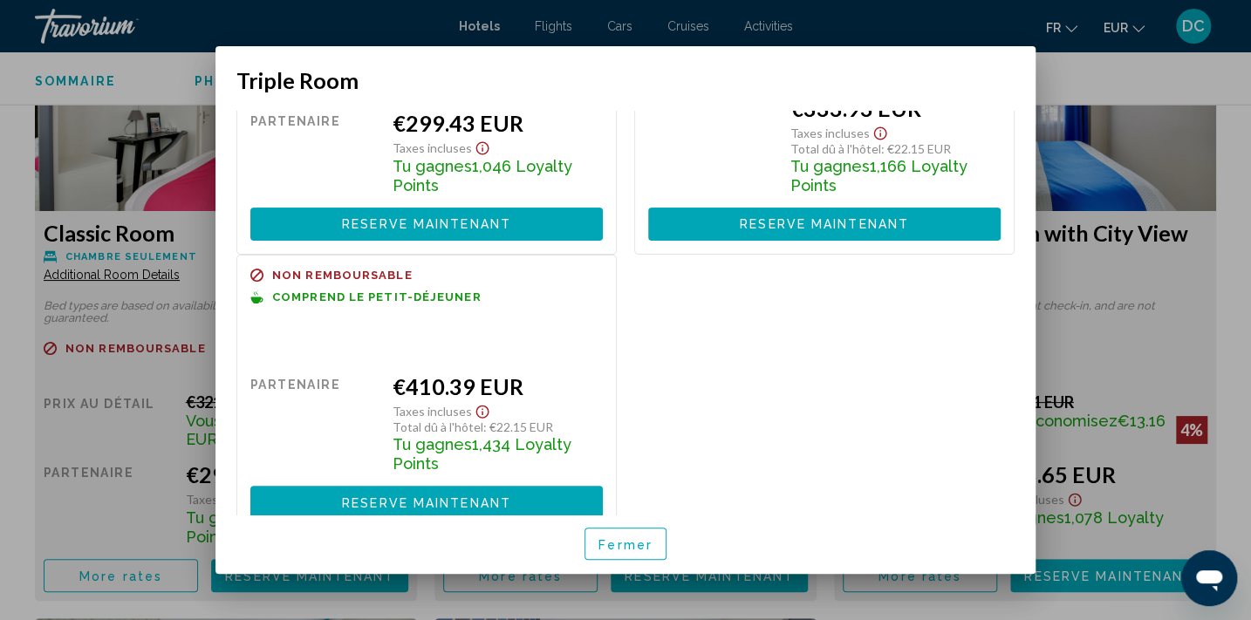
click at [625, 555] on button "Fermer" at bounding box center [625, 544] width 82 height 32
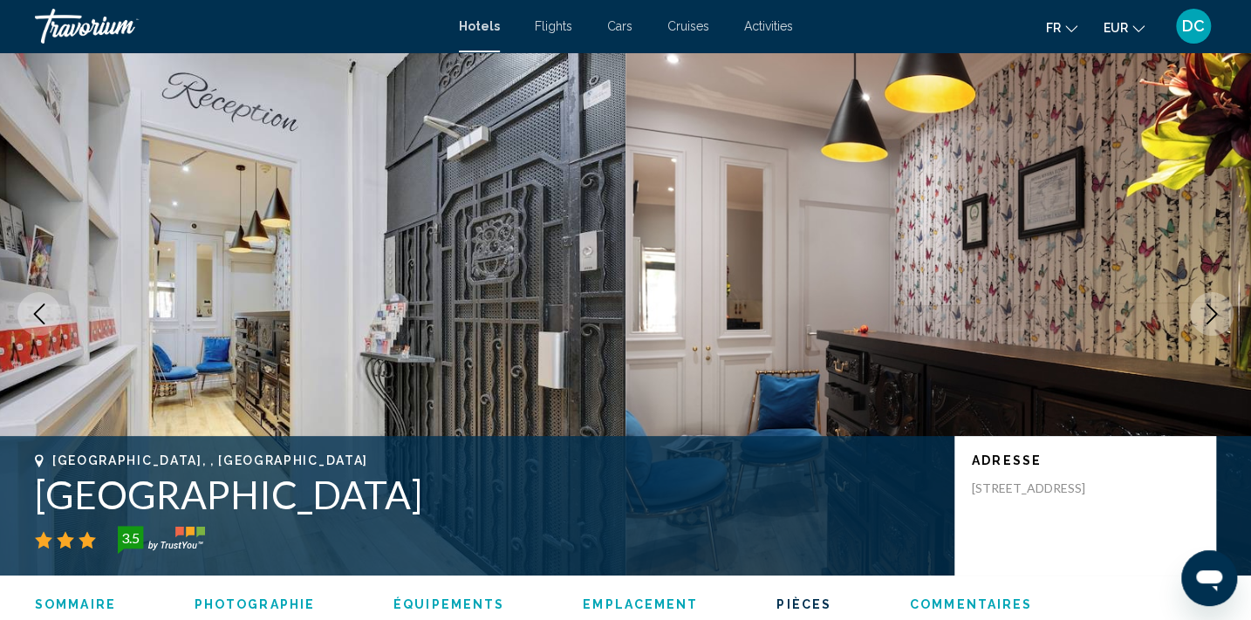
scroll to position [2382, 0]
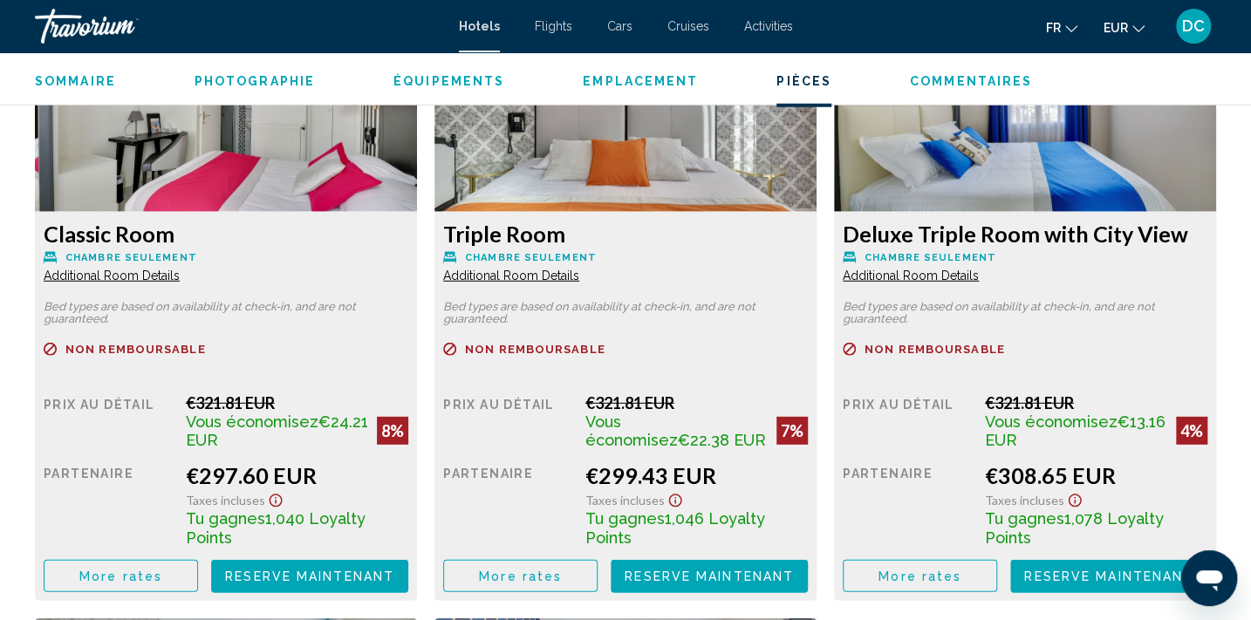
click at [394, 569] on span "Reserve maintenant" at bounding box center [309, 576] width 169 height 14
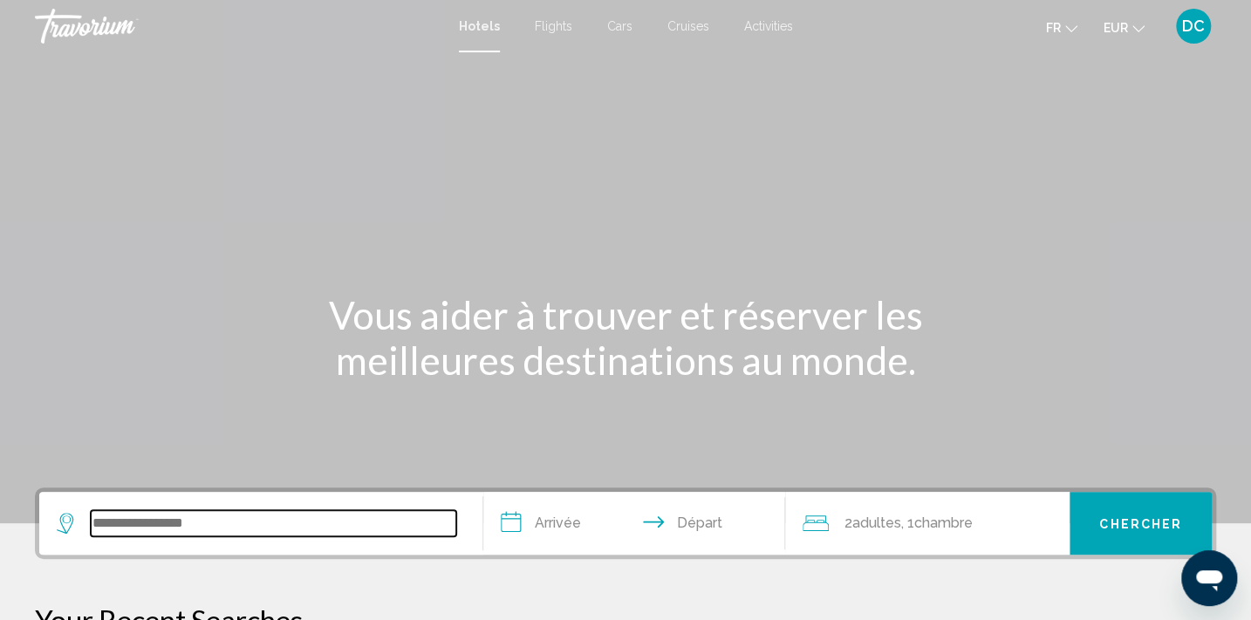
click at [210, 525] on input "Search widget" at bounding box center [273, 523] width 365 height 26
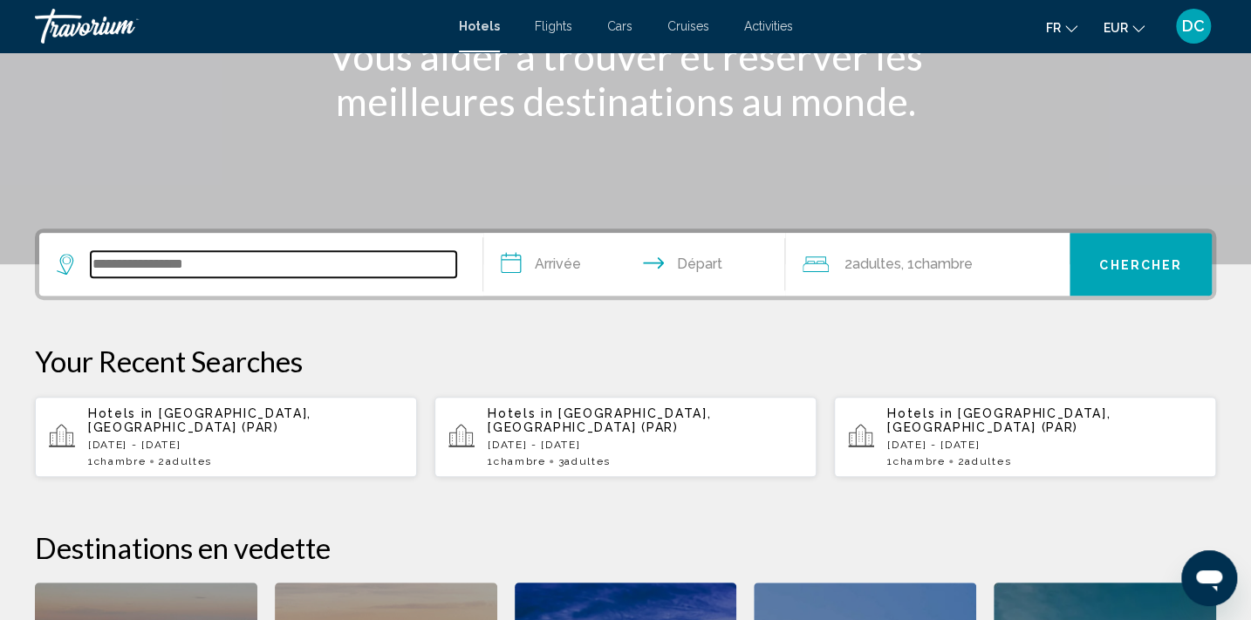
scroll to position [430, 0]
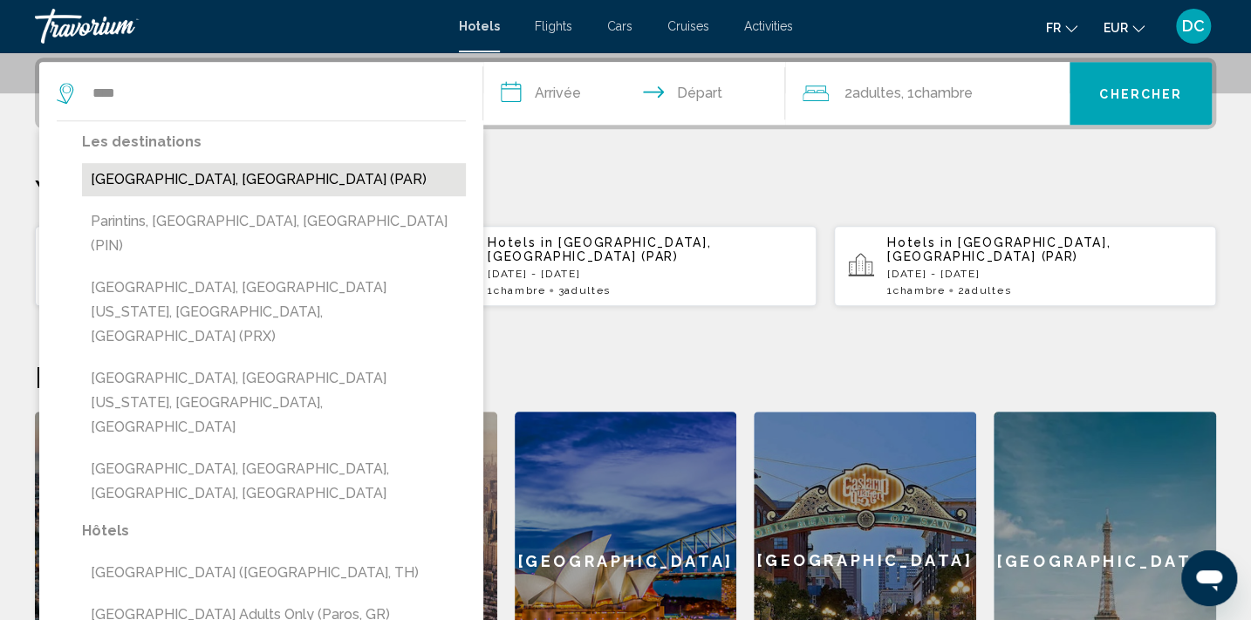
click at [167, 186] on button "[GEOGRAPHIC_DATA], [GEOGRAPHIC_DATA] (PAR)" at bounding box center [274, 179] width 384 height 33
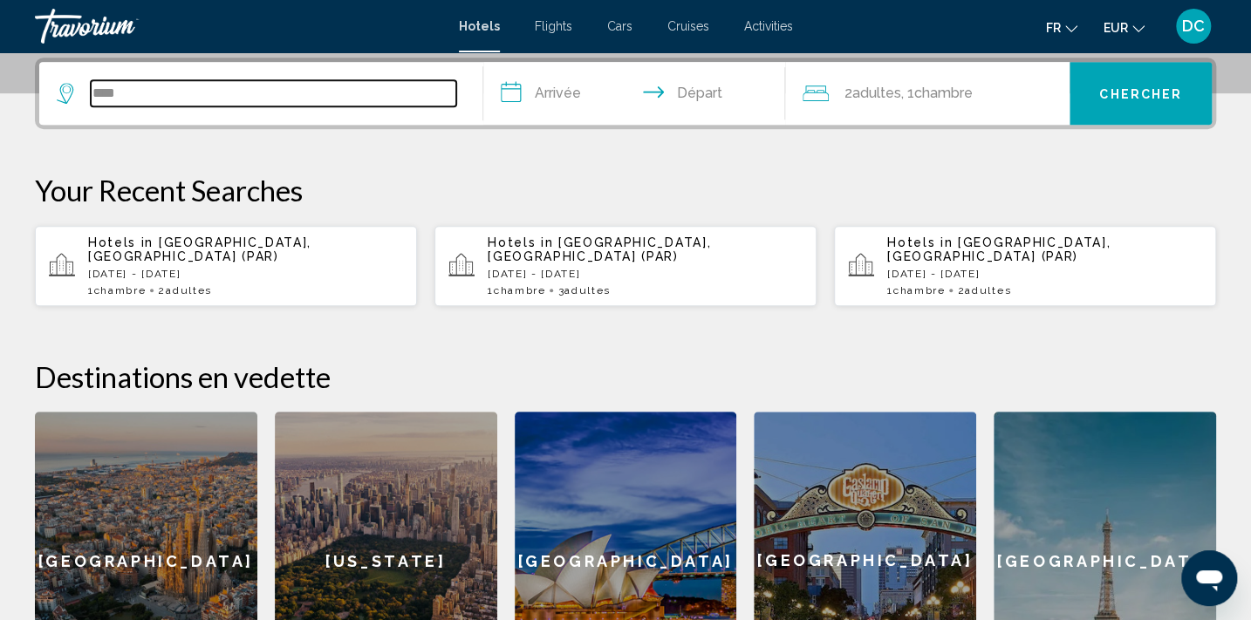
type input "**********"
click at [576, 89] on input "**********" at bounding box center [637, 96] width 309 height 68
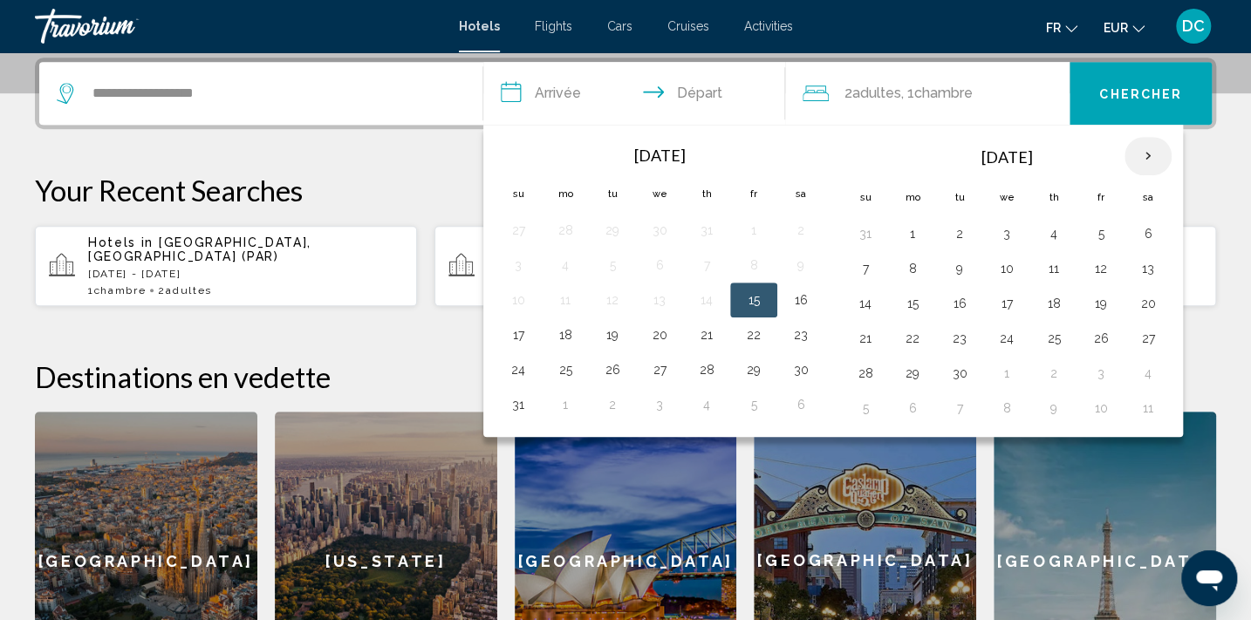
click at [1143, 165] on th "Next month" at bounding box center [1147, 156] width 47 height 38
click at [1099, 376] on button "28" at bounding box center [1101, 373] width 28 height 24
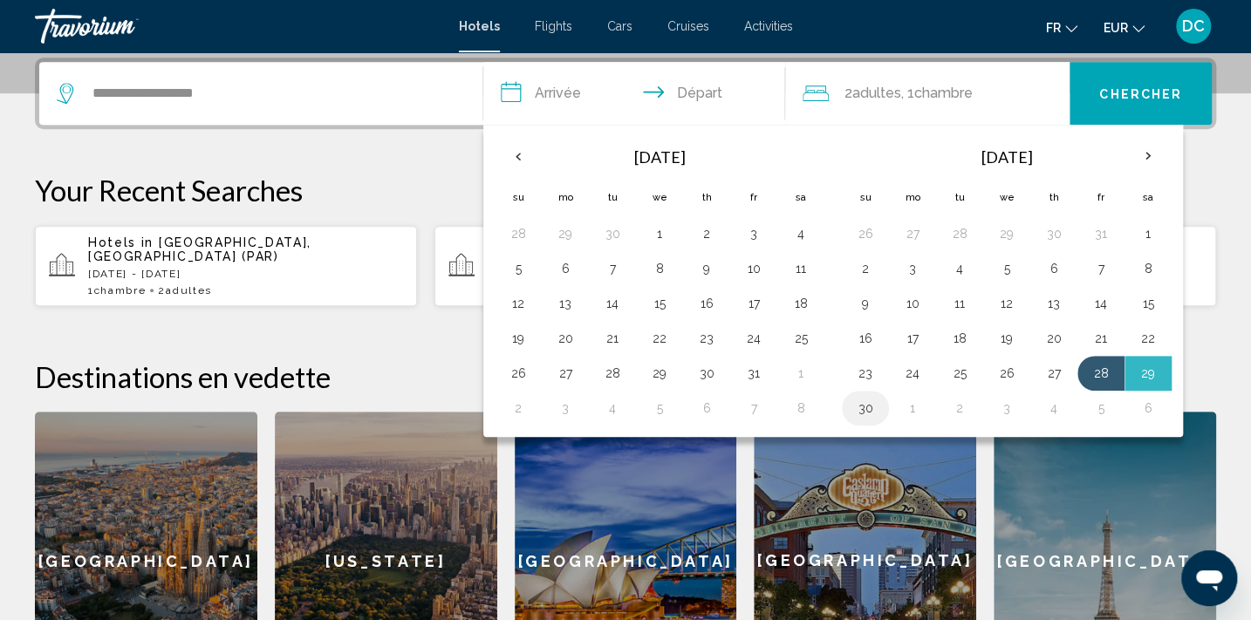
click at [867, 405] on button "30" at bounding box center [865, 408] width 28 height 24
type input "**********"
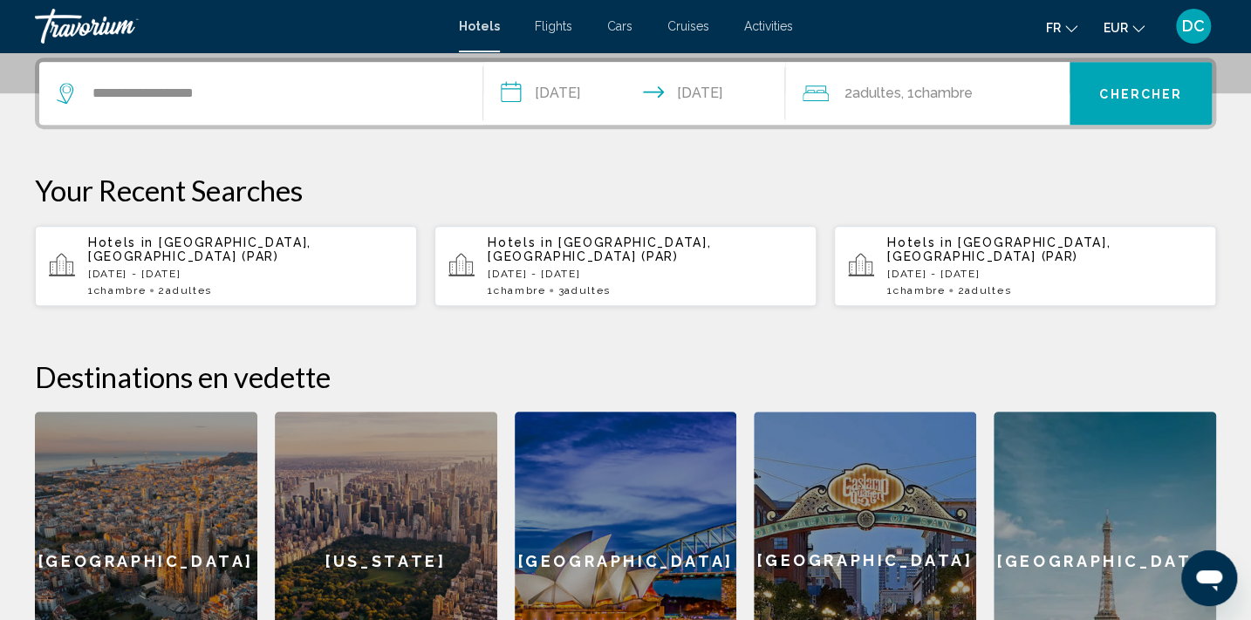
click at [1153, 97] on span "Chercher" at bounding box center [1140, 94] width 83 height 14
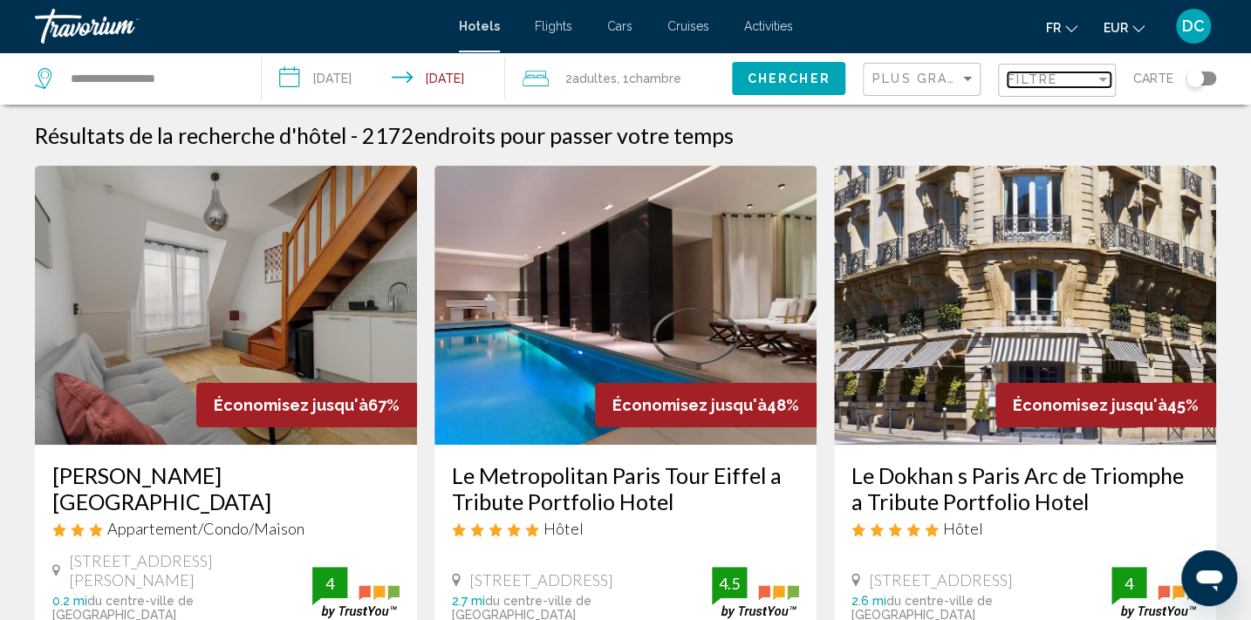
click at [1026, 76] on span "Filtre" at bounding box center [1032, 79] width 50 height 14
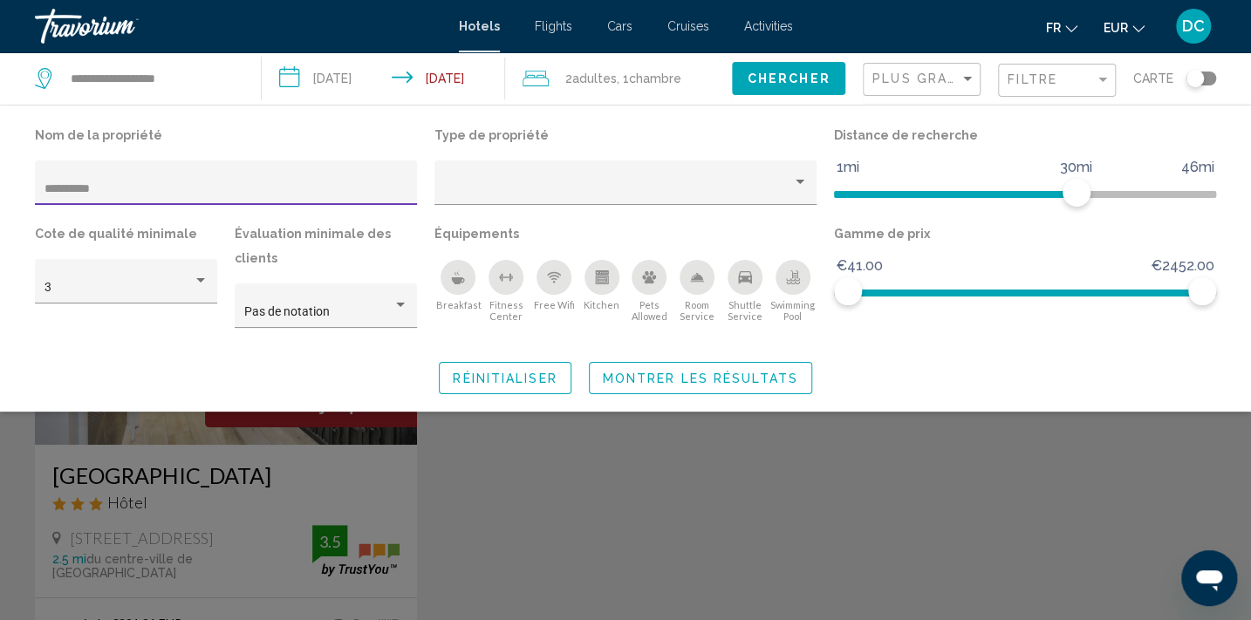
type input "**********"
click at [171, 508] on div "Search widget" at bounding box center [625, 441] width 1251 height 358
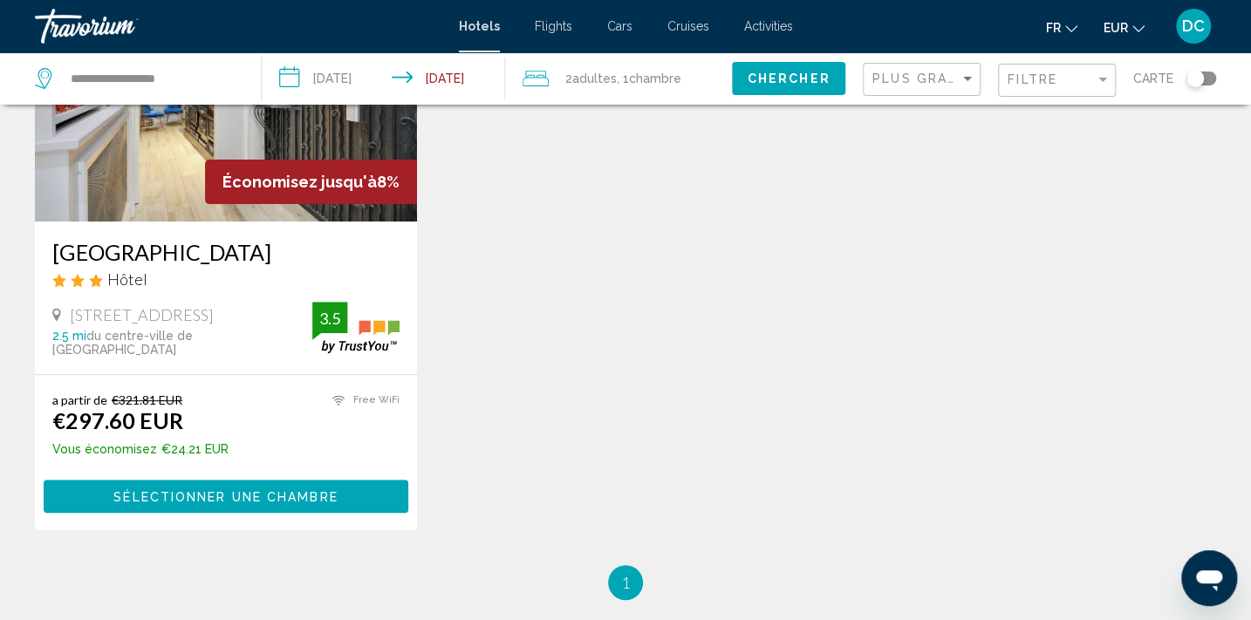
scroll to position [237, 0]
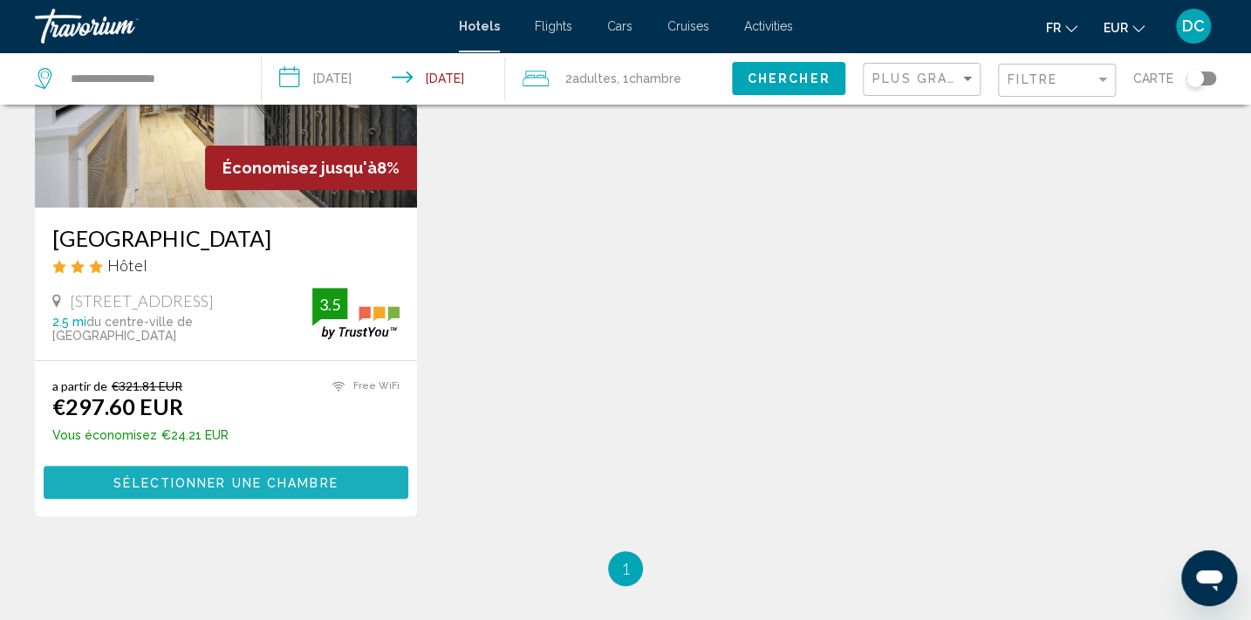
click at [253, 481] on span "Sélectionner une chambre" at bounding box center [225, 483] width 224 height 14
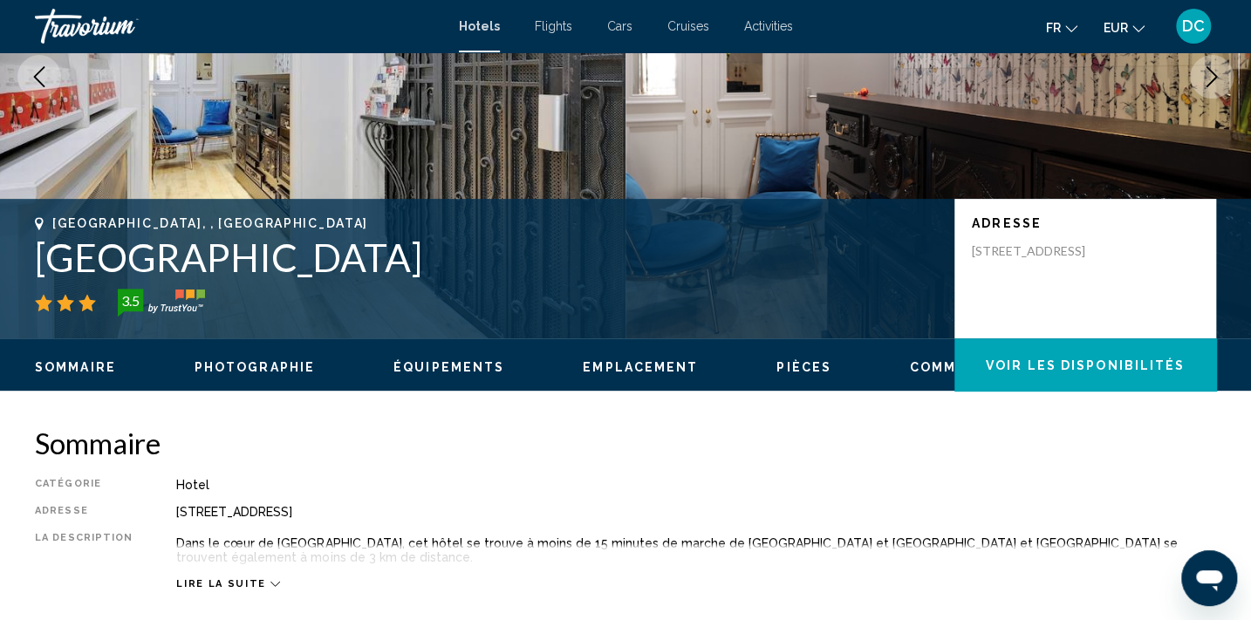
scroll to position [3, 0]
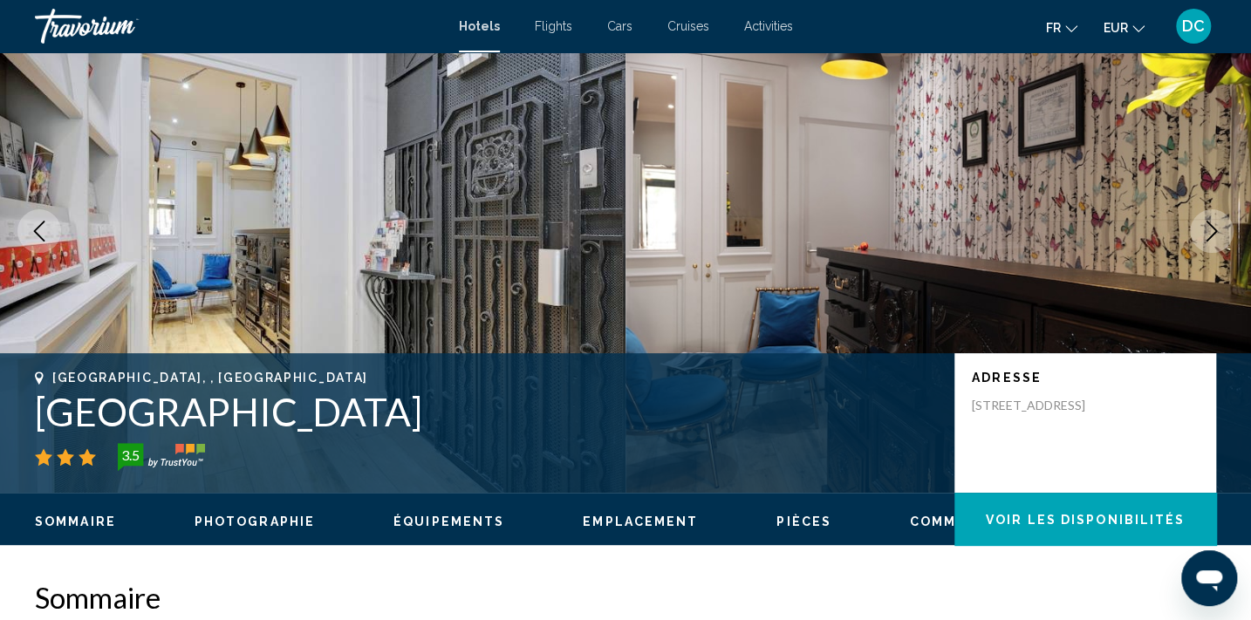
click at [1101, 528] on button "Voir les disponibilités" at bounding box center [1085, 519] width 262 height 52
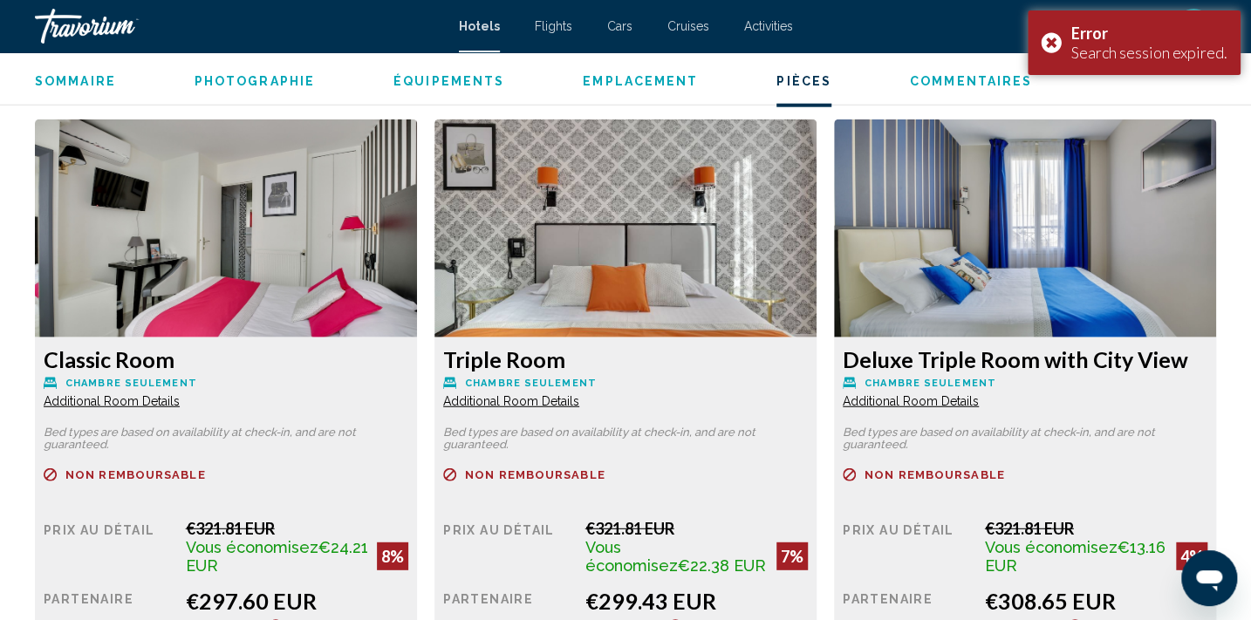
scroll to position [2350, 0]
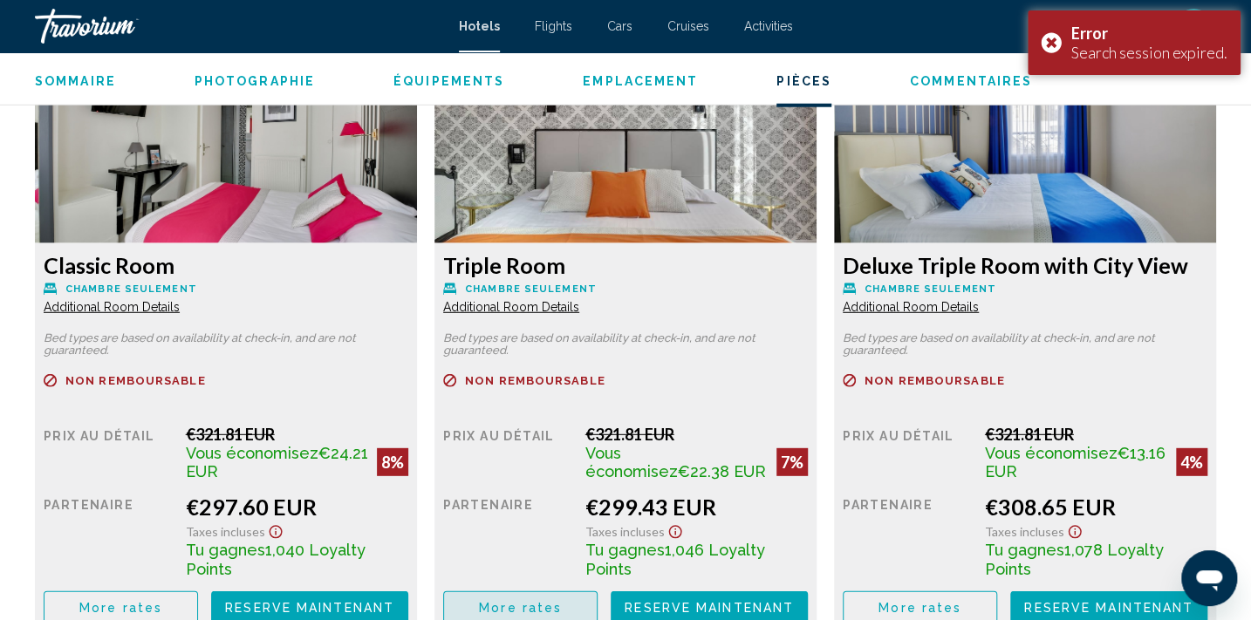
click at [574, 591] on button "More rates" at bounding box center [520, 607] width 154 height 32
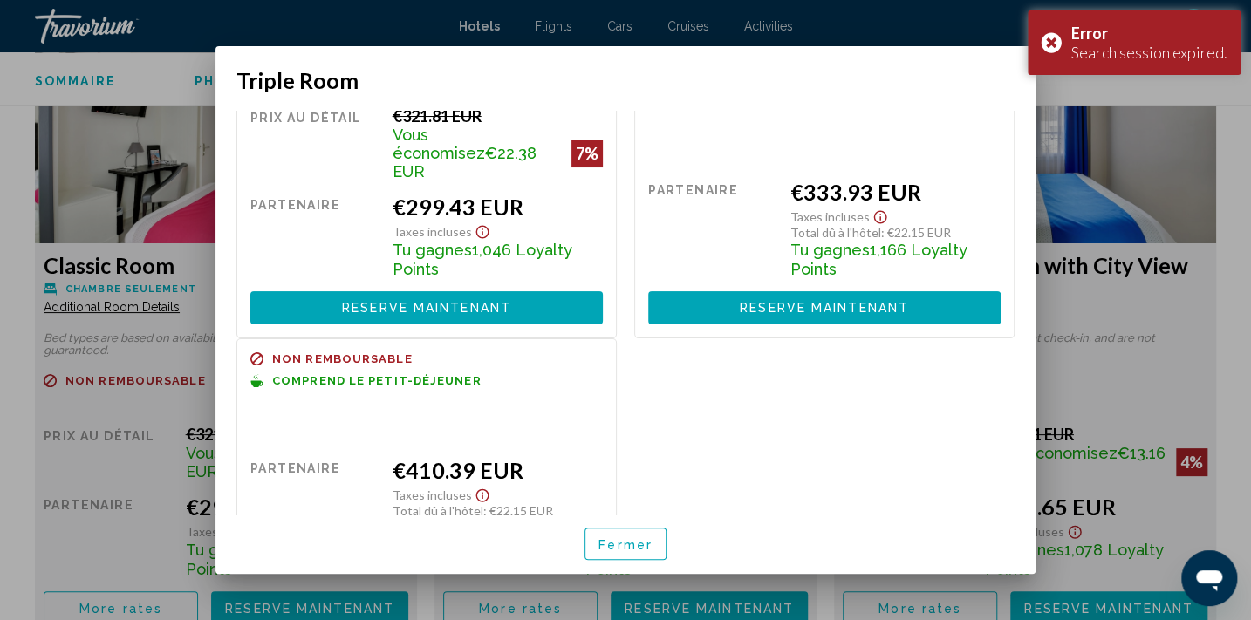
scroll to position [0, 0]
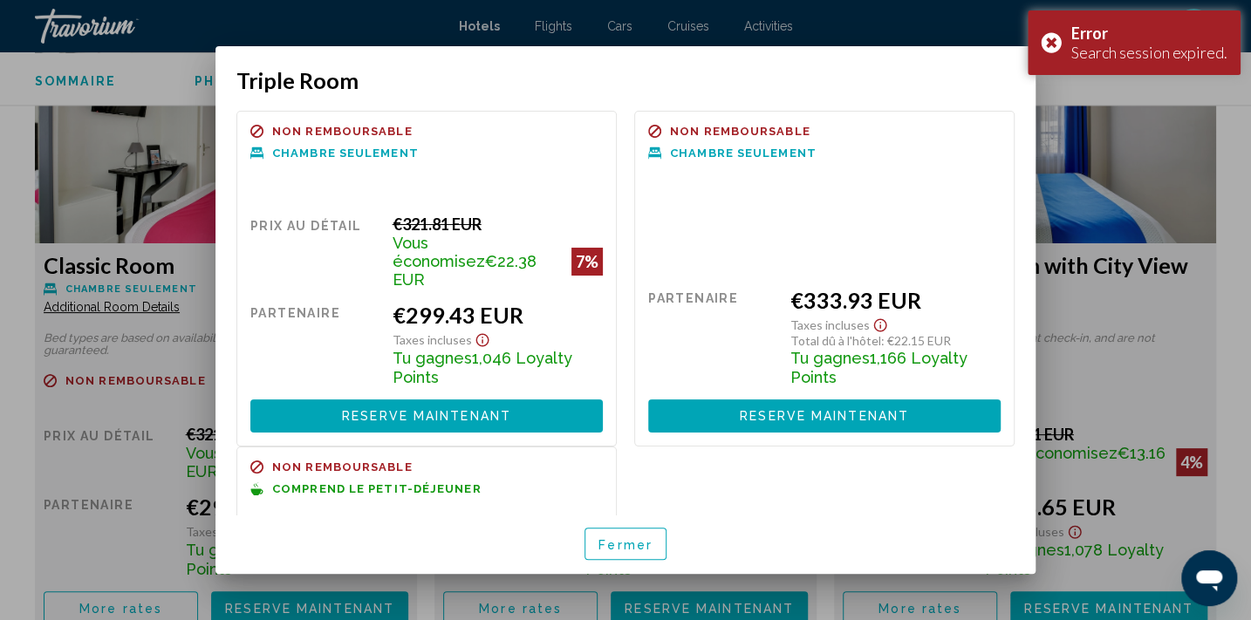
click at [624, 550] on button "Fermer" at bounding box center [625, 544] width 82 height 32
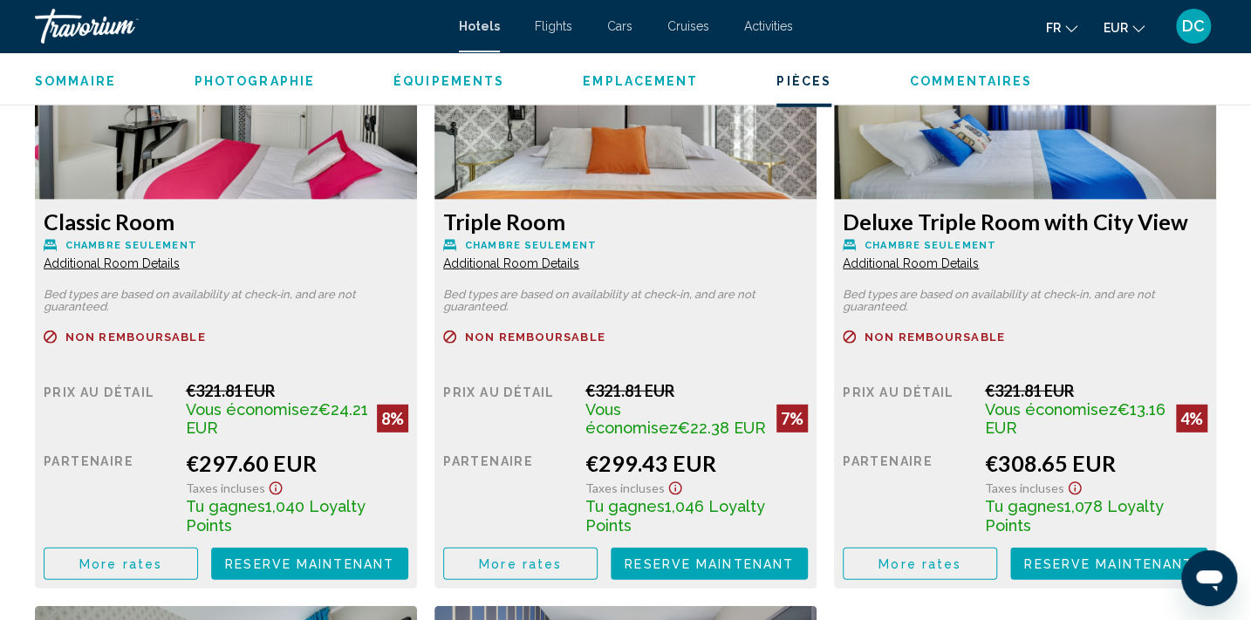
scroll to position [2509, 0]
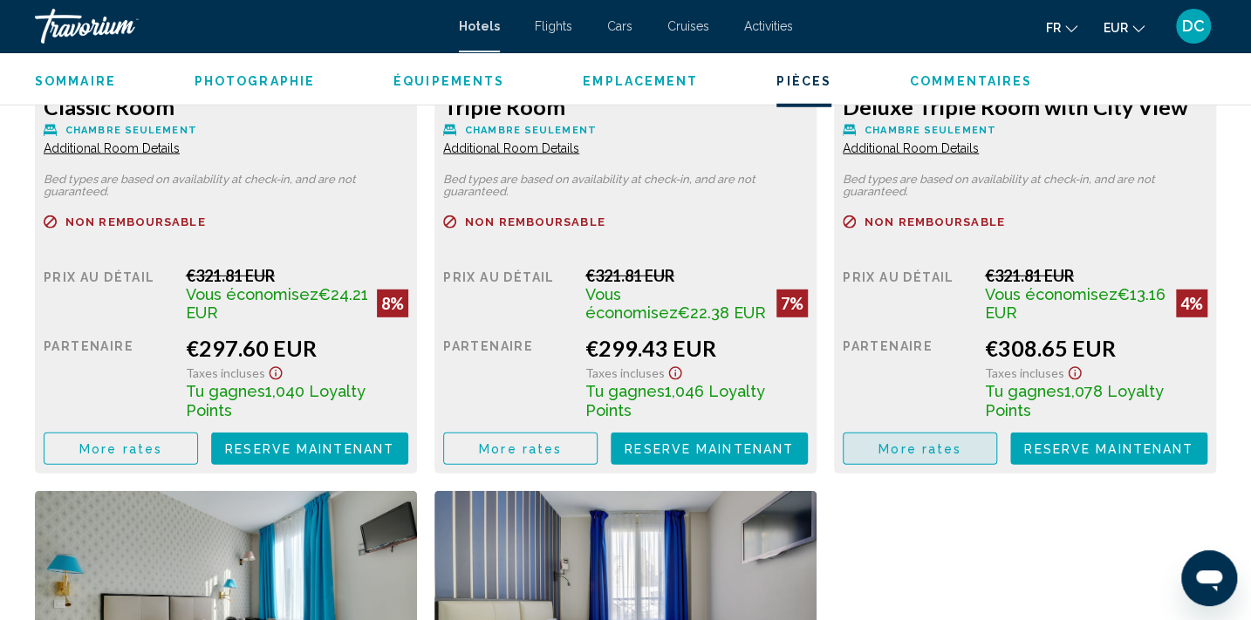
click at [965, 433] on button "More rates" at bounding box center [919, 449] width 154 height 32
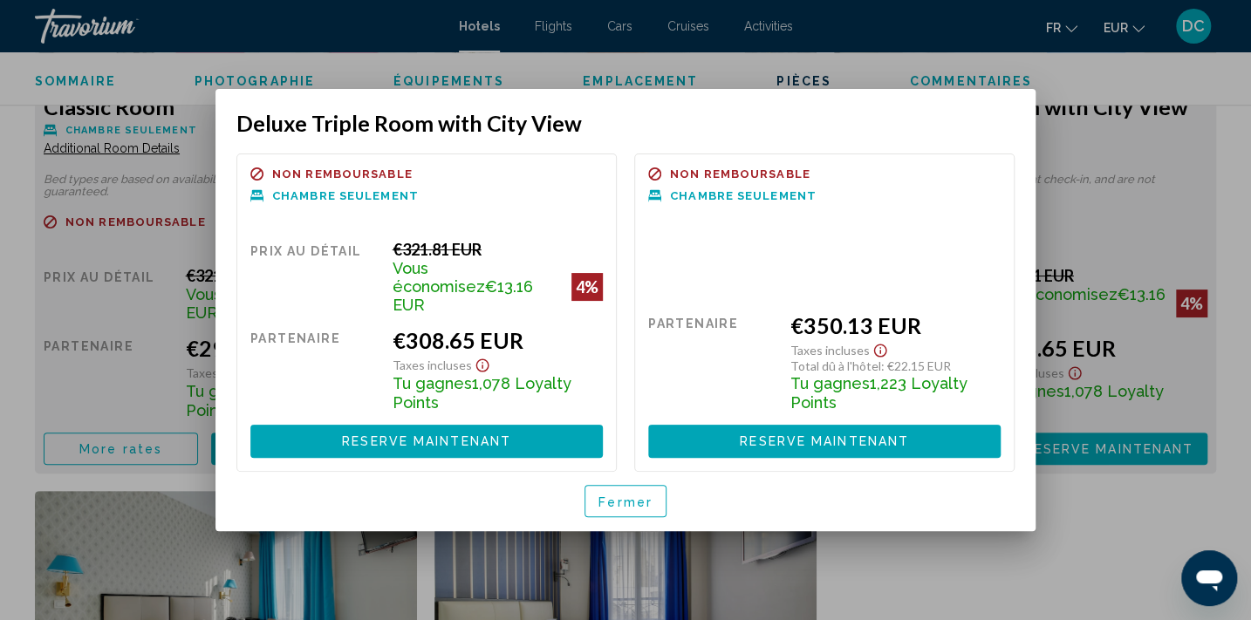
click at [637, 494] on span "Fermer" at bounding box center [625, 501] width 54 height 14
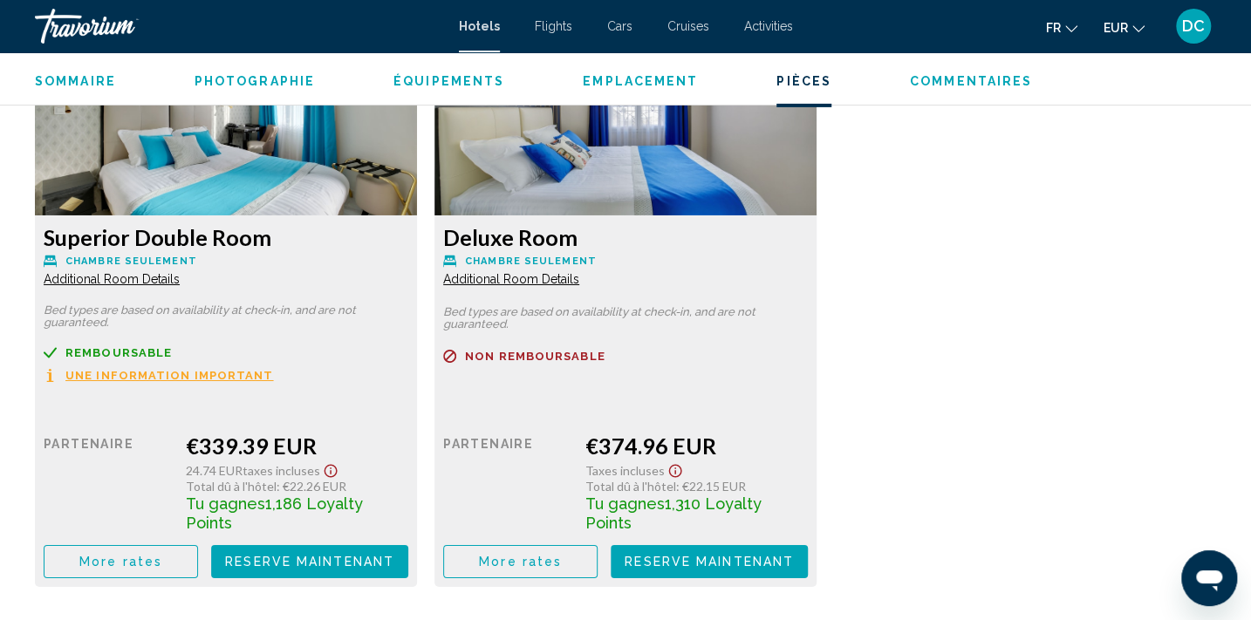
scroll to position [3064, 0]
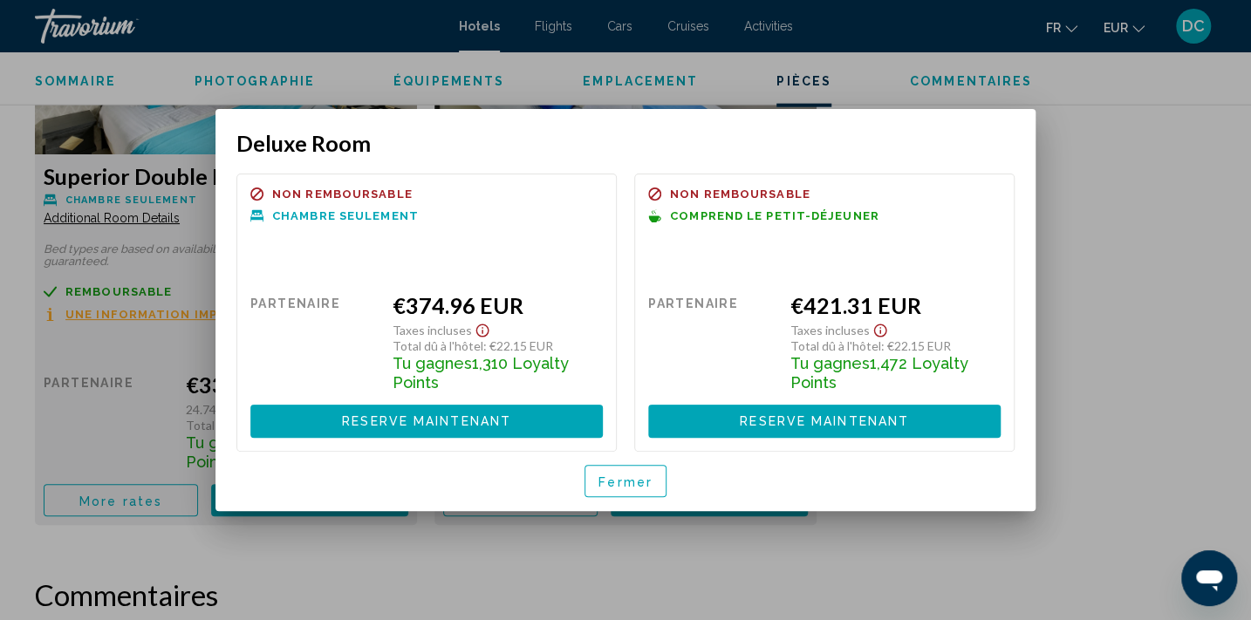
click at [612, 486] on span "Fermer" at bounding box center [625, 481] width 54 height 14
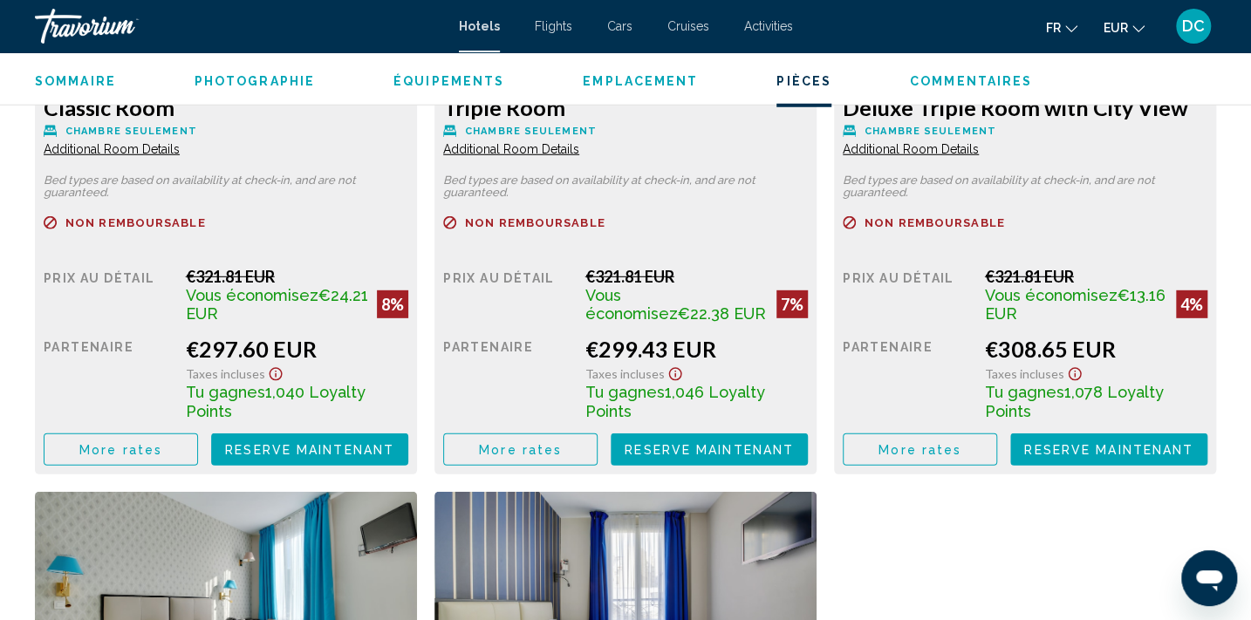
scroll to position [2509, 0]
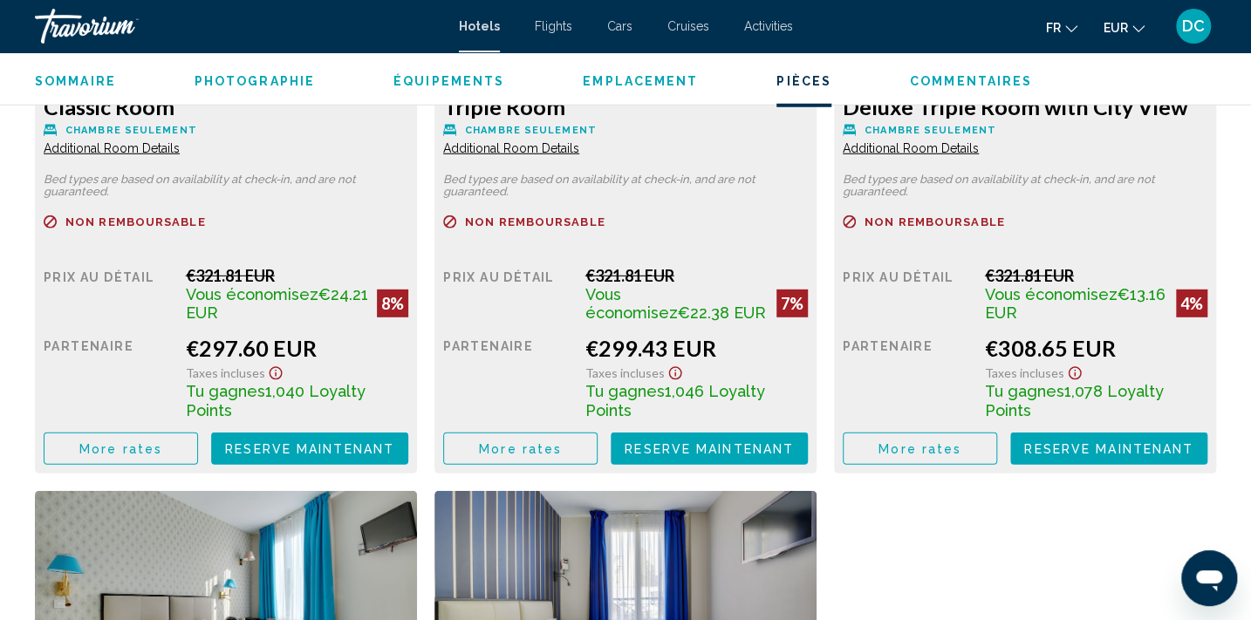
click at [119, 442] on span "More rates" at bounding box center [120, 449] width 83 height 14
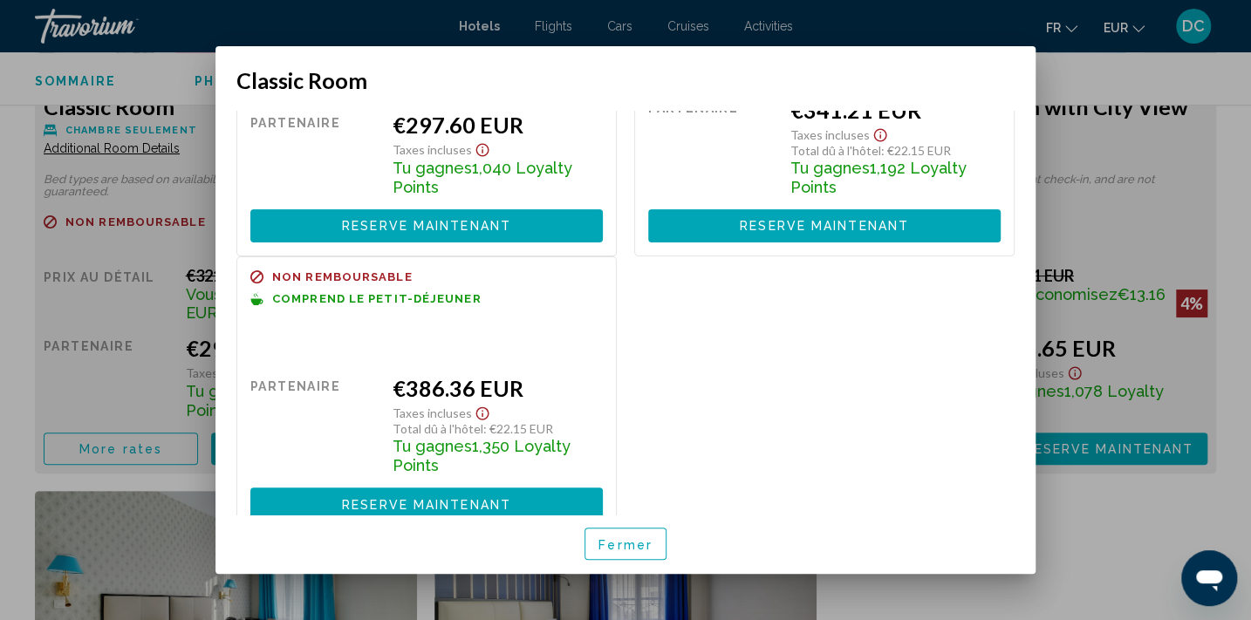
scroll to position [192, 0]
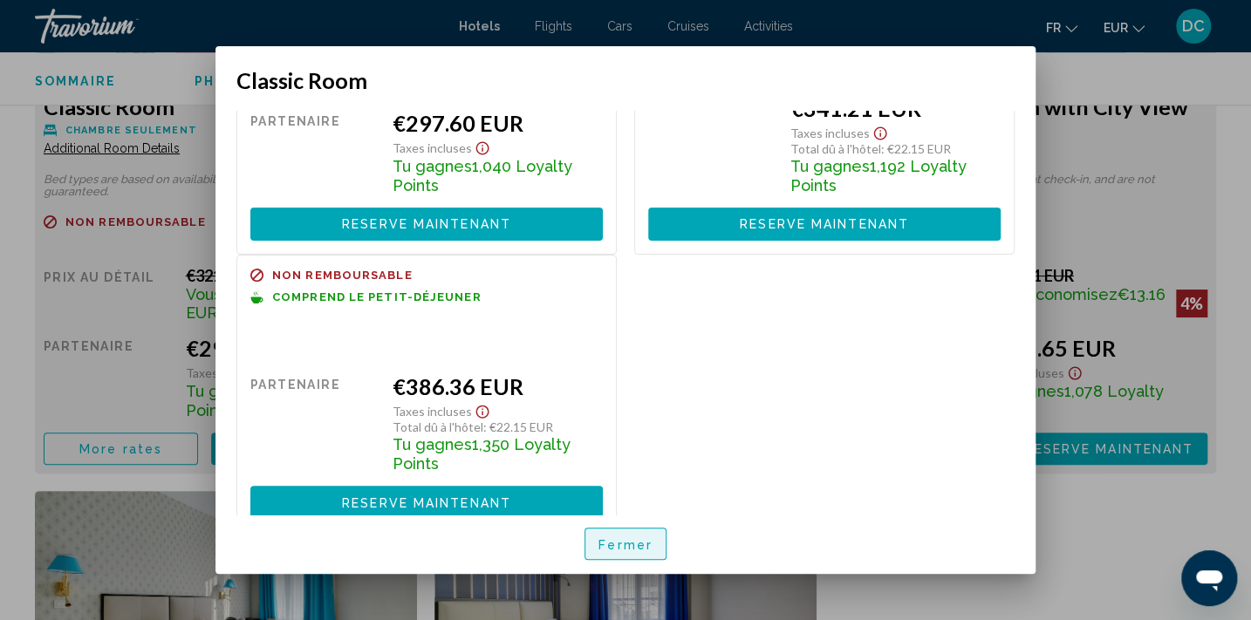
click at [632, 542] on span "Fermer" at bounding box center [625, 544] width 54 height 14
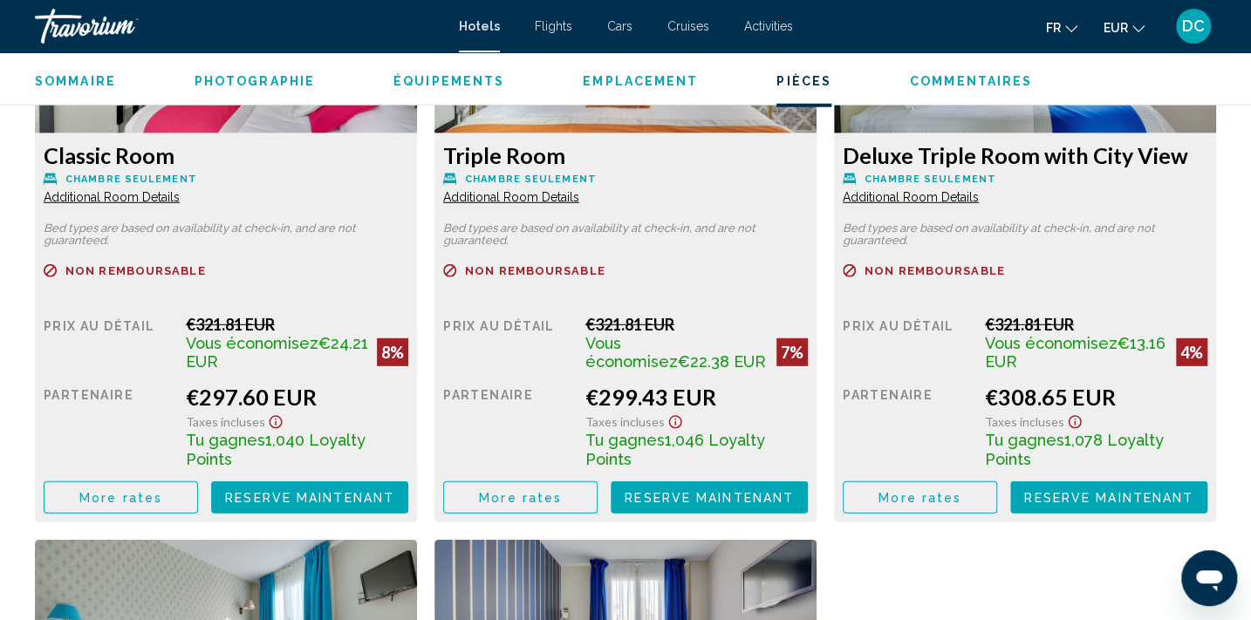
scroll to position [2430, 0]
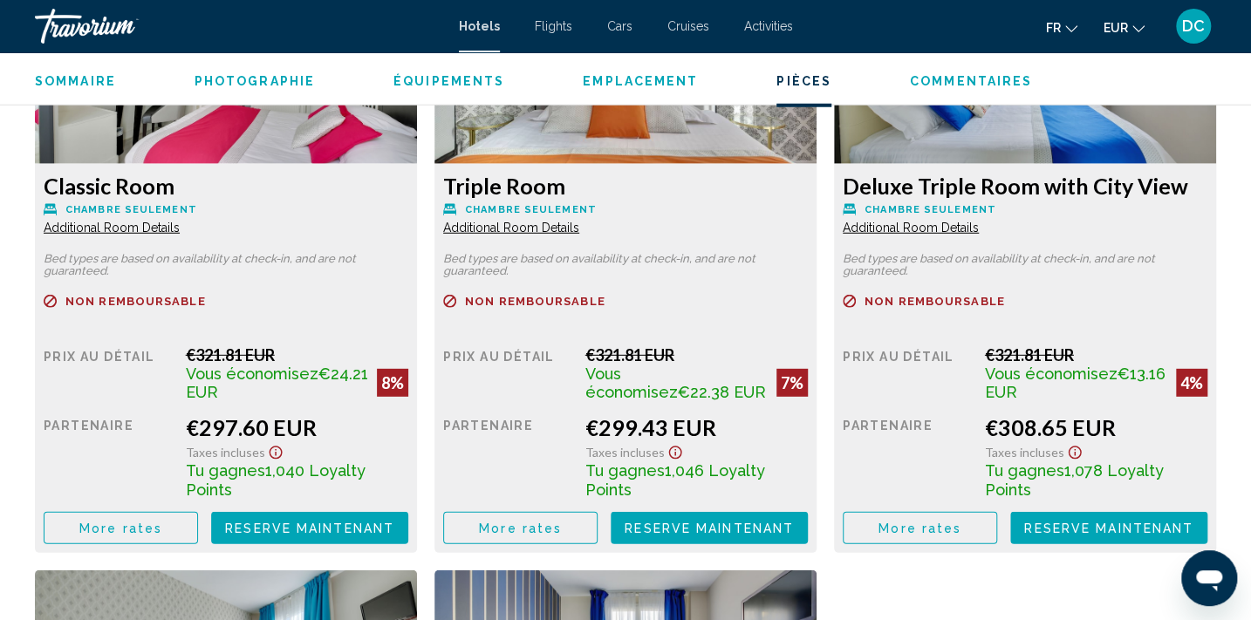
click at [180, 225] on span "Additional Room Details" at bounding box center [112, 228] width 136 height 14
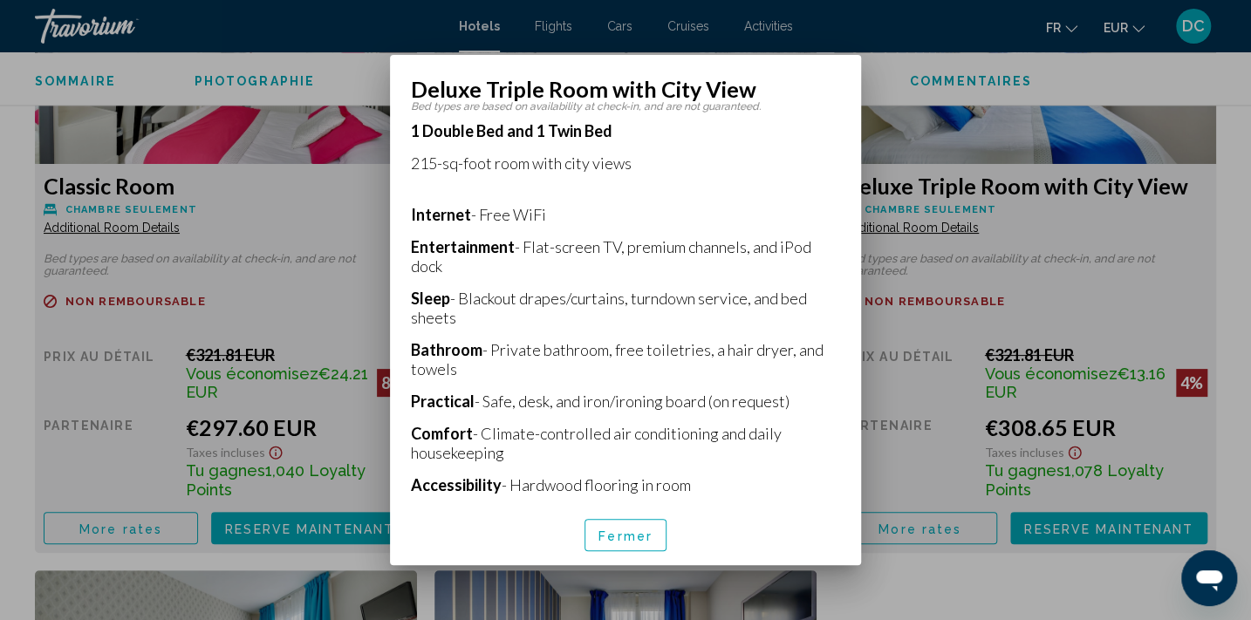
scroll to position [317, 0]
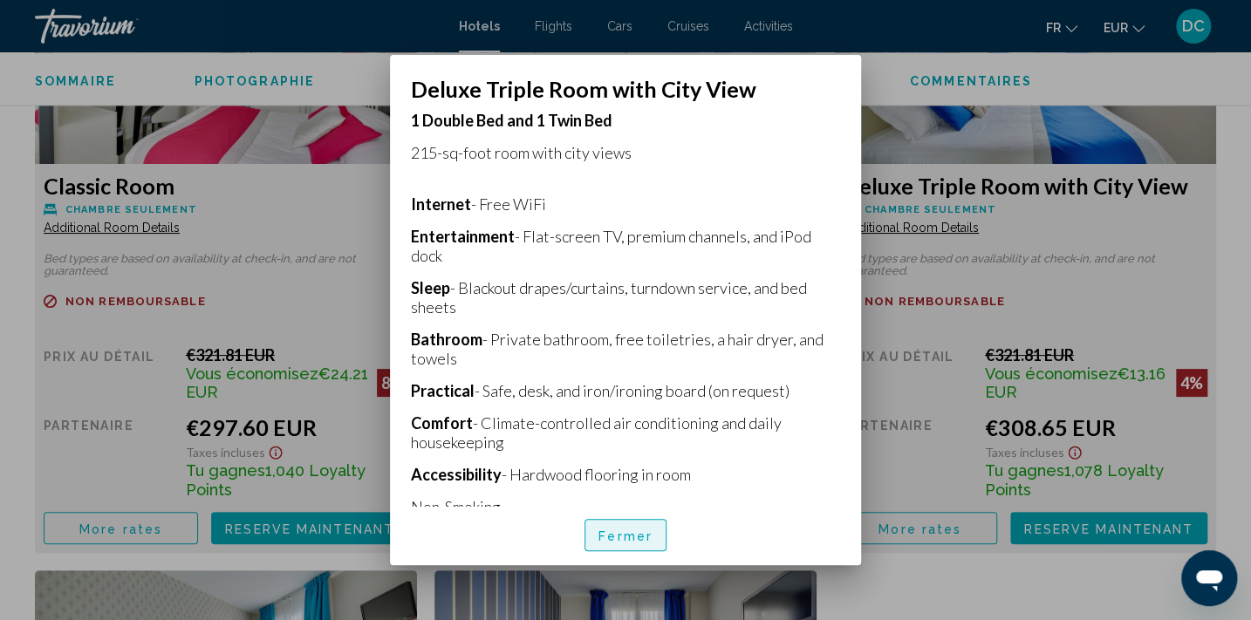
click at [631, 528] on span "Fermer" at bounding box center [625, 535] width 54 height 14
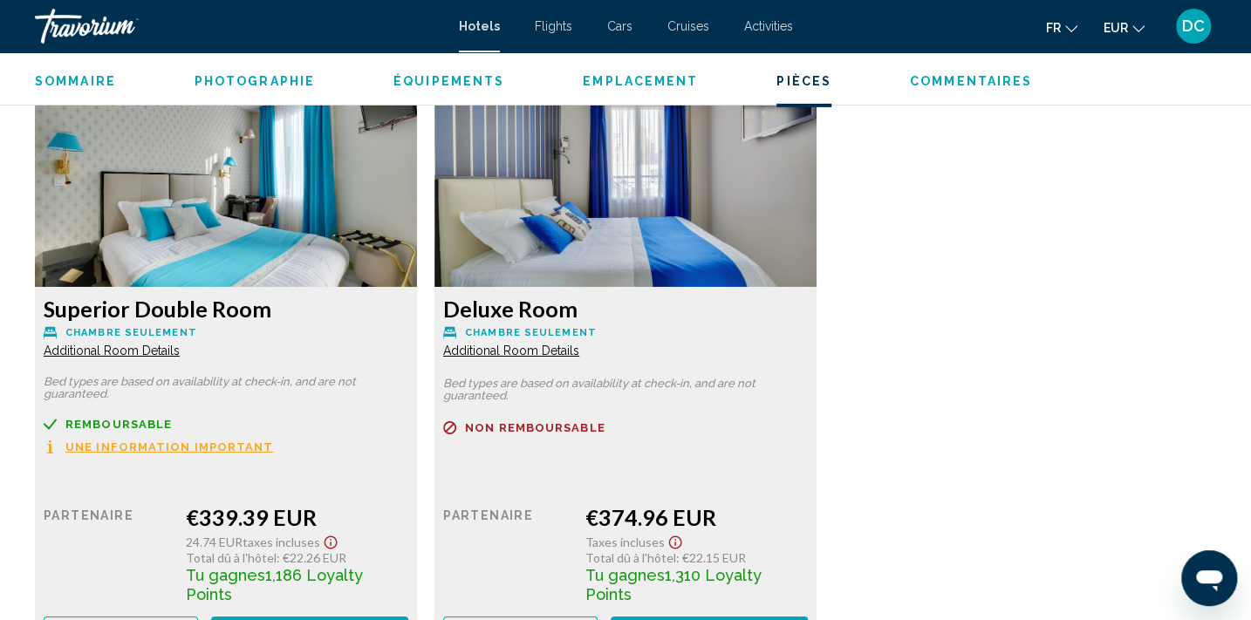
scroll to position [2984, 0]
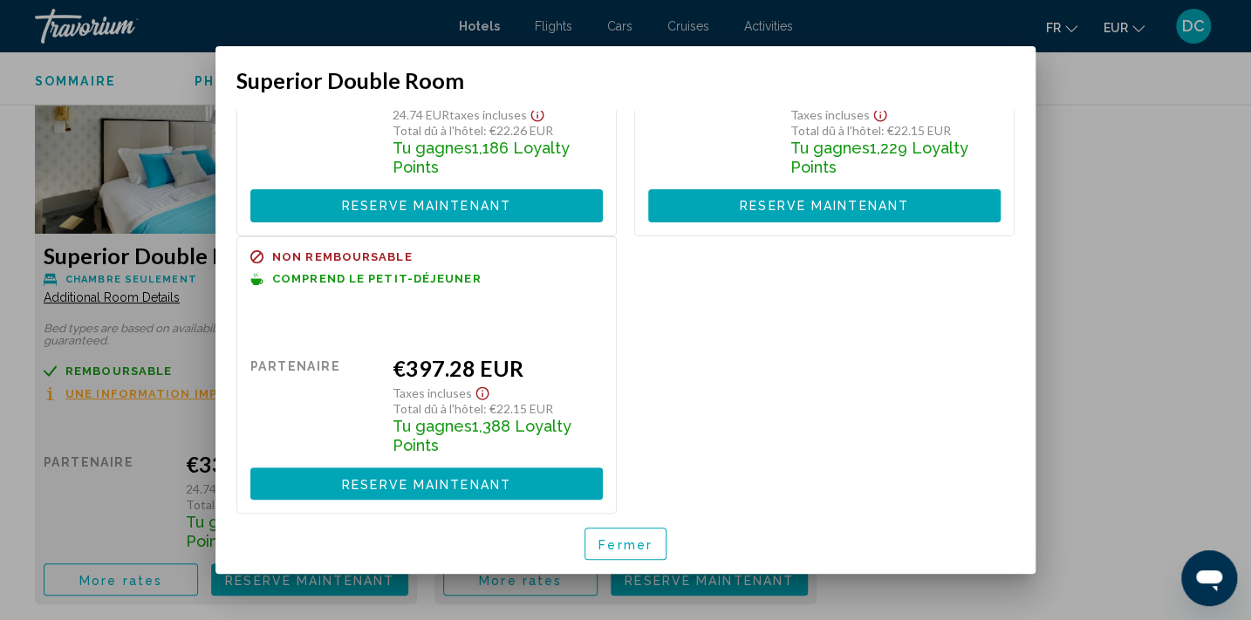
scroll to position [0, 0]
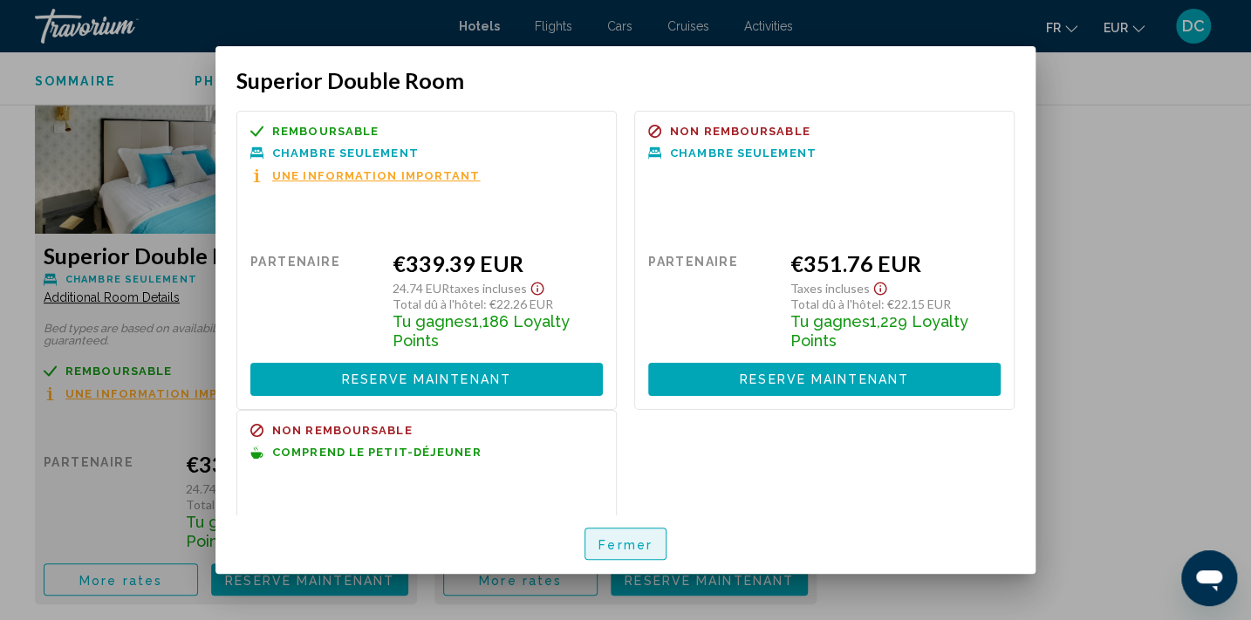
click at [636, 550] on button "Fermer" at bounding box center [625, 544] width 82 height 32
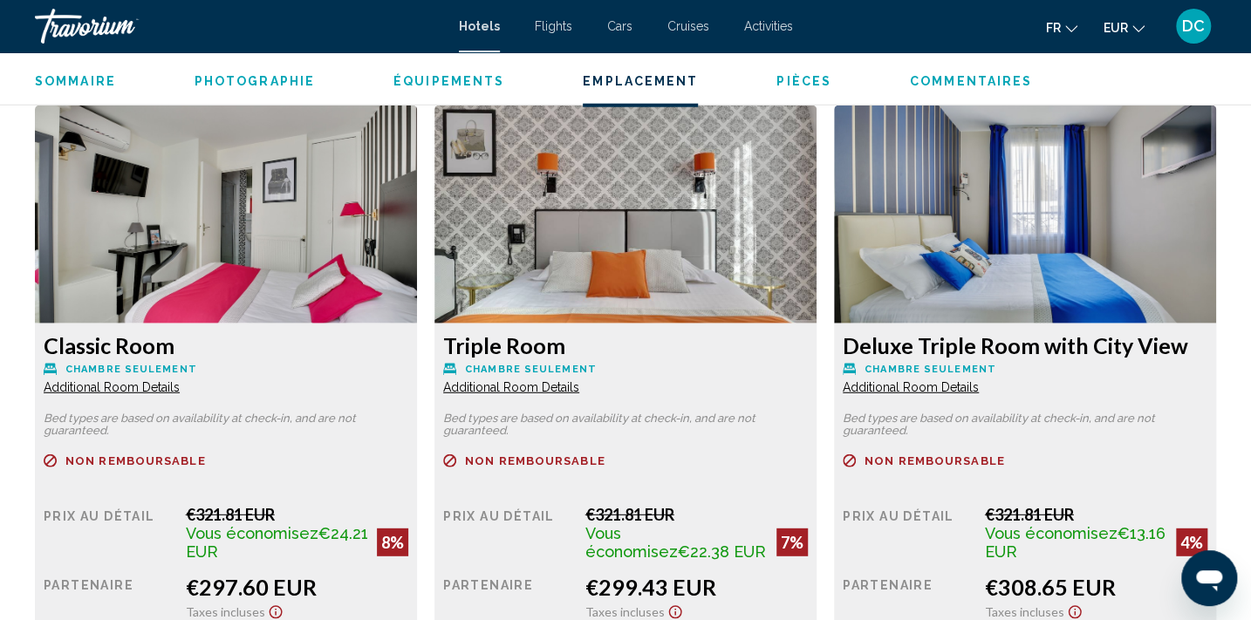
scroll to position [2013, 0]
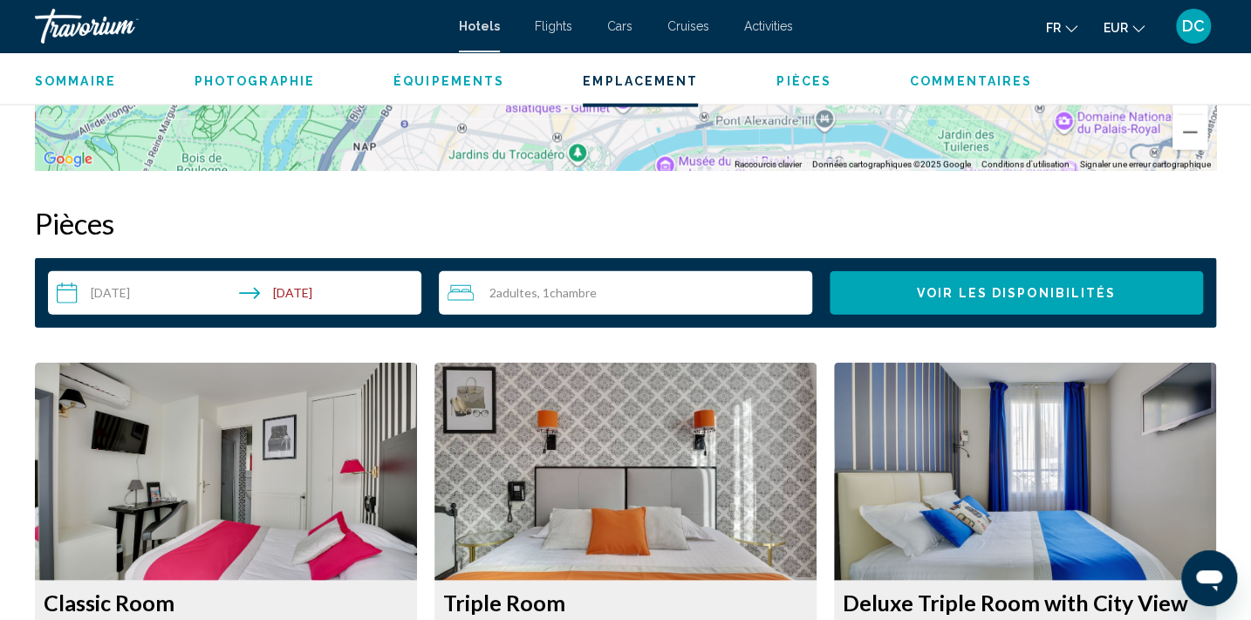
click at [1020, 290] on span "Voir les disponibilités" at bounding box center [1016, 294] width 199 height 14
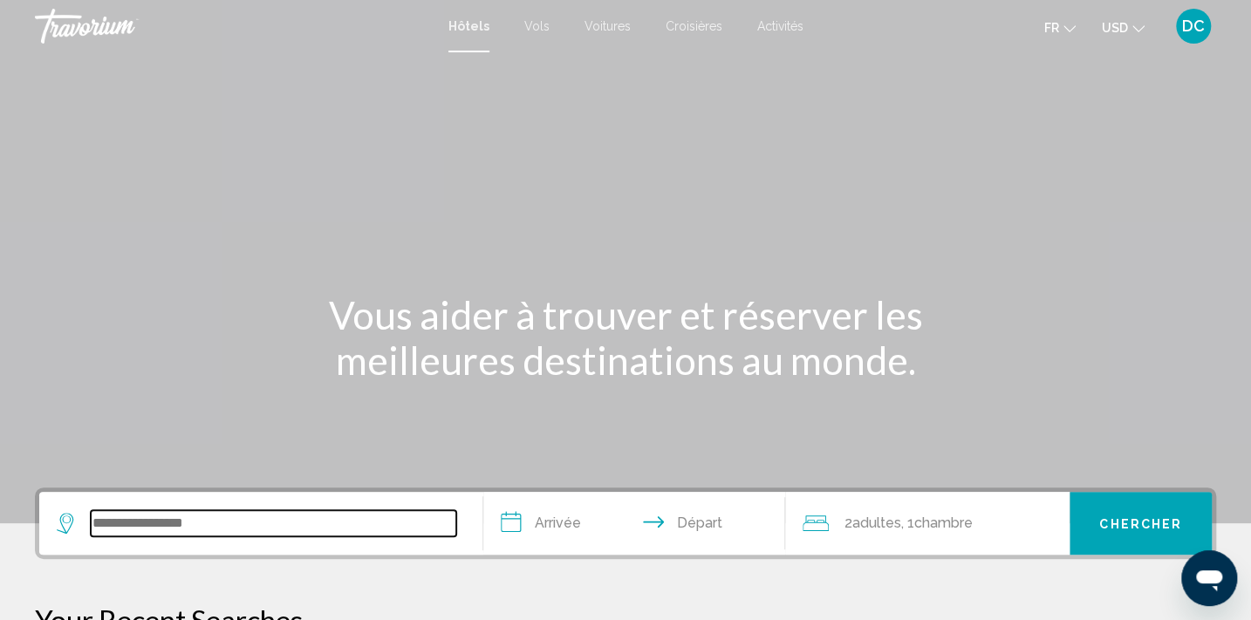
click at [151, 527] on input "Search widget" at bounding box center [273, 523] width 365 height 26
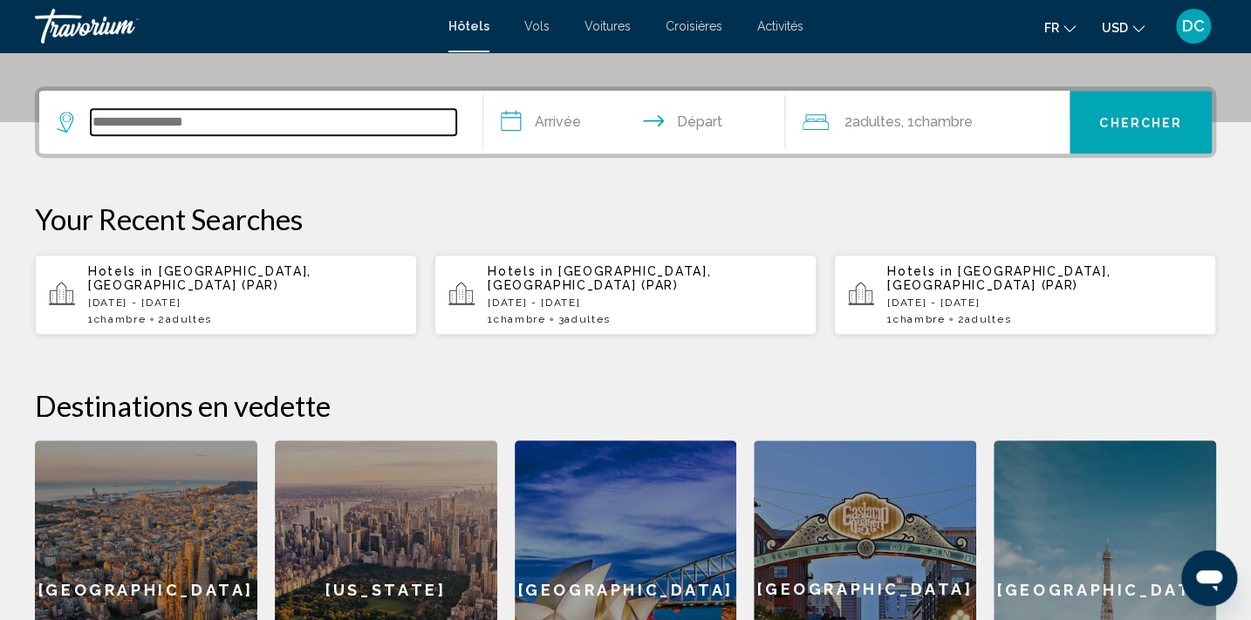
scroll to position [430, 0]
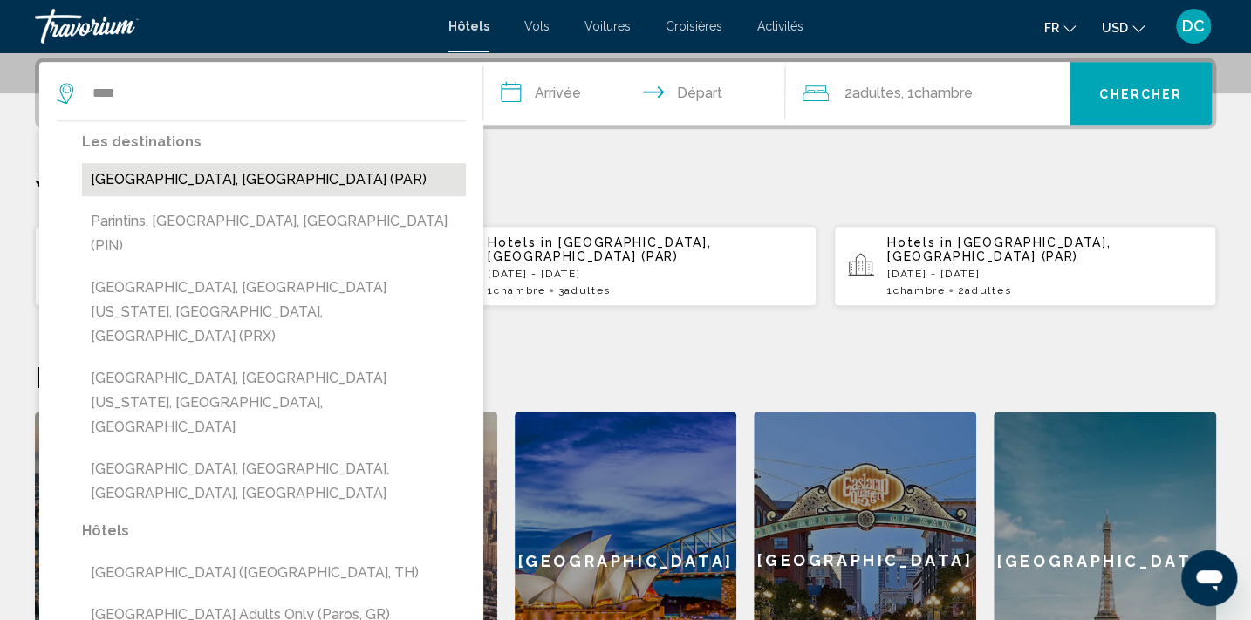
click at [206, 184] on button "[GEOGRAPHIC_DATA], [GEOGRAPHIC_DATA] (PAR)" at bounding box center [274, 179] width 384 height 33
type input "**********"
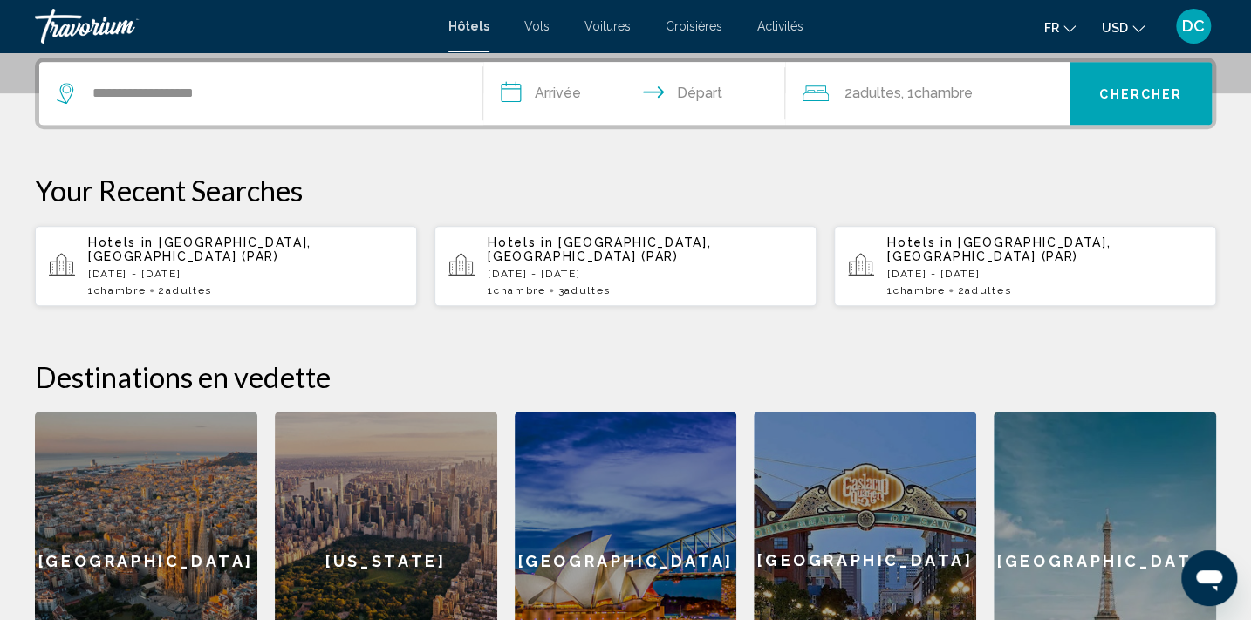
click at [563, 87] on input "**********" at bounding box center [637, 96] width 309 height 68
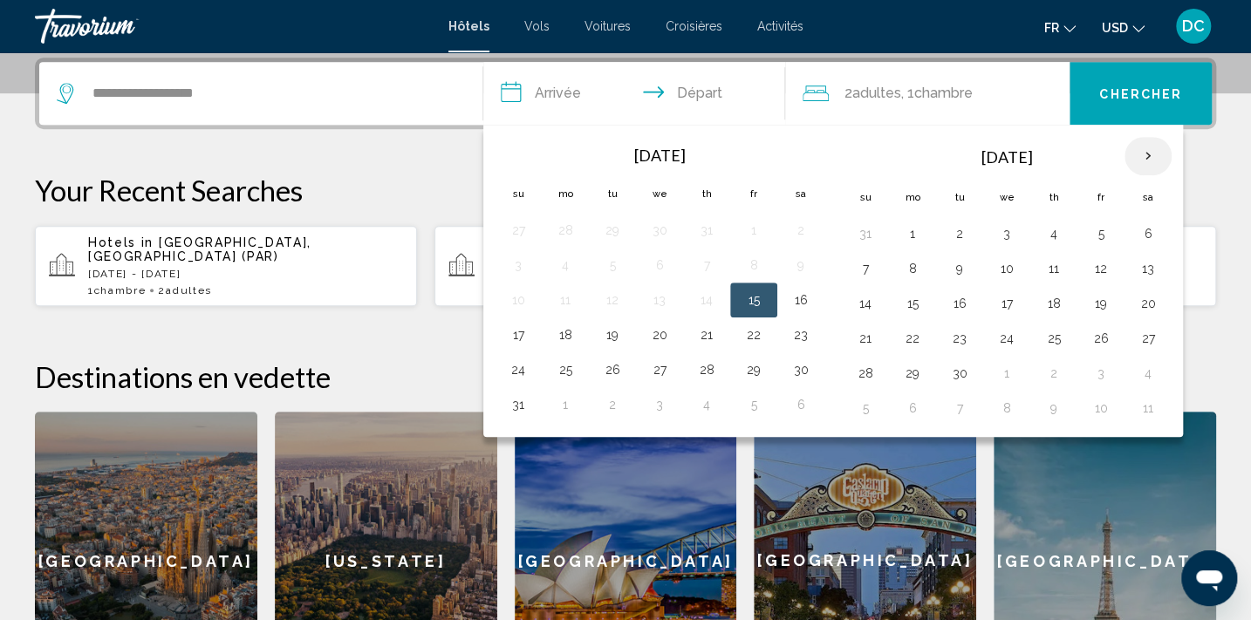
click at [1153, 153] on th "Next month" at bounding box center [1147, 156] width 47 height 38
click at [1094, 378] on button "28" at bounding box center [1101, 373] width 28 height 24
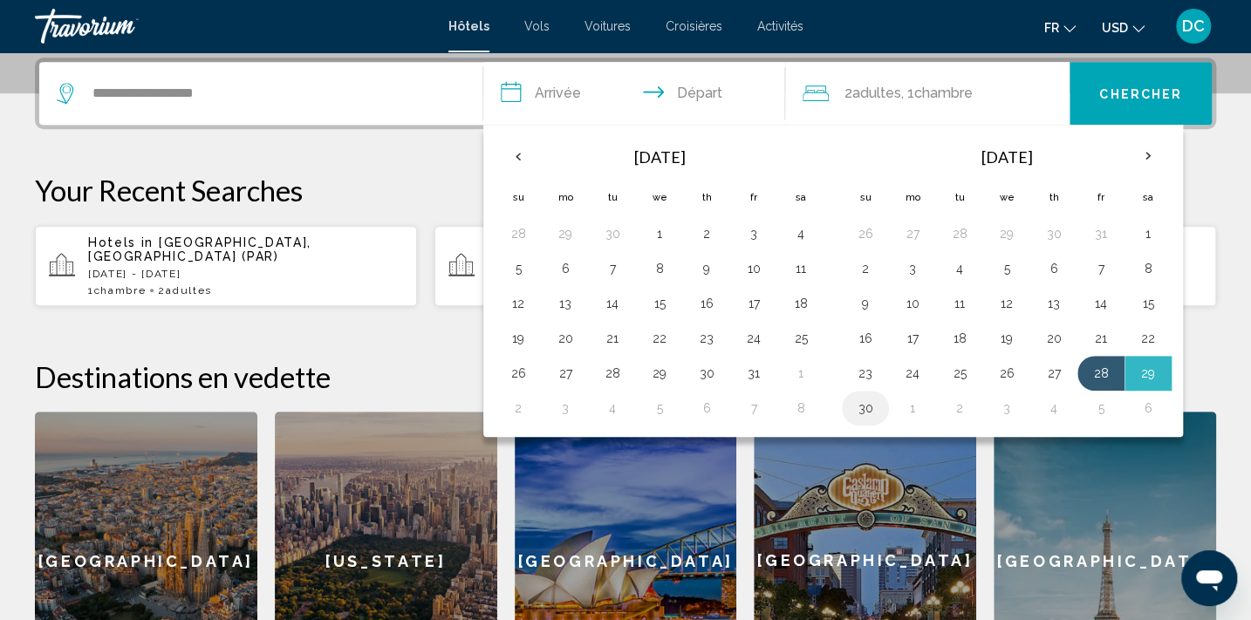
click at [864, 406] on button "30" at bounding box center [865, 408] width 28 height 24
type input "**********"
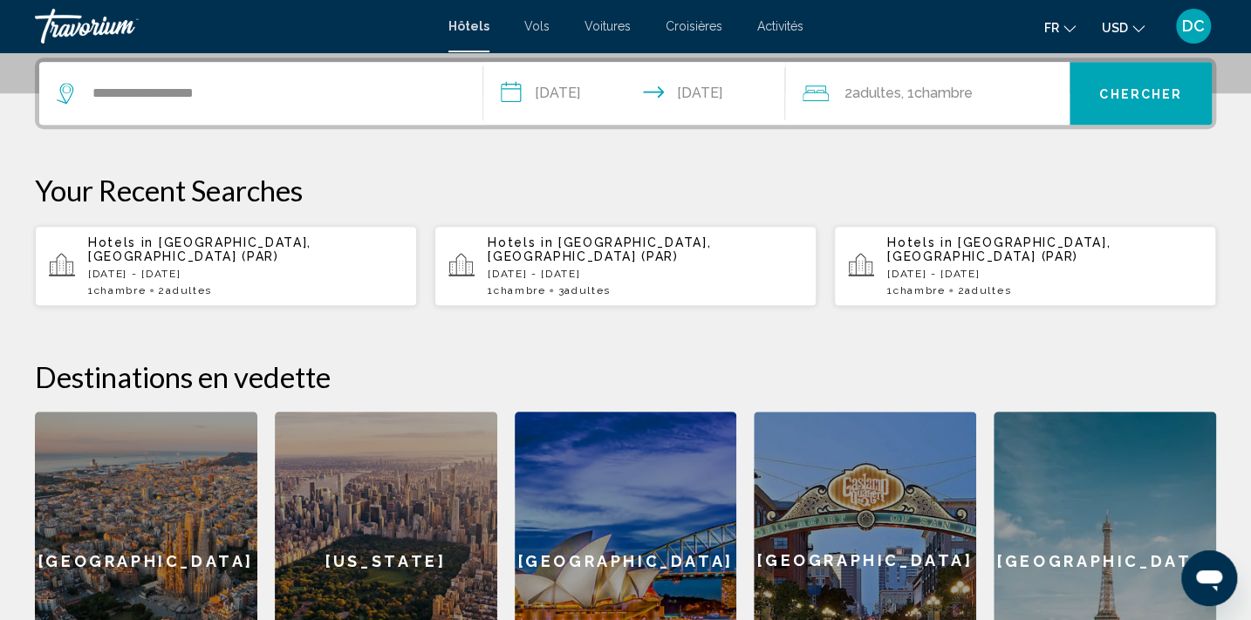
click at [1148, 99] on button "Chercher" at bounding box center [1140, 93] width 142 height 63
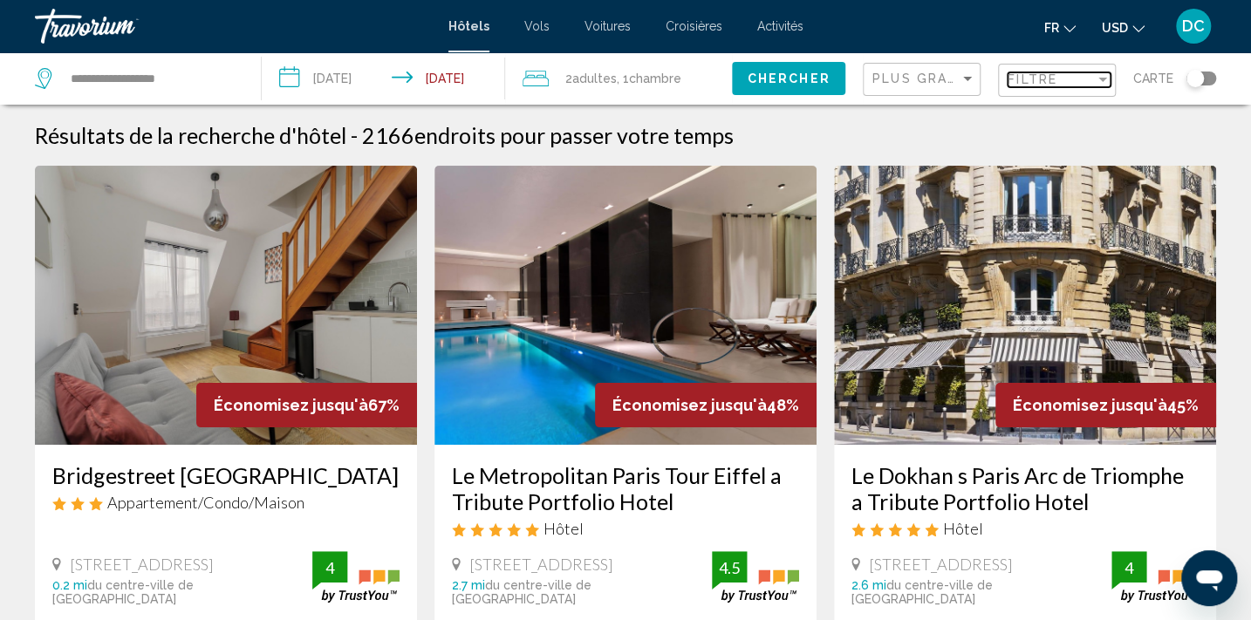
click at [1024, 83] on span "Filtre" at bounding box center [1032, 79] width 50 height 14
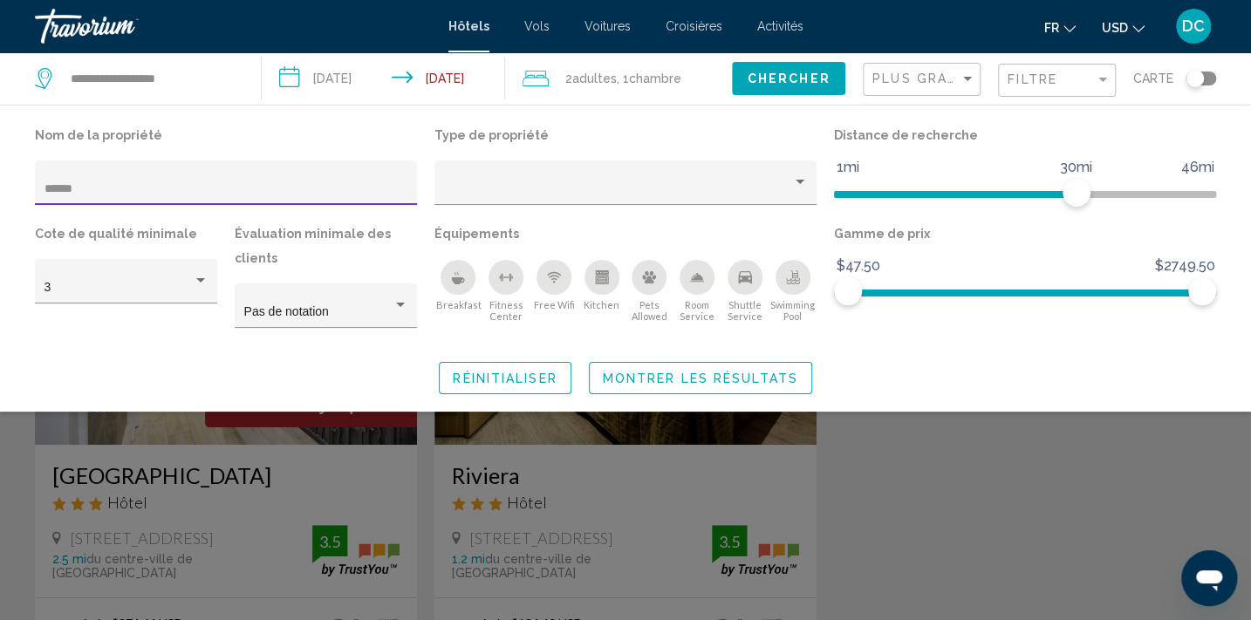
type input "******"
click at [191, 523] on div "Search widget" at bounding box center [625, 441] width 1251 height 358
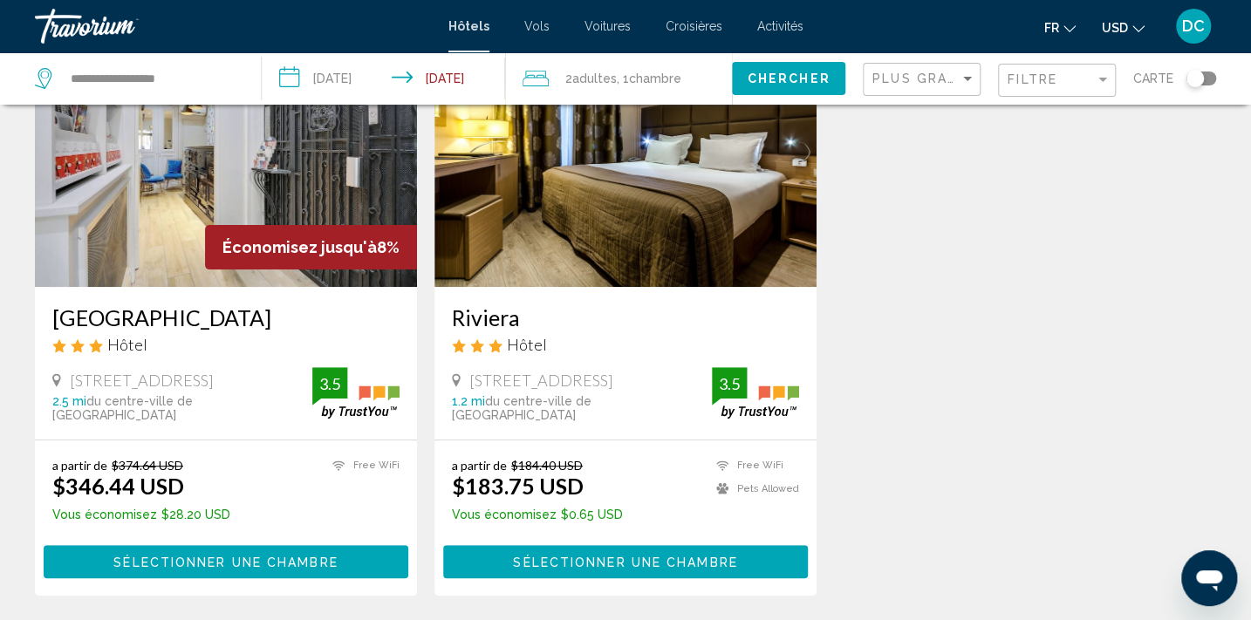
scroll to position [237, 0]
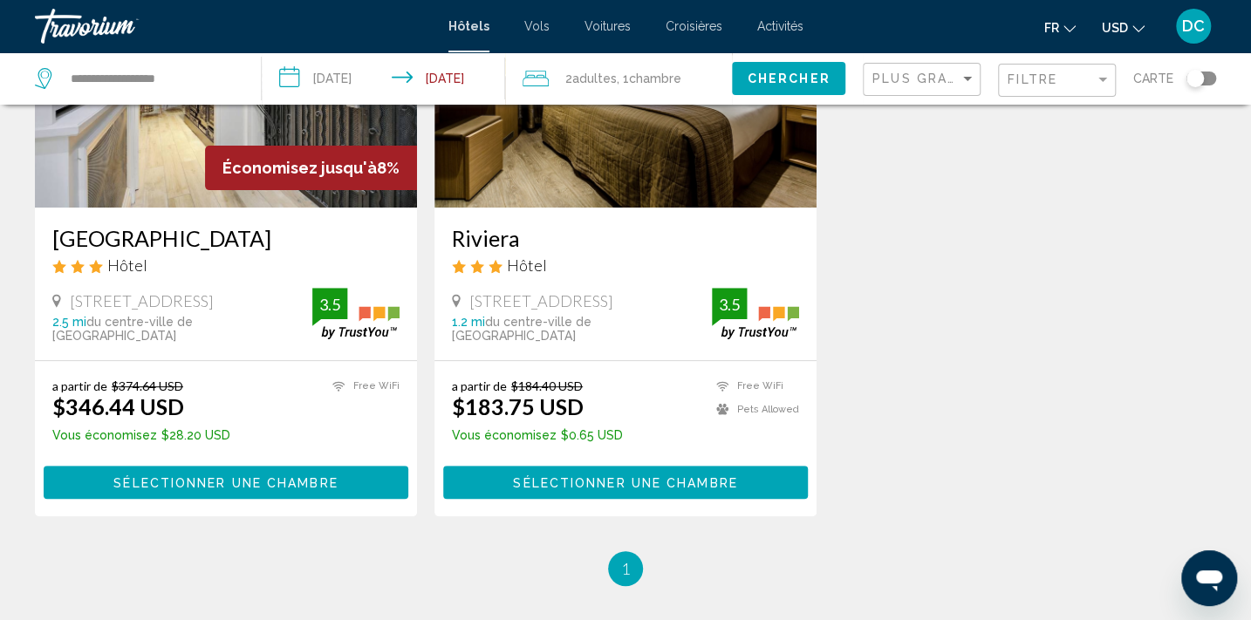
click at [242, 481] on span "Sélectionner une chambre" at bounding box center [225, 483] width 224 height 14
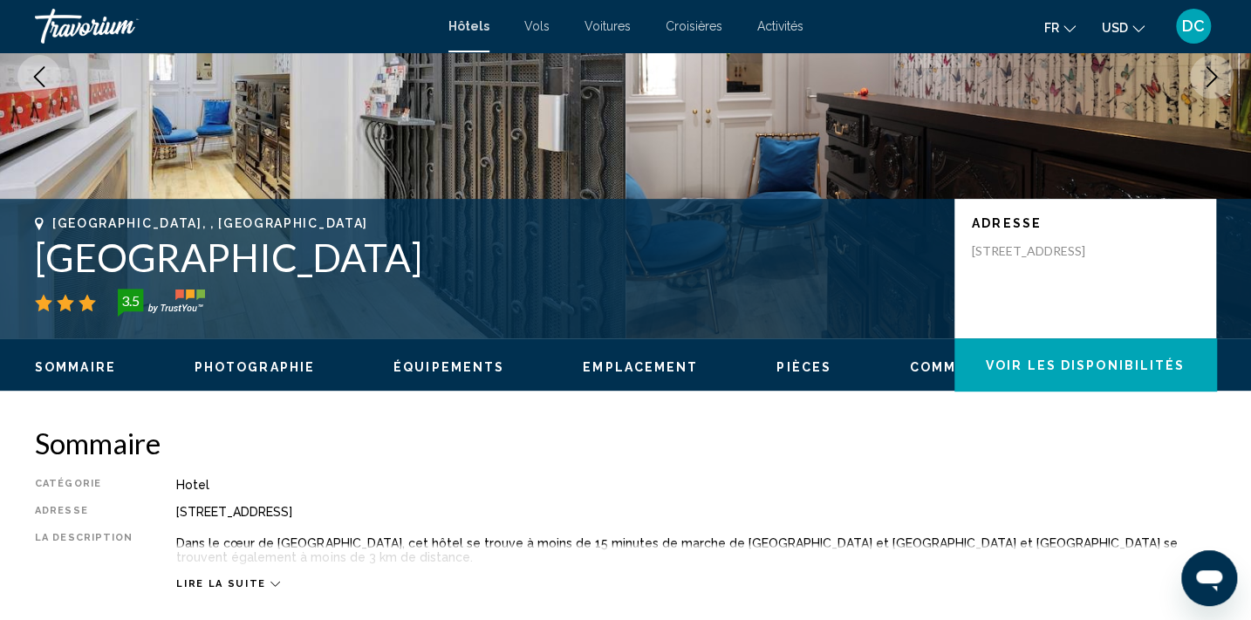
scroll to position [3, 0]
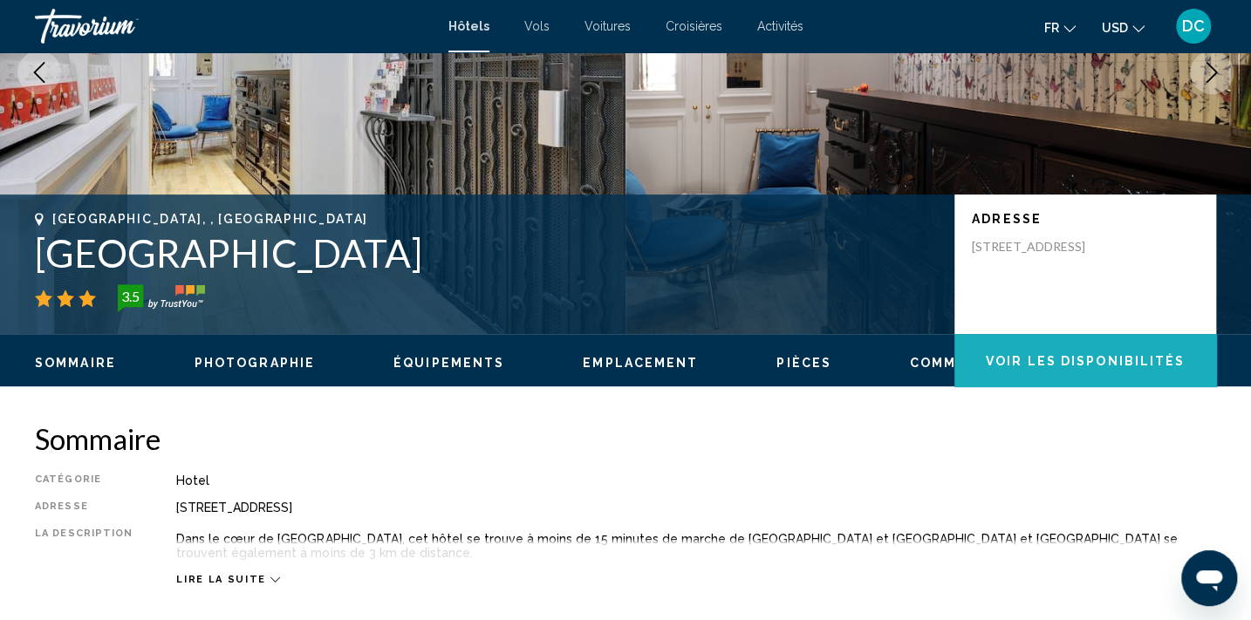
click at [1078, 359] on span "Voir les disponibilités" at bounding box center [1084, 361] width 199 height 14
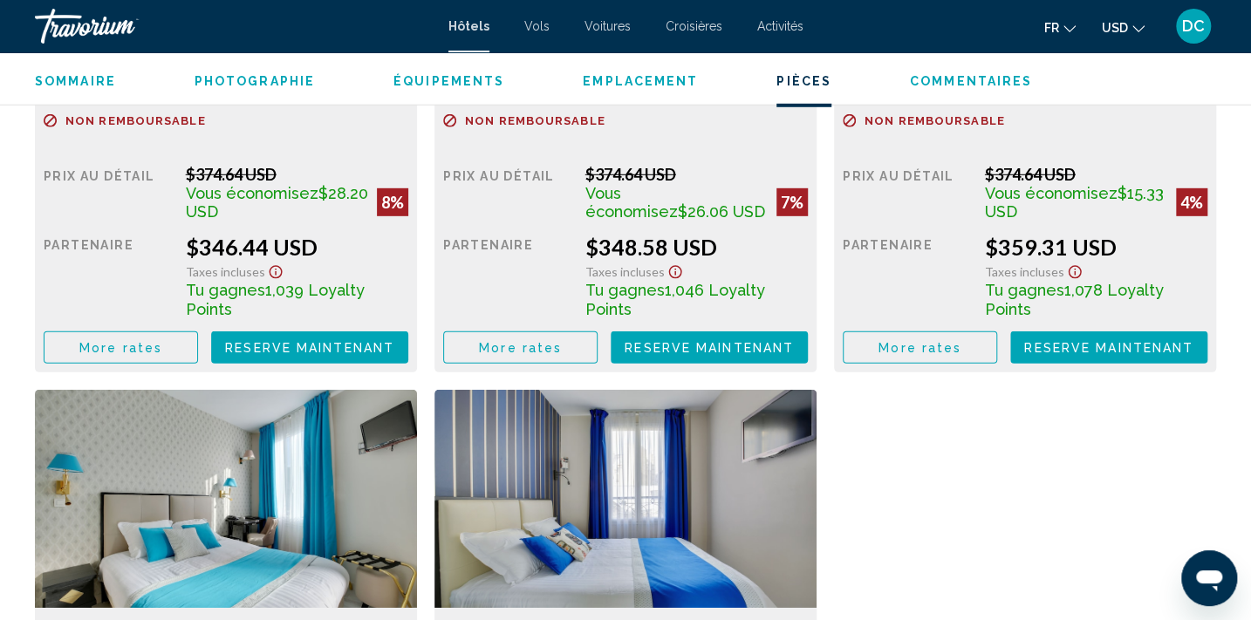
scroll to position [2588, 0]
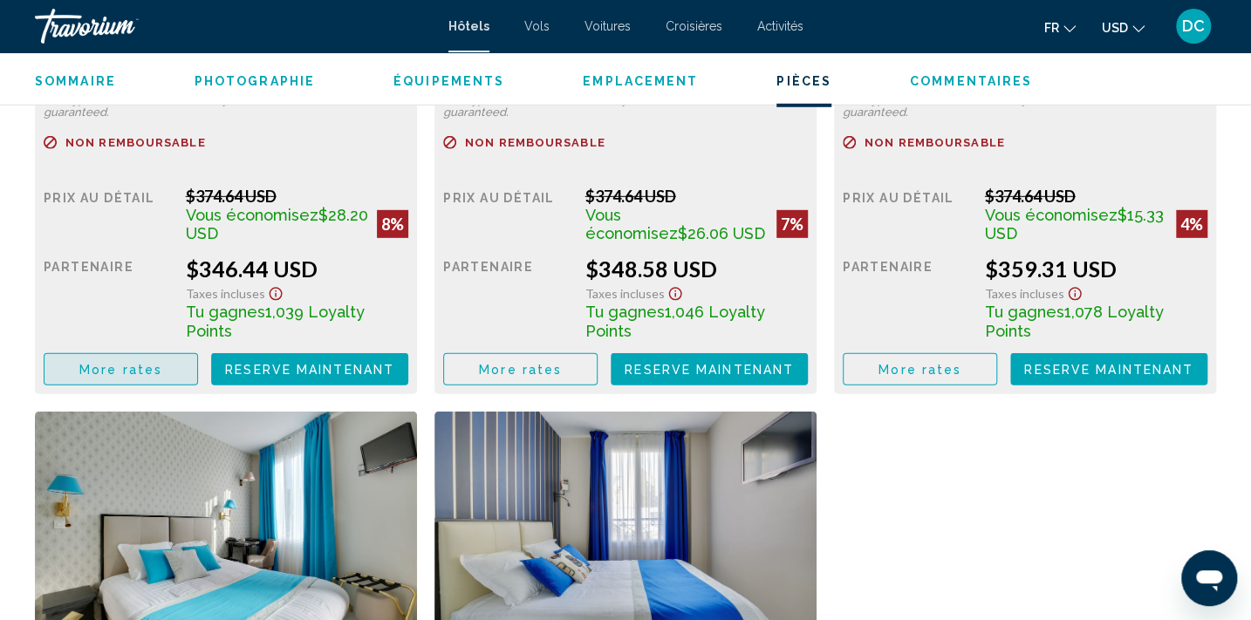
click at [111, 363] on span "More rates" at bounding box center [120, 370] width 83 height 14
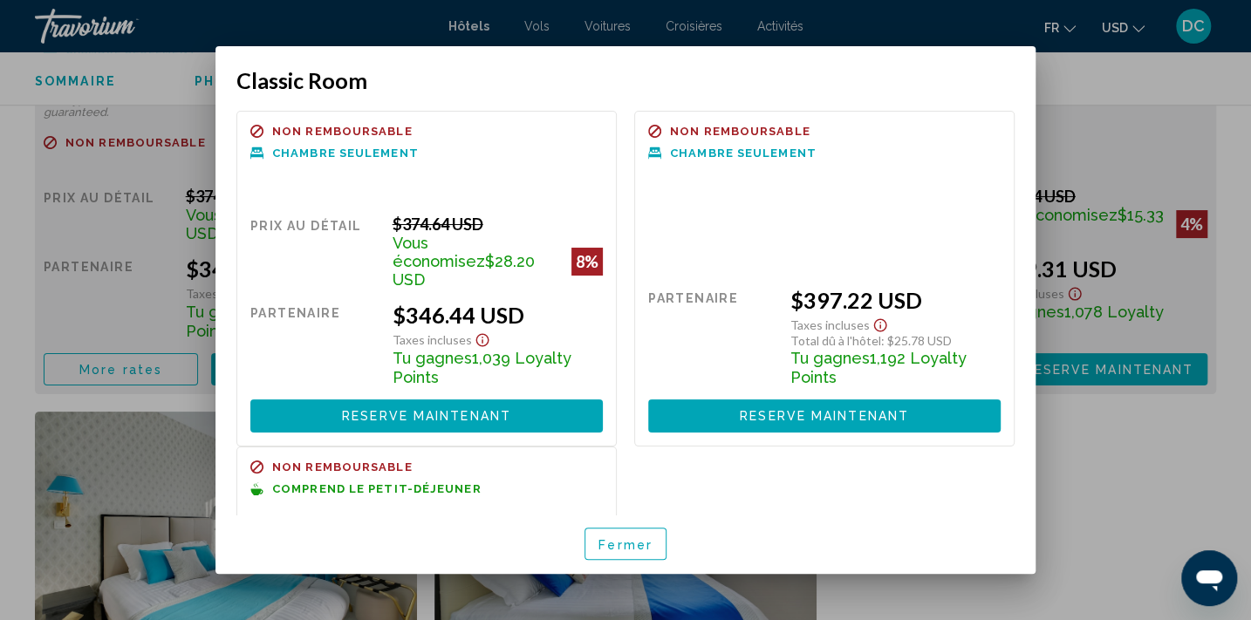
scroll to position [192, 0]
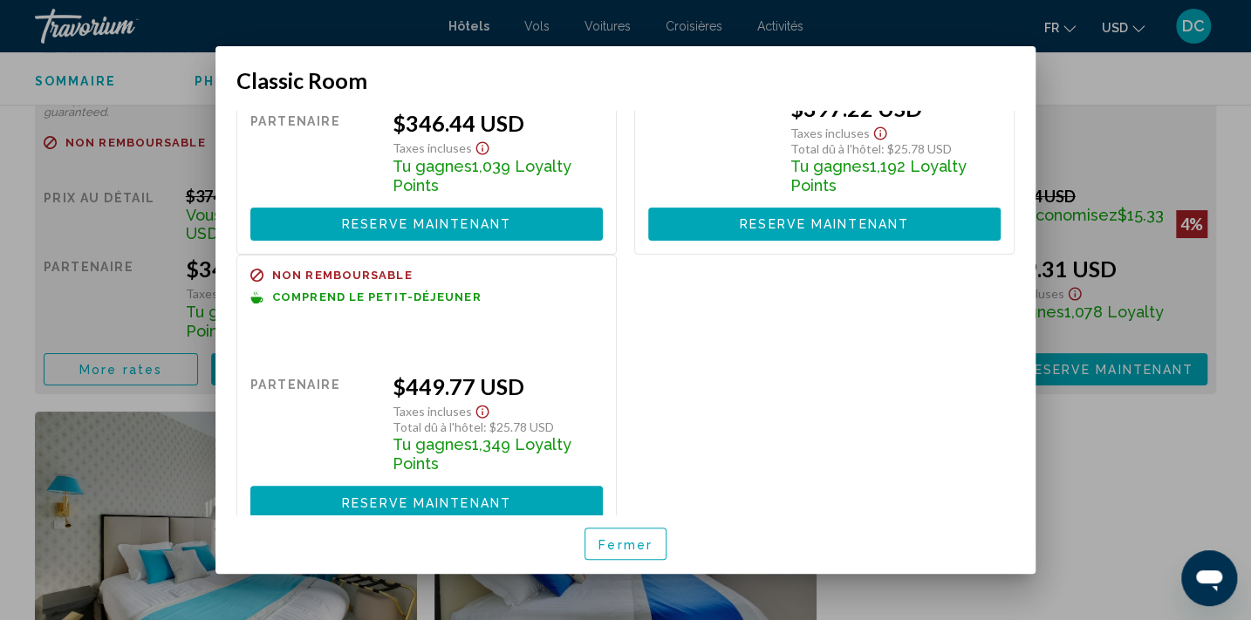
click at [628, 549] on span "Fermer" at bounding box center [625, 544] width 54 height 14
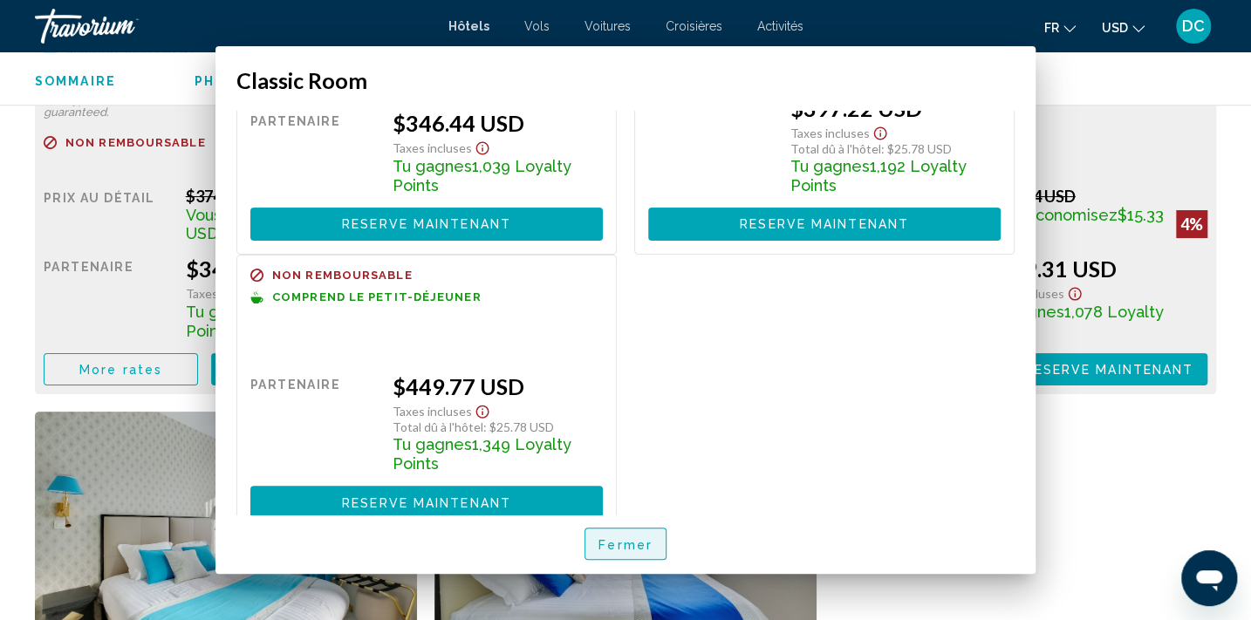
scroll to position [2588, 0]
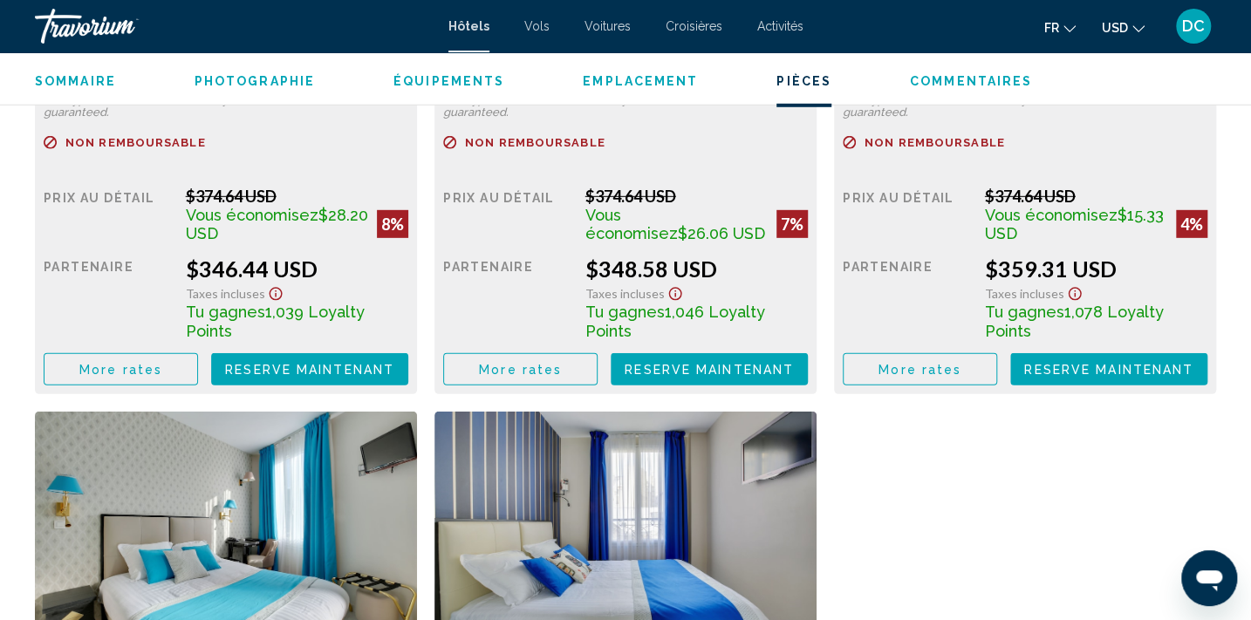
click at [198, 362] on button "More rates" at bounding box center [121, 369] width 154 height 32
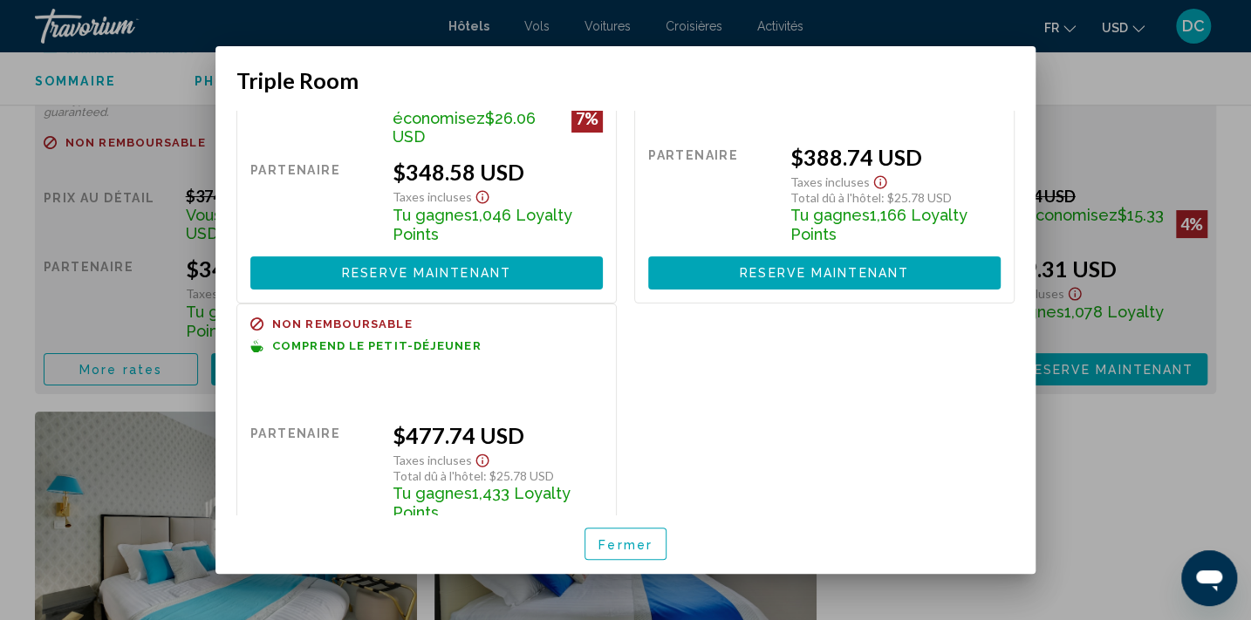
scroll to position [192, 0]
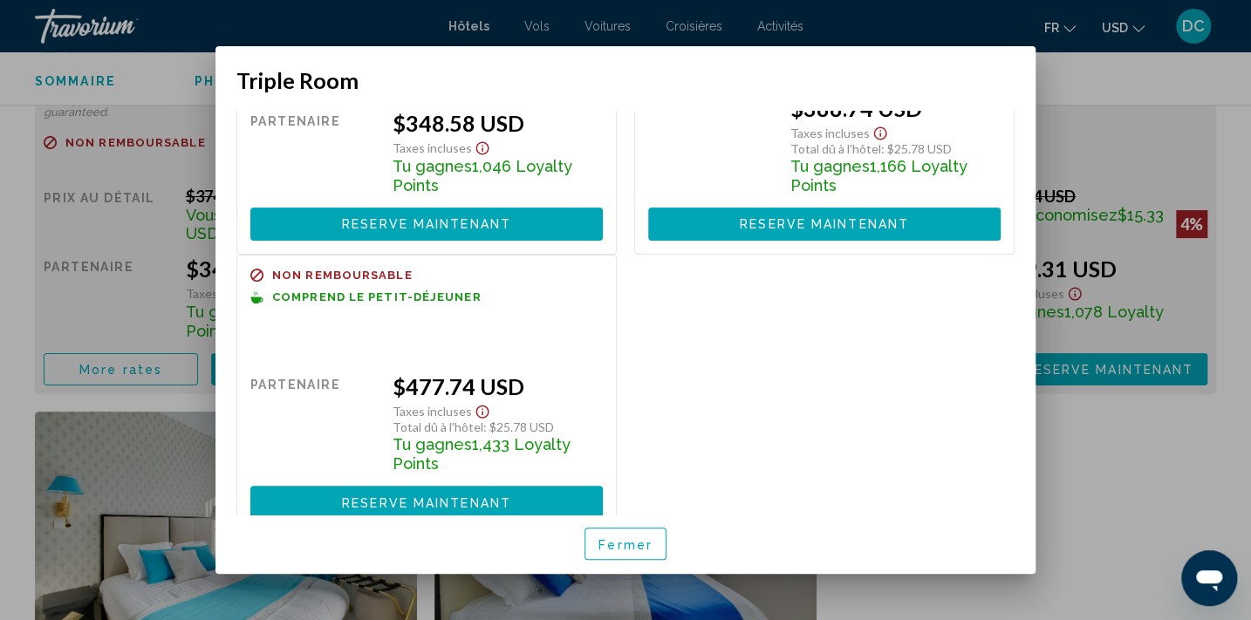
click at [643, 547] on span "Fermer" at bounding box center [625, 544] width 54 height 14
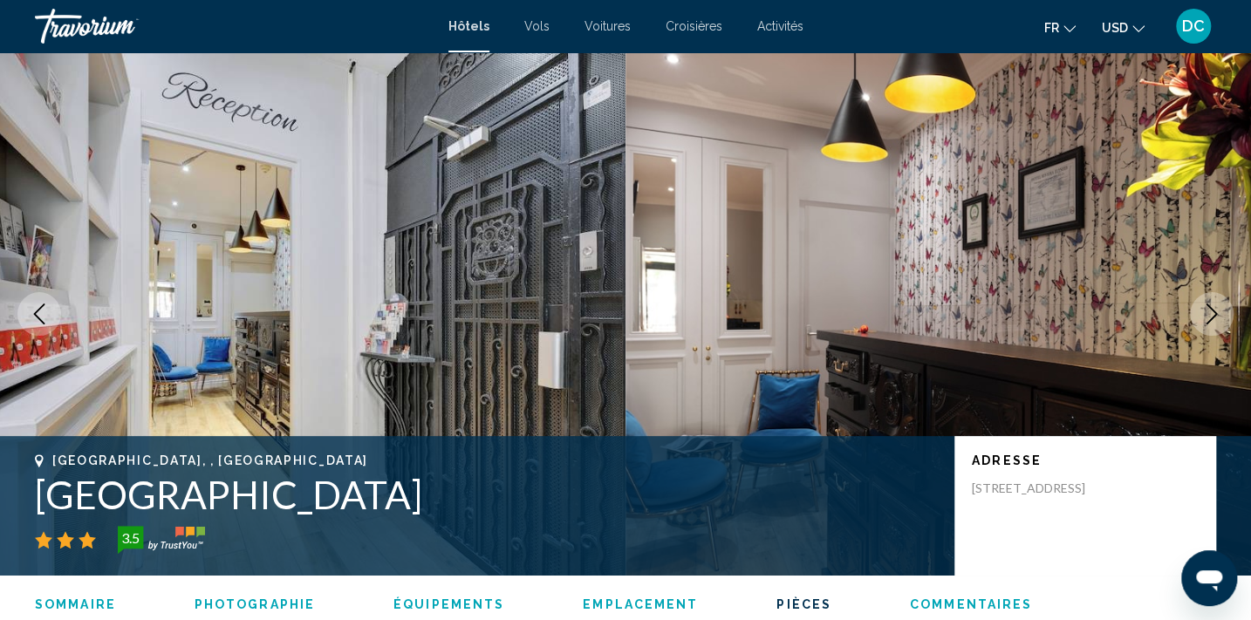
scroll to position [2588, 0]
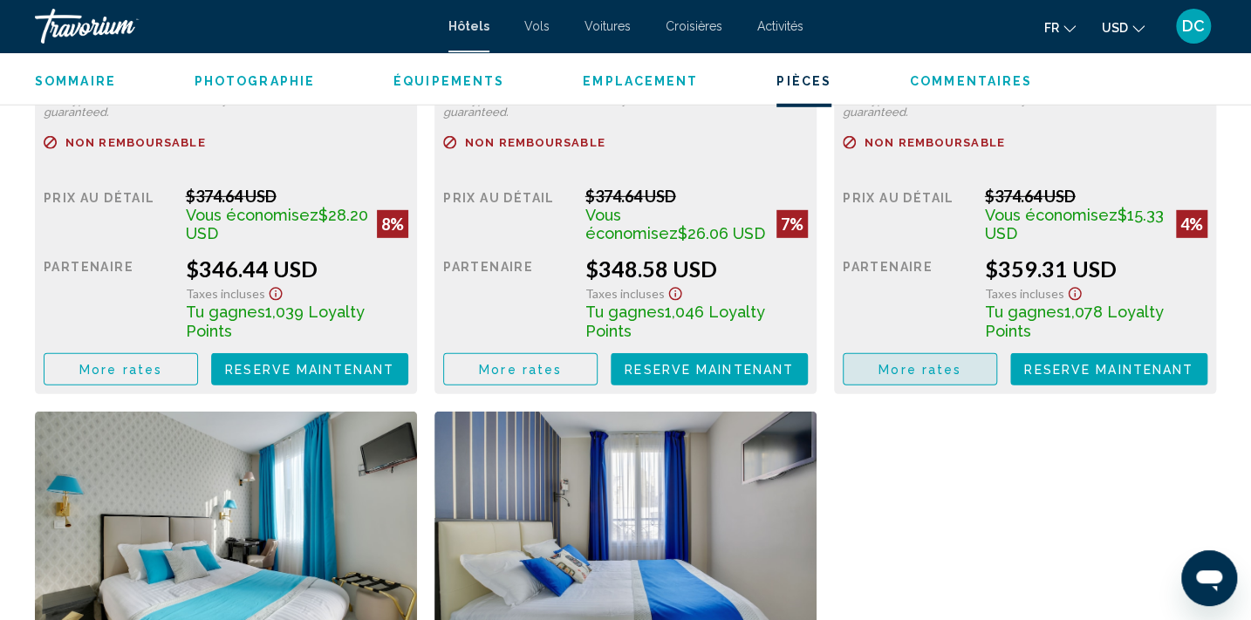
click at [902, 363] on span "More rates" at bounding box center [919, 370] width 83 height 14
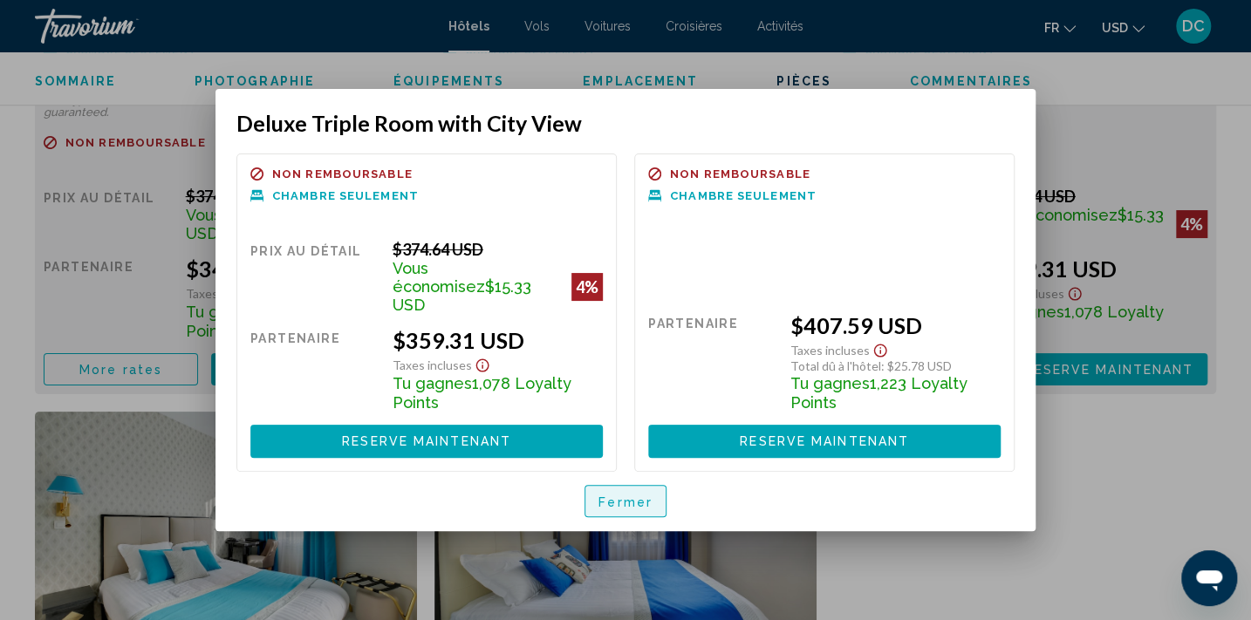
click at [641, 502] on button "Fermer" at bounding box center [625, 501] width 82 height 32
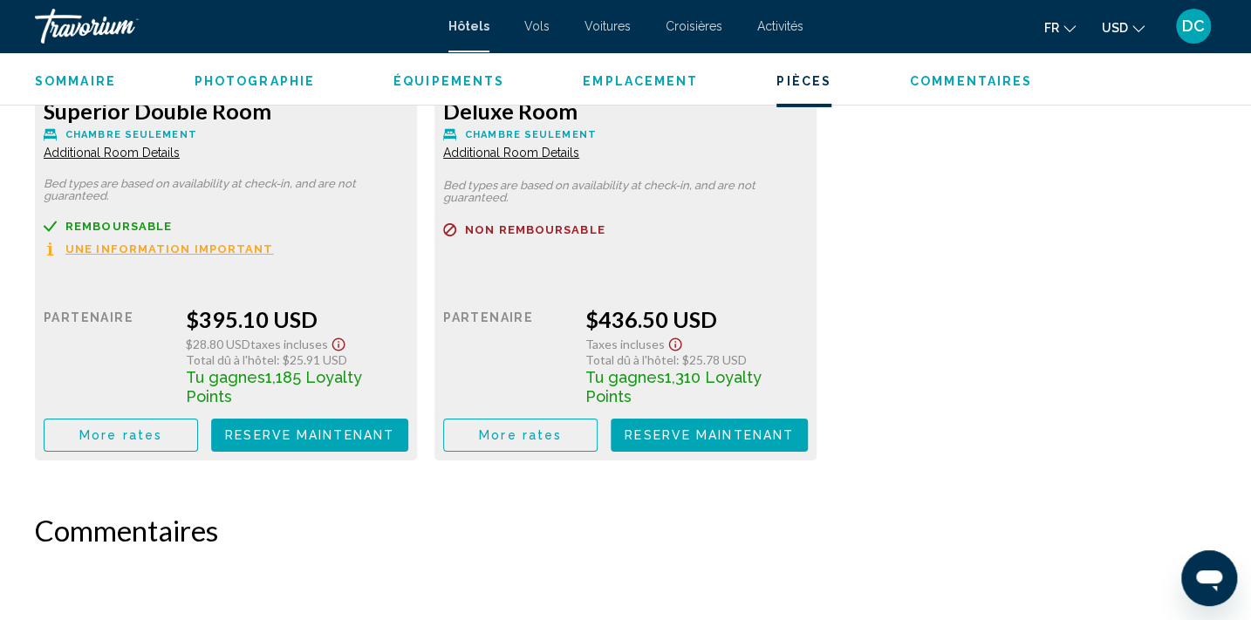
scroll to position [3143, 0]
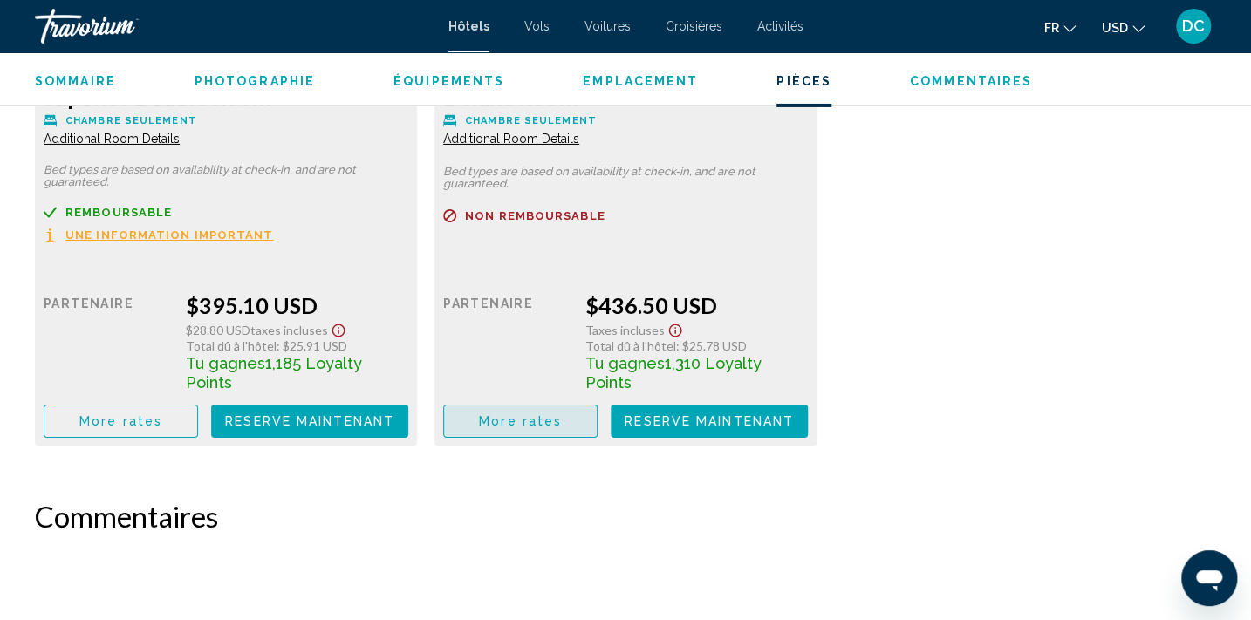
click at [558, 405] on button "More rates" at bounding box center [520, 421] width 154 height 32
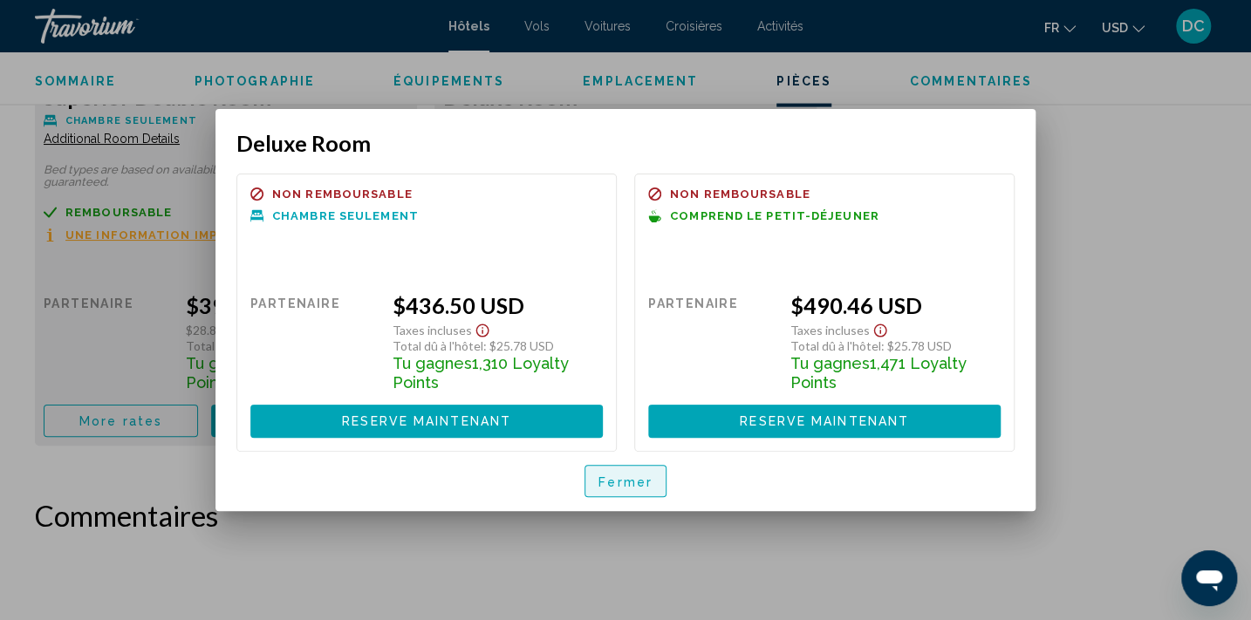
click at [638, 484] on span "Fermer" at bounding box center [625, 481] width 54 height 14
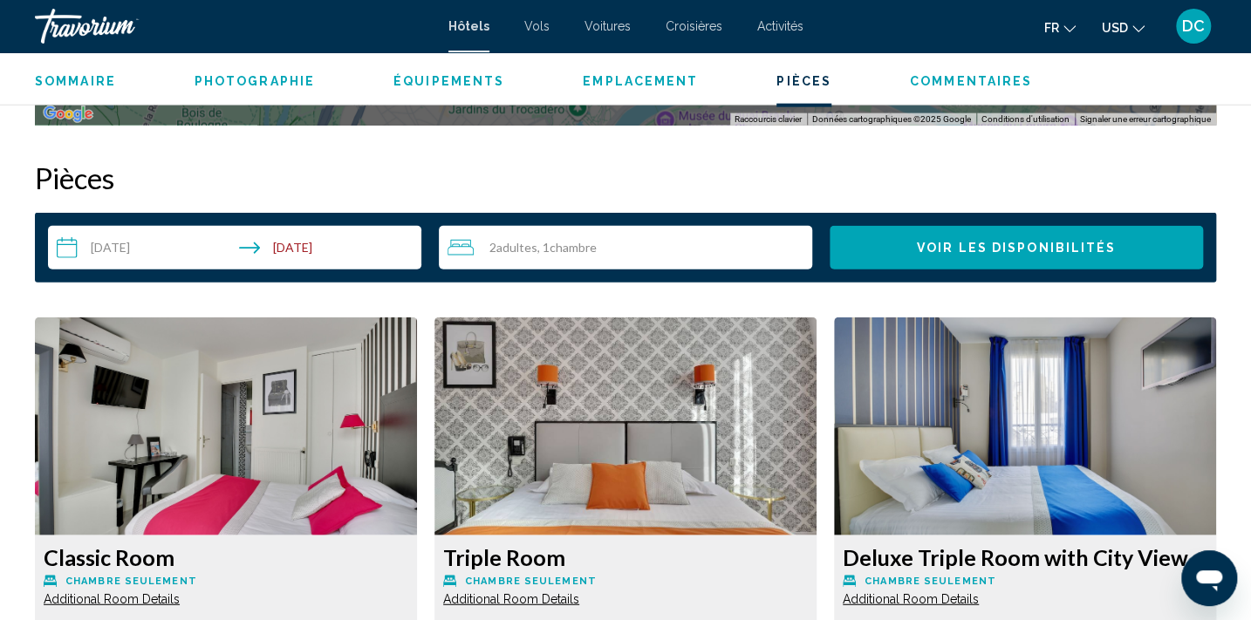
scroll to position [2092, 0]
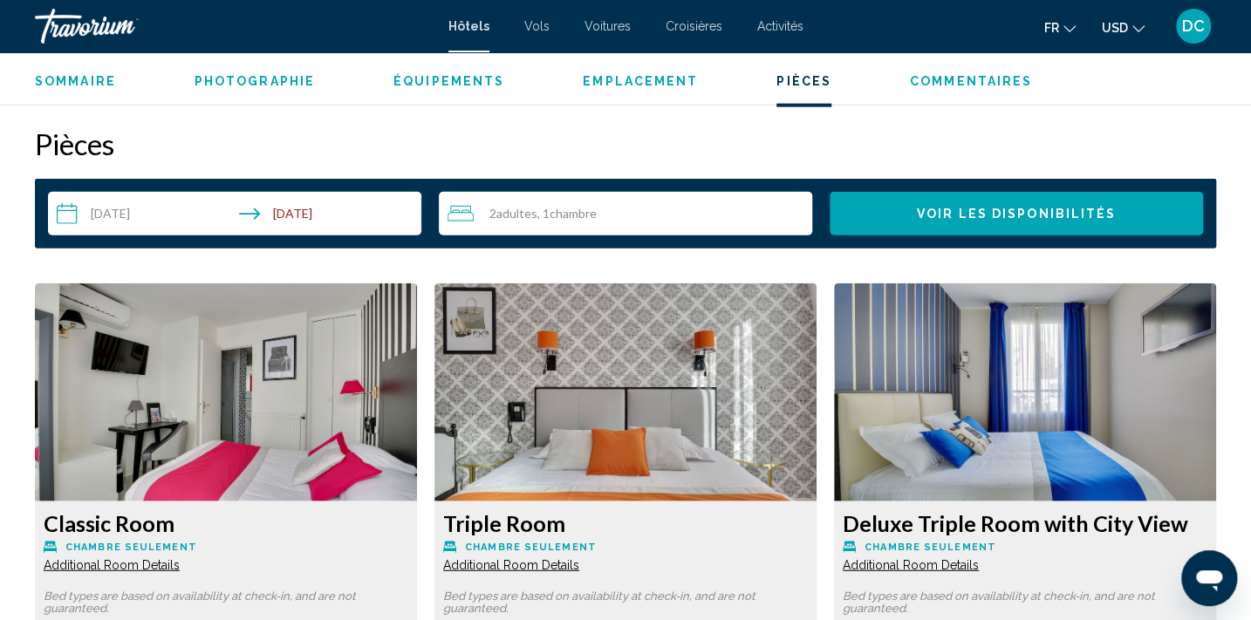
click at [617, 217] on div "2 Adulte Adultes , 1 Chambre pièces" at bounding box center [629, 213] width 365 height 21
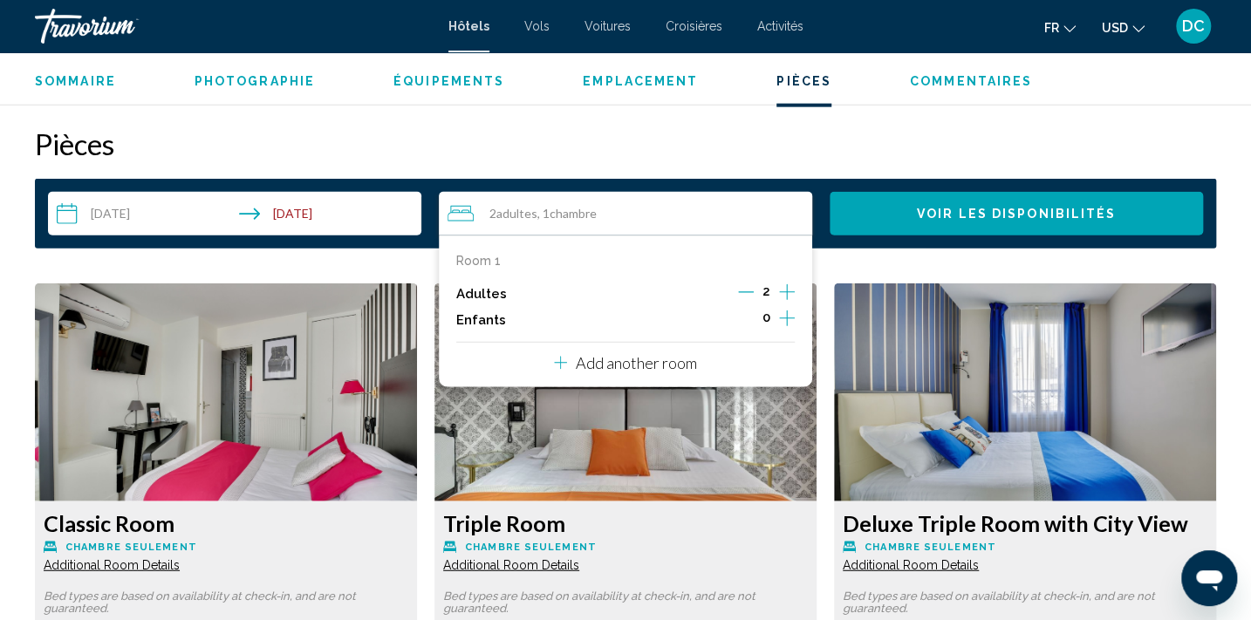
click at [790, 293] on icon "Increment adults" at bounding box center [787, 292] width 16 height 21
click at [918, 221] on button "Voir les disponibilités" at bounding box center [1015, 214] width 373 height 44
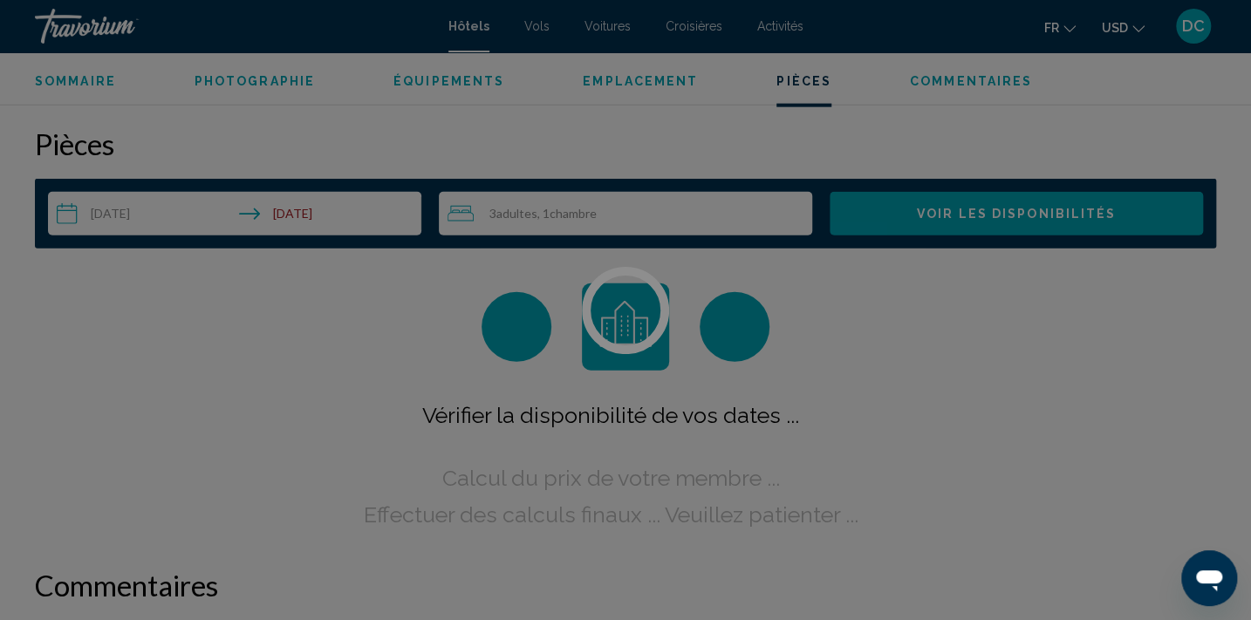
scroll to position [2113, 0]
